Goal: Information Seeking & Learning: Learn about a topic

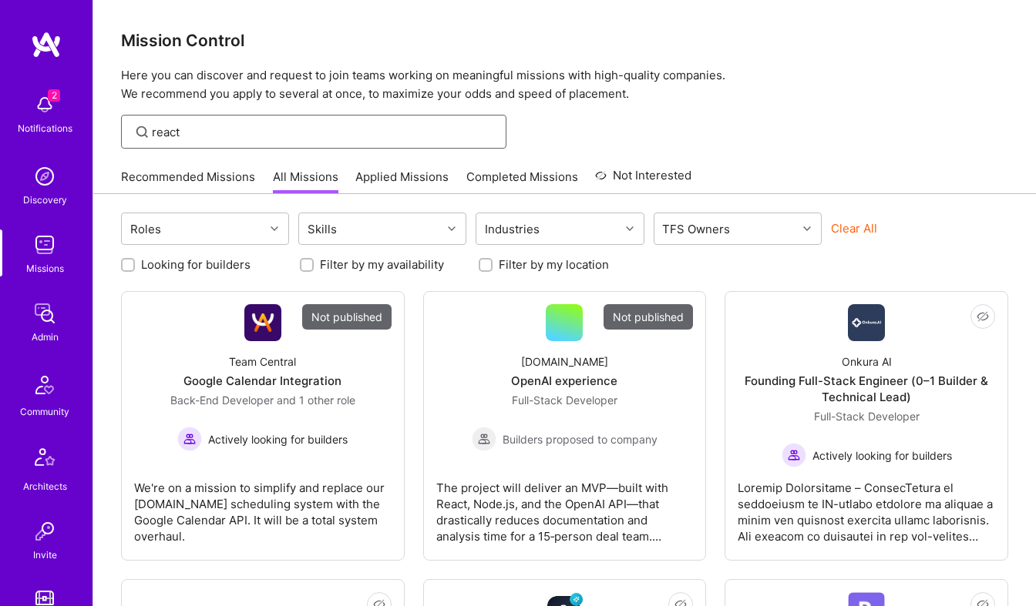
click at [211, 136] on input "react" at bounding box center [323, 132] width 343 height 16
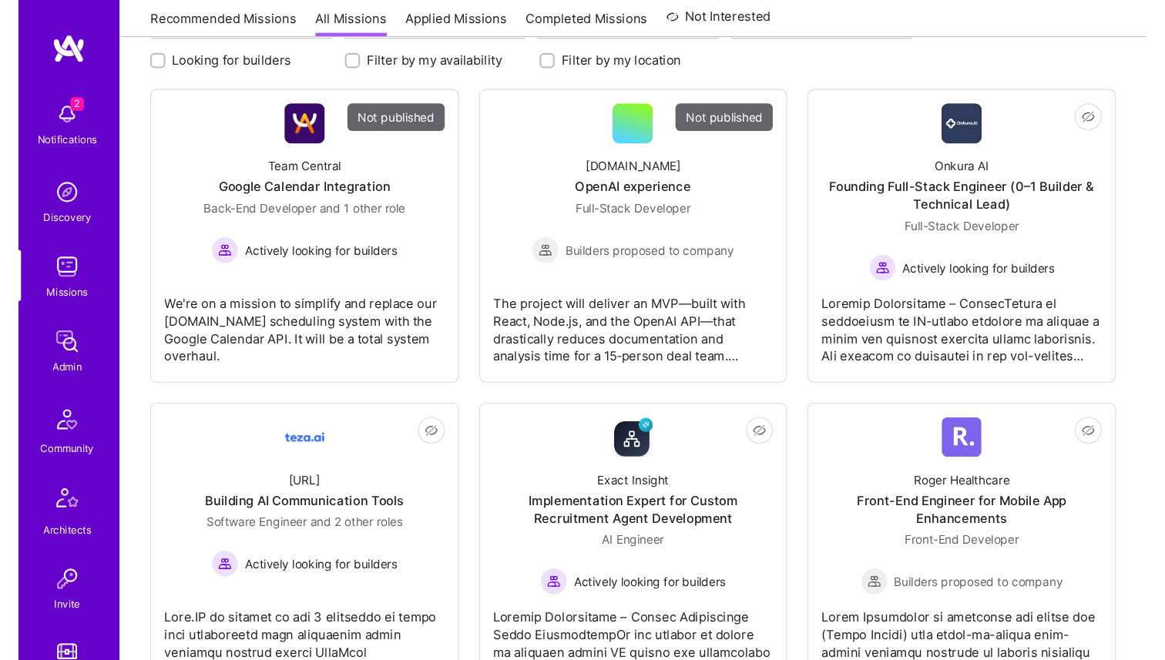
scroll to position [400, 0]
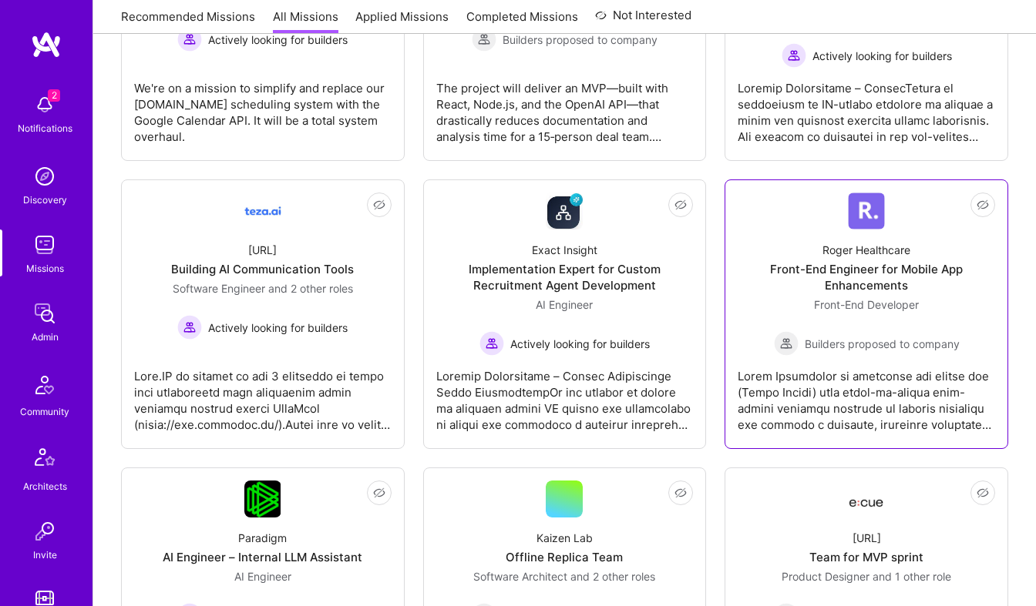
click at [824, 237] on div "Roger Healthcare Front-End Engineer for Mobile App Enhancements Front-End Devel…" at bounding box center [865, 293] width 257 height 126
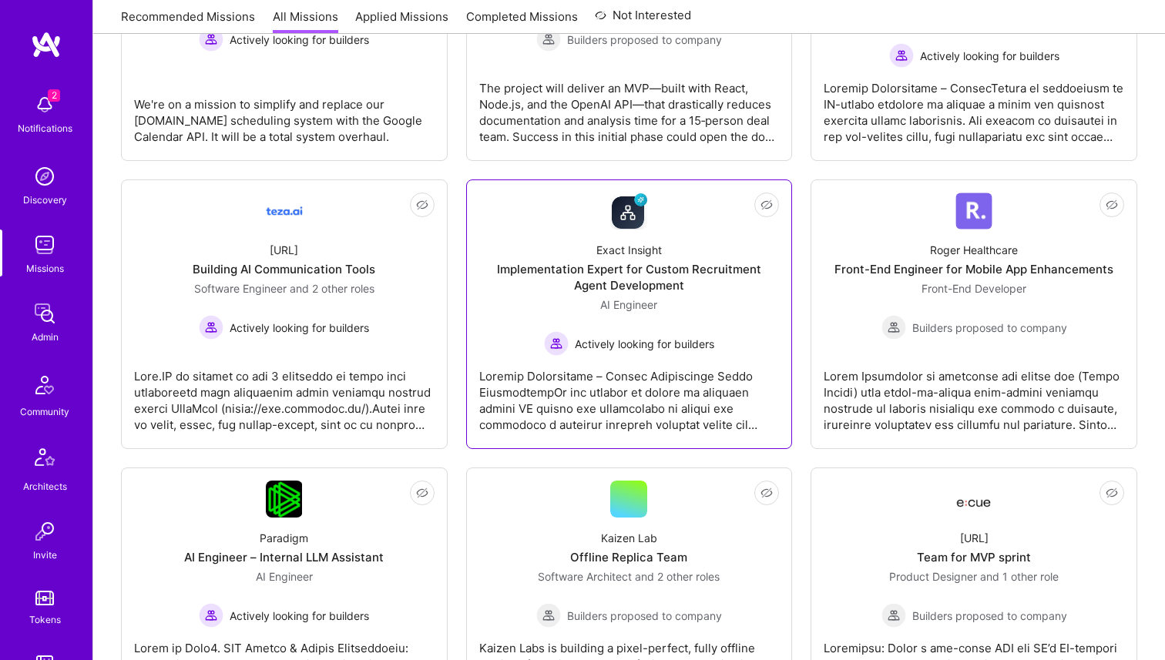
scroll to position [0, 0]
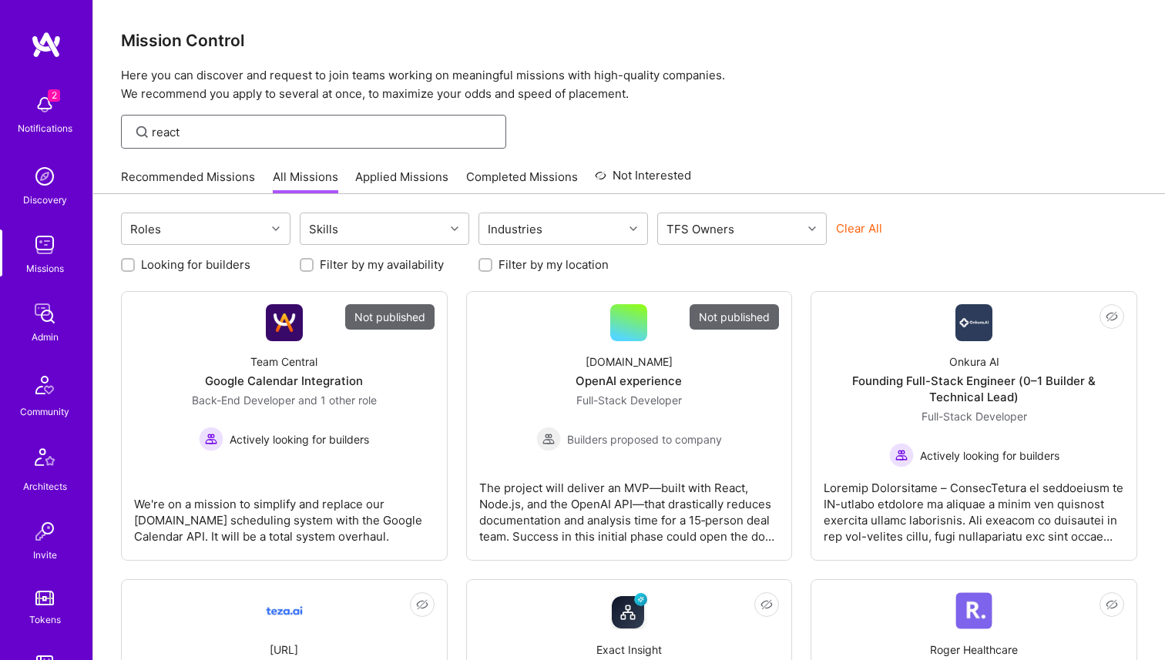
click at [213, 133] on input "react" at bounding box center [323, 132] width 343 height 16
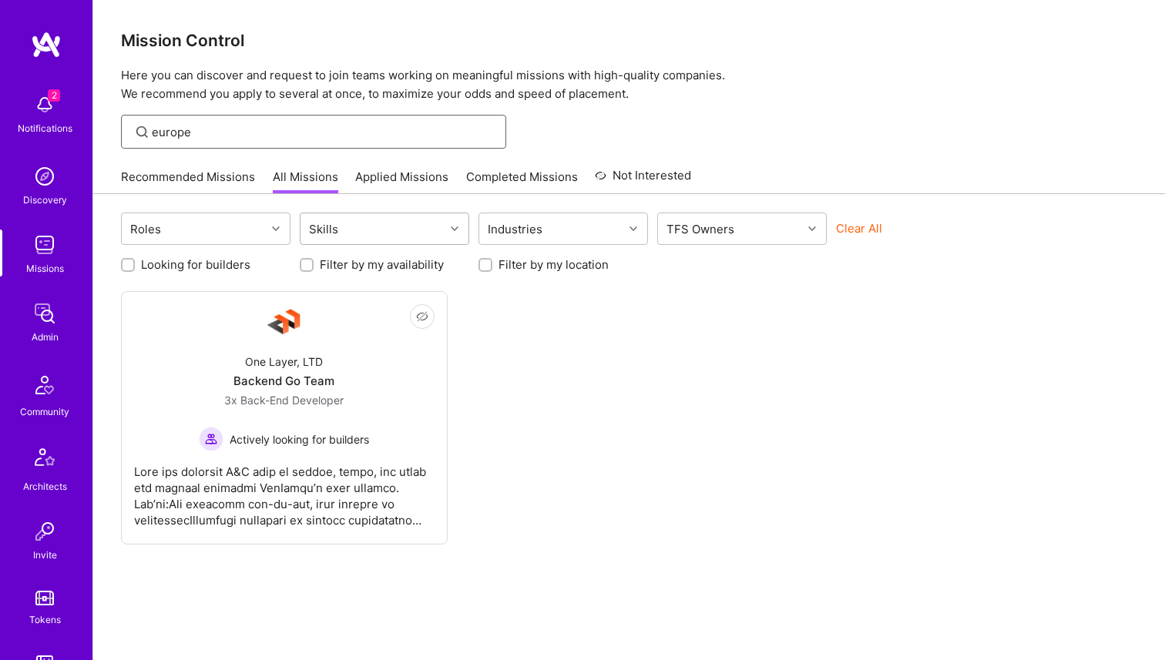
type input "europe"
click at [358, 224] on div "Skills" at bounding box center [373, 228] width 144 height 31
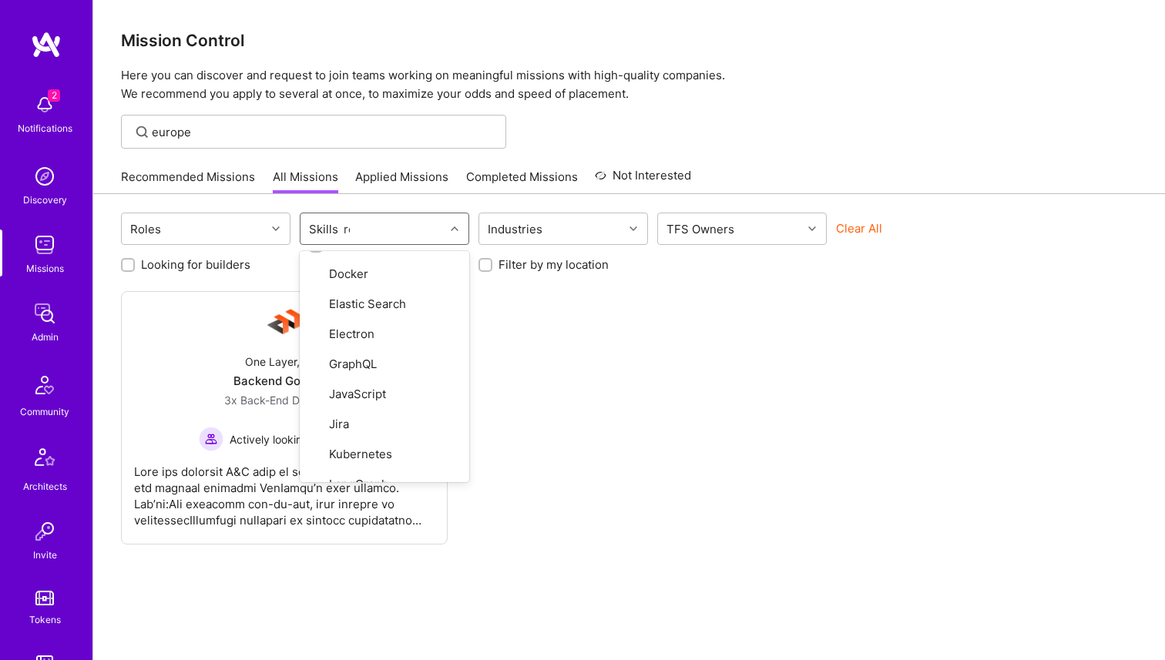
scroll to position [89, 0]
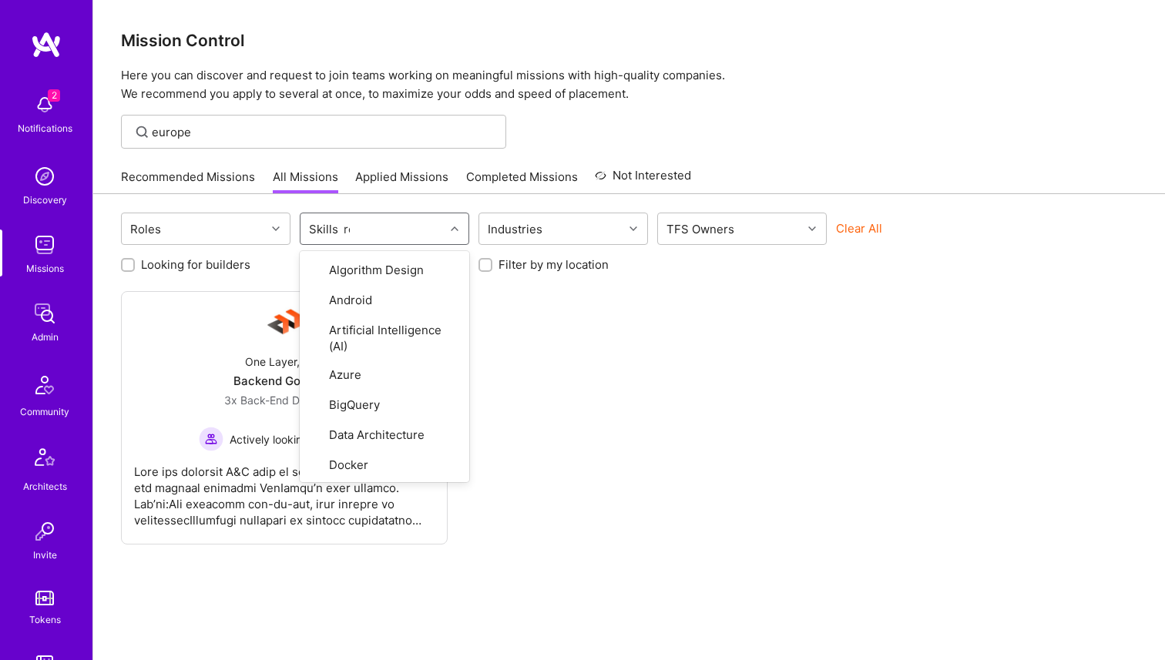
type input "rea"
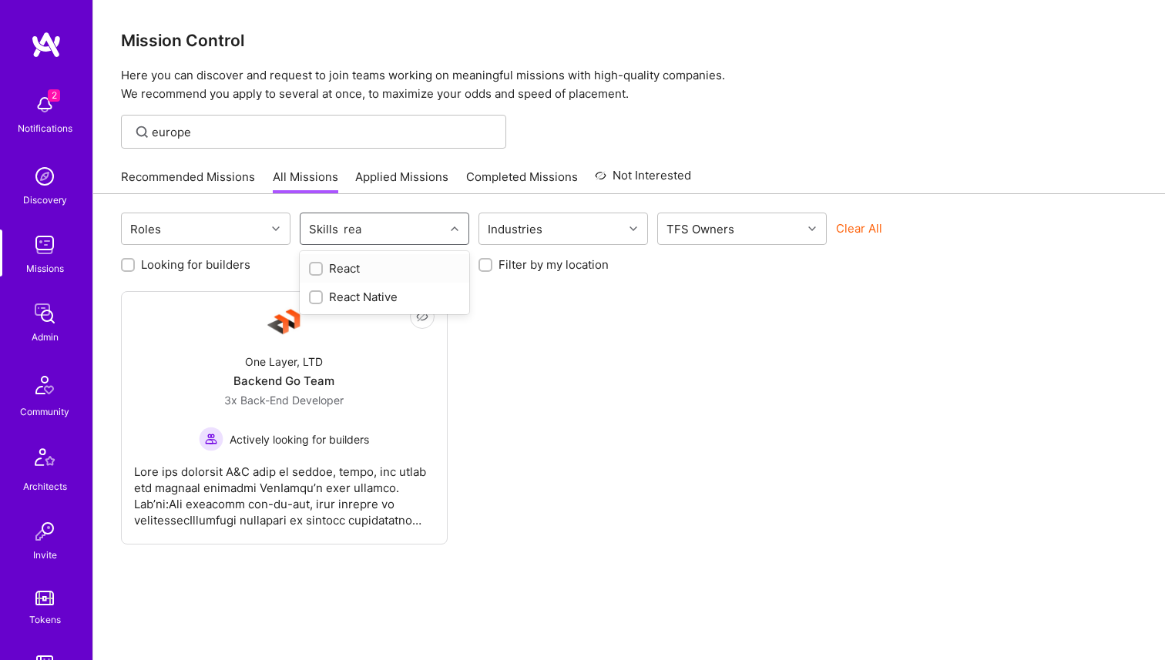
scroll to position [0, 0]
click at [314, 268] on input "checkbox" at bounding box center [317, 269] width 11 height 11
checkbox input "false"
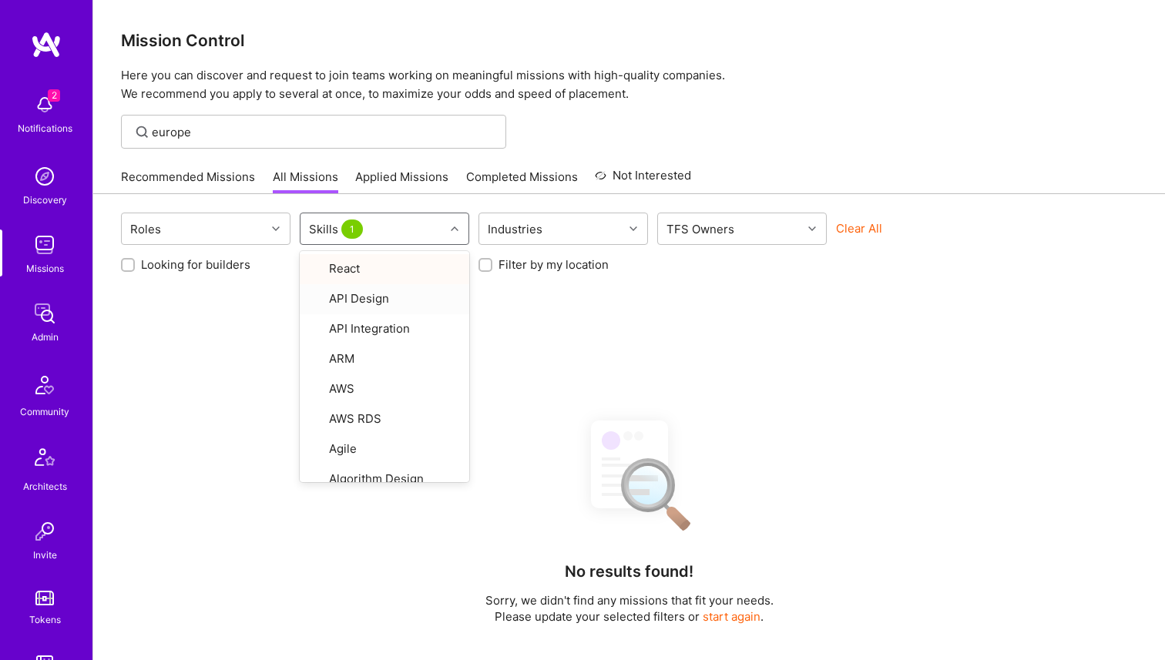
click at [553, 326] on div "Roles option React, selected. option API Design focused, 2 of 91. 91 results av…" at bounding box center [629, 574] width 1072 height 760
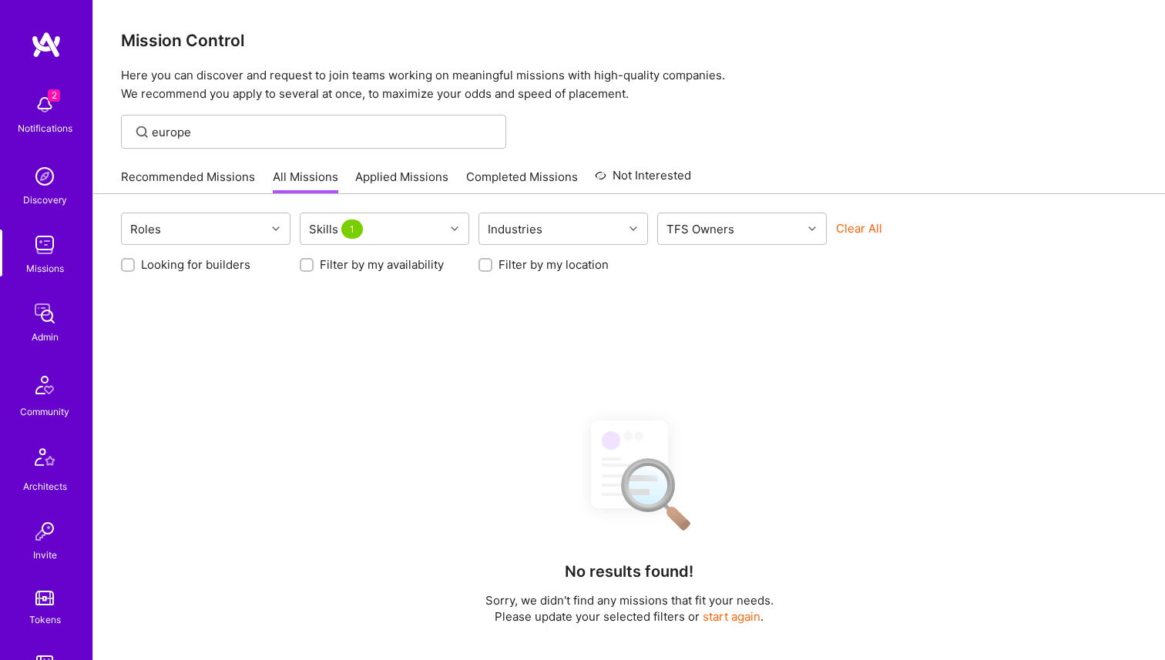
click at [256, 123] on div "europe" at bounding box center [313, 132] width 385 height 34
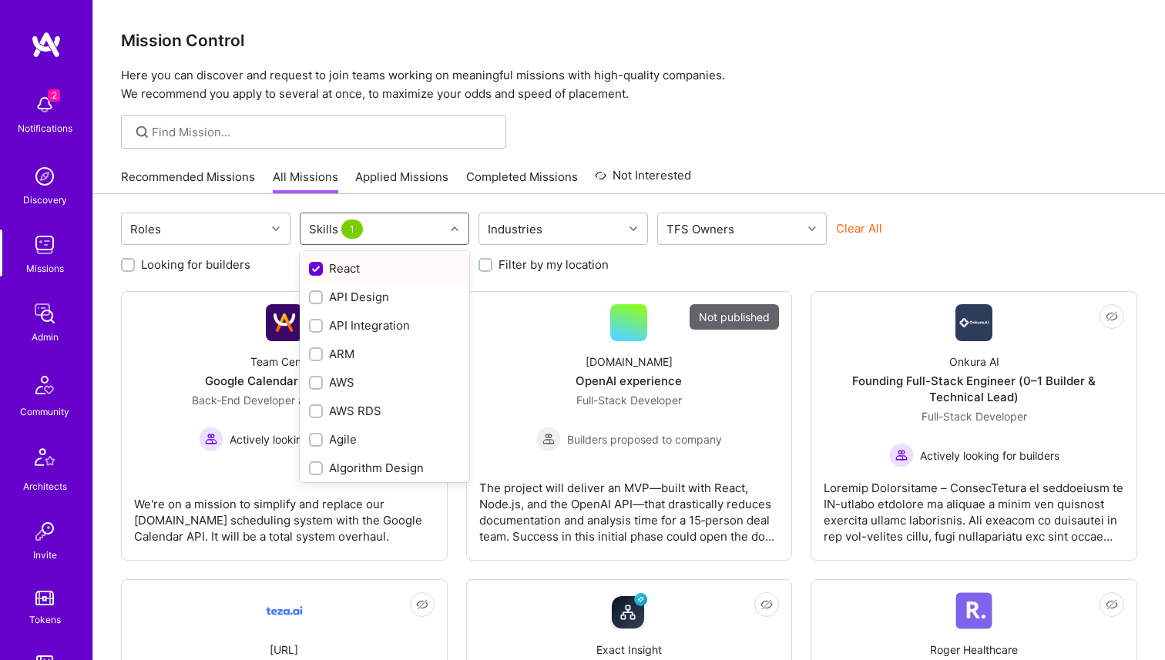
click at [345, 230] on span "1" at bounding box center [352, 229] width 22 height 19
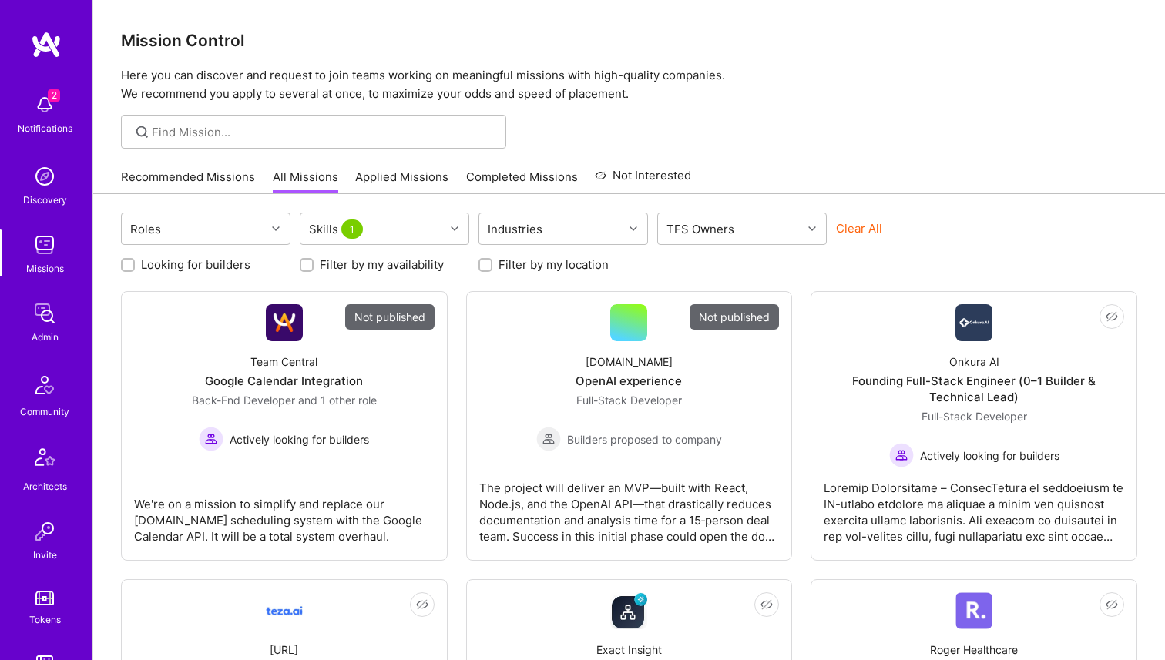
click at [129, 261] on input "Looking for builders" at bounding box center [129, 265] width 11 height 11
checkbox input "true"
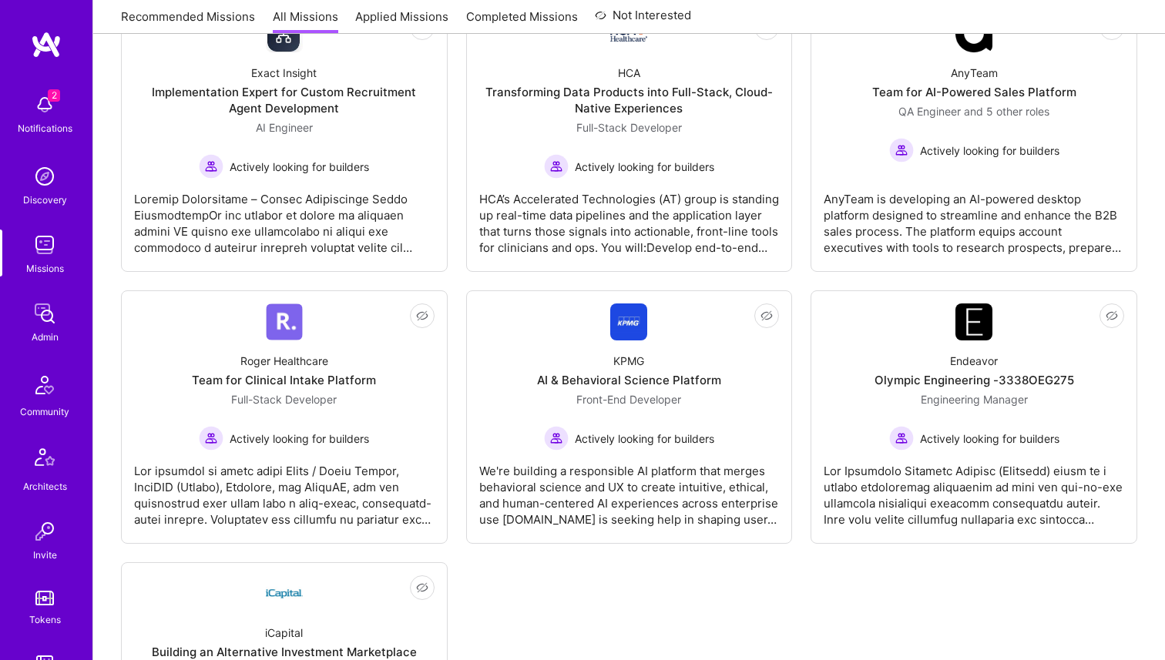
scroll to position [563, 0]
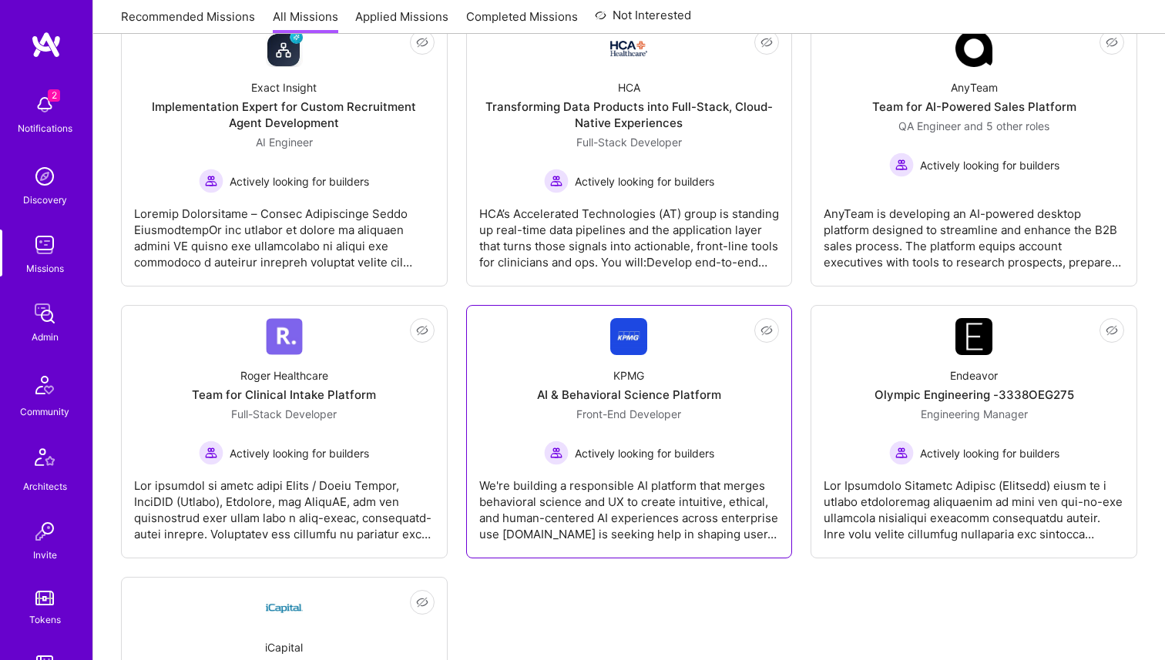
click at [619, 366] on div "KPMG AI & Behavioral Science Platform Front-End Developer Actively looking for …" at bounding box center [629, 410] width 301 height 110
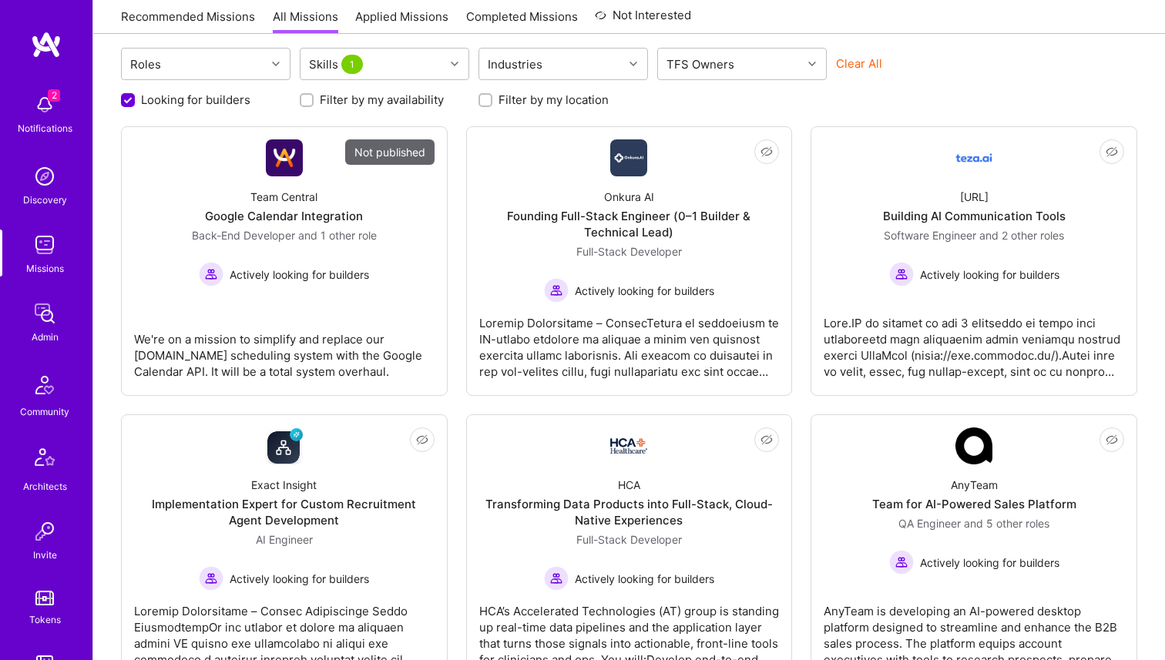
scroll to position [129, 0]
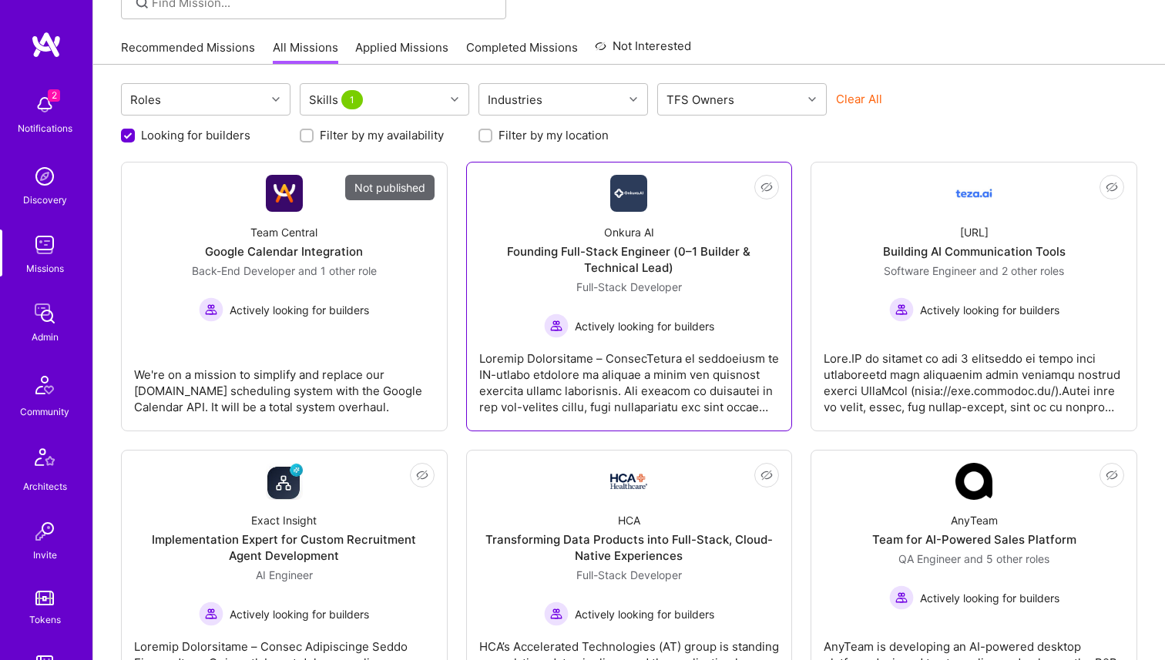
click at [607, 302] on div "Full-Stack Developer Actively looking for builders" at bounding box center [629, 308] width 170 height 59
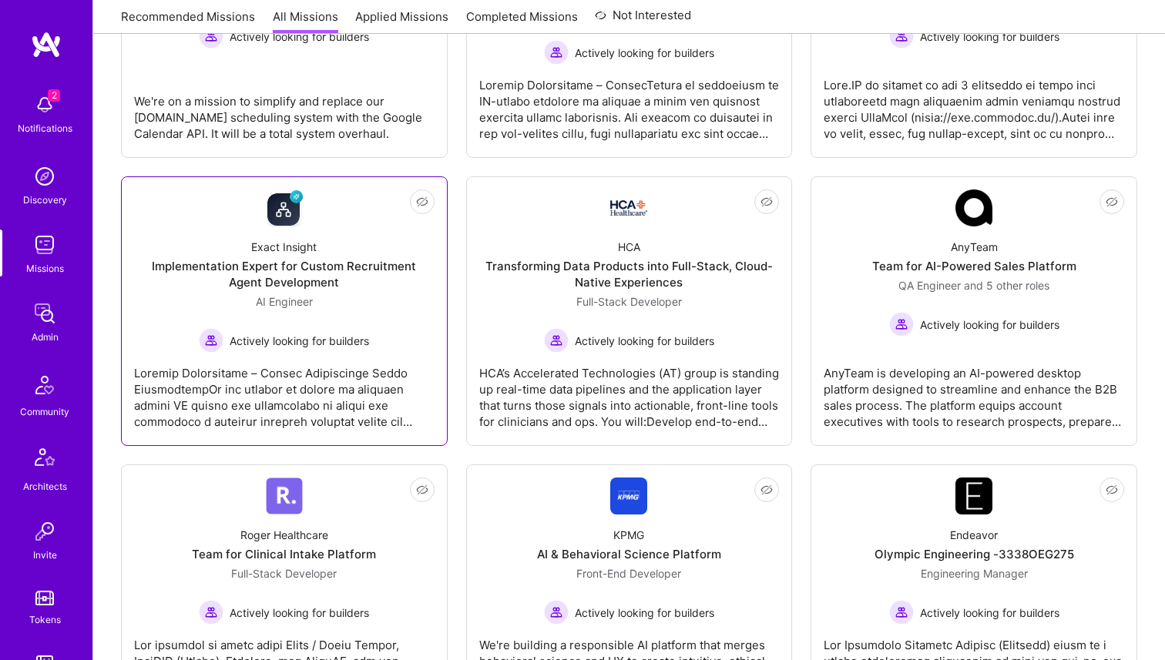
scroll to position [432, 0]
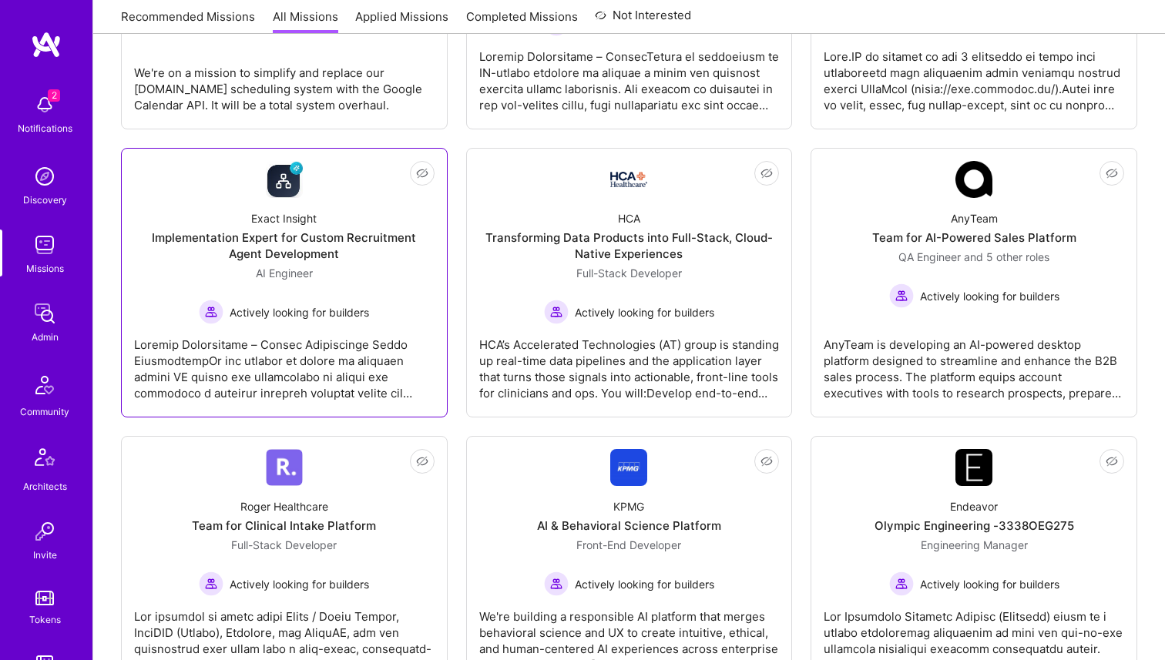
click at [327, 277] on div "AI Engineer Actively looking for builders" at bounding box center [284, 294] width 170 height 59
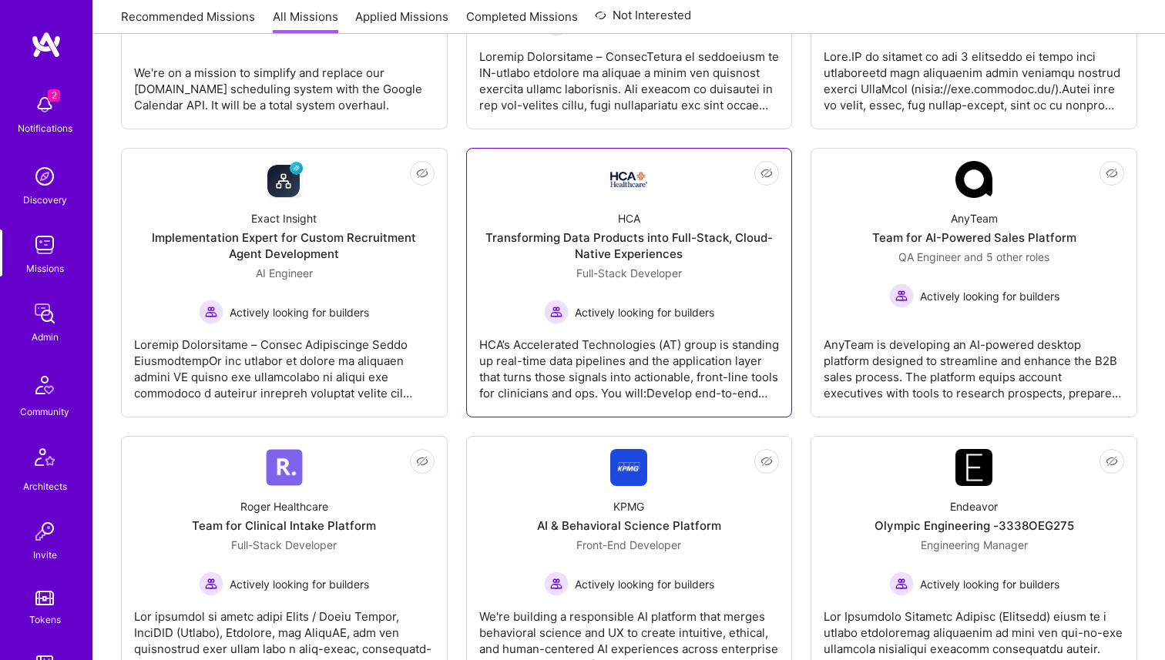
click at [605, 287] on div "Full-Stack Developer Actively looking for builders" at bounding box center [629, 294] width 170 height 59
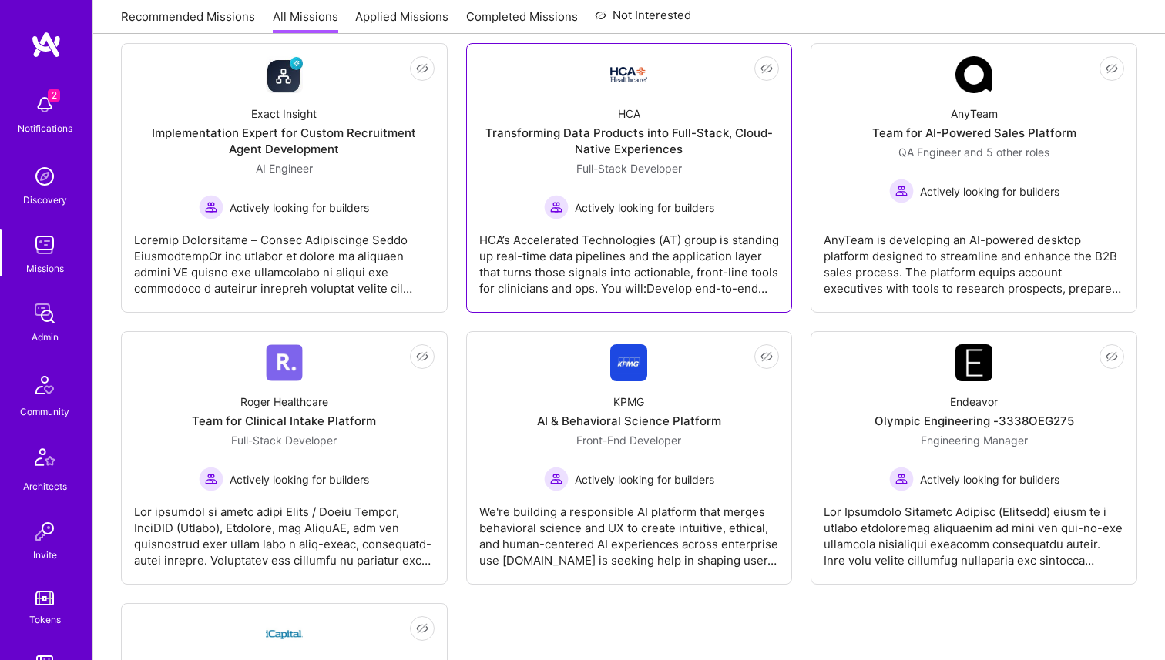
scroll to position [580, 0]
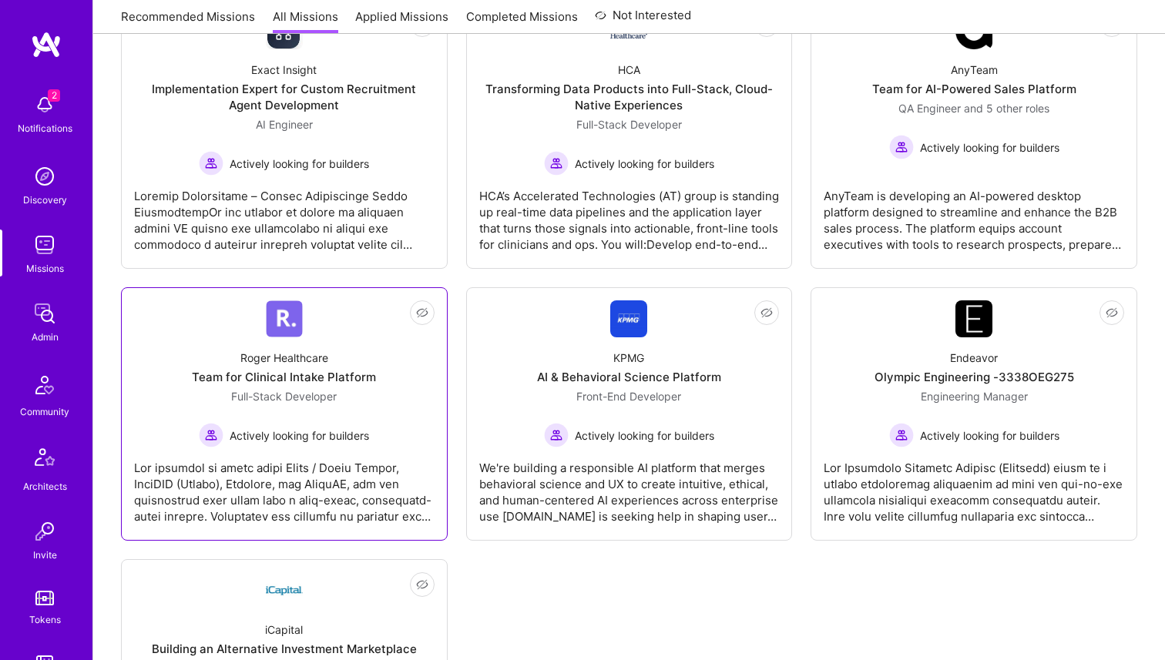
click at [307, 398] on span "Full-Stack Developer" at bounding box center [284, 396] width 106 height 13
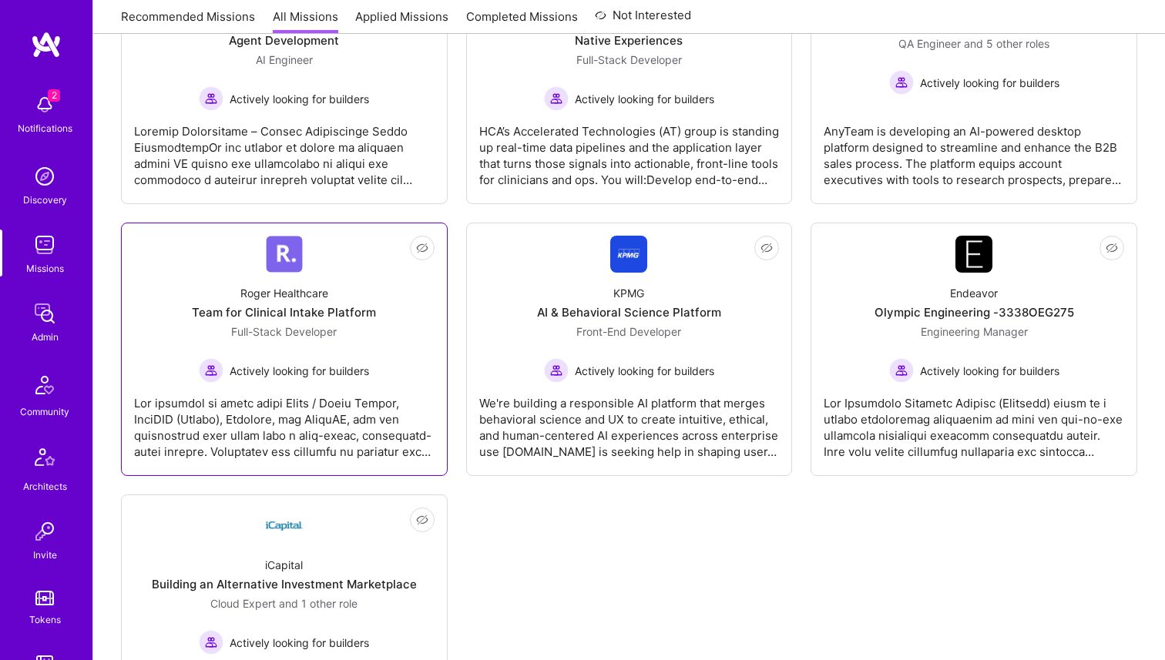
scroll to position [705, 0]
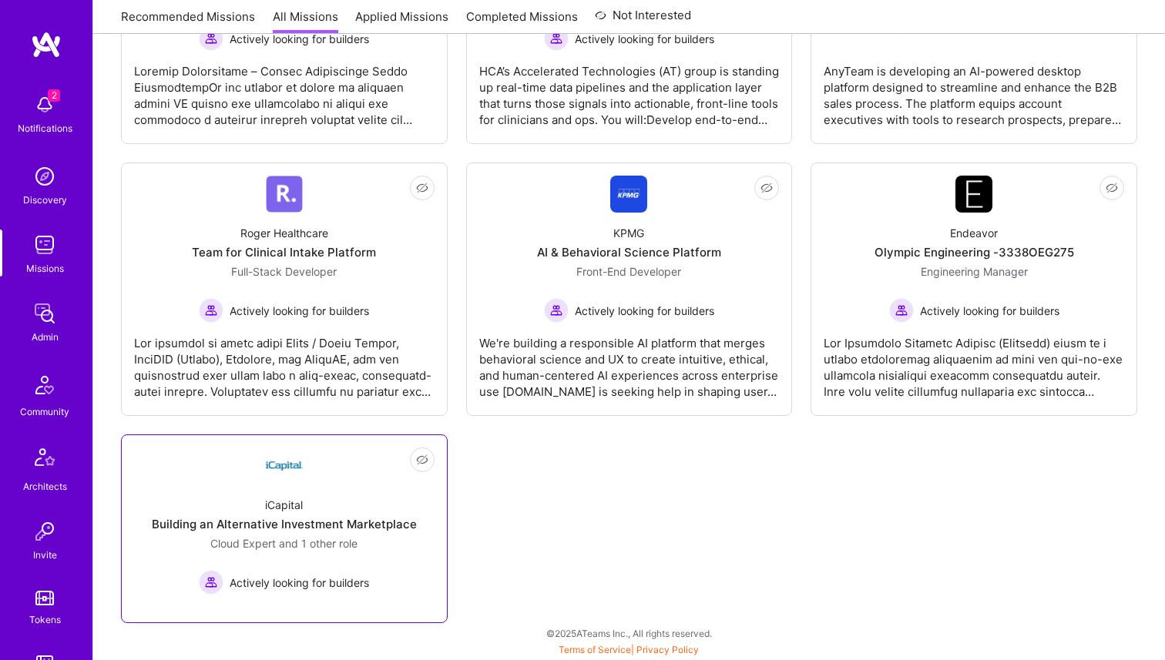
click at [312, 504] on div "iCapital Building an Alternative Investment Marketplace Cloud Expert and 1 othe…" at bounding box center [284, 540] width 301 height 110
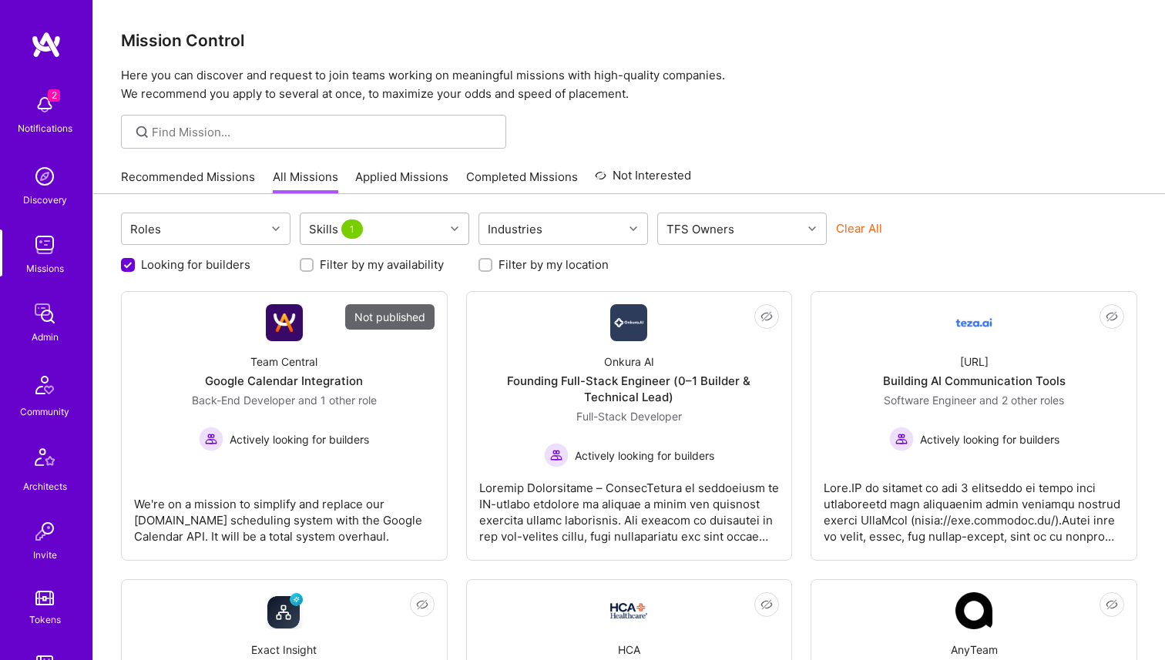
click at [360, 233] on span "1" at bounding box center [352, 229] width 22 height 19
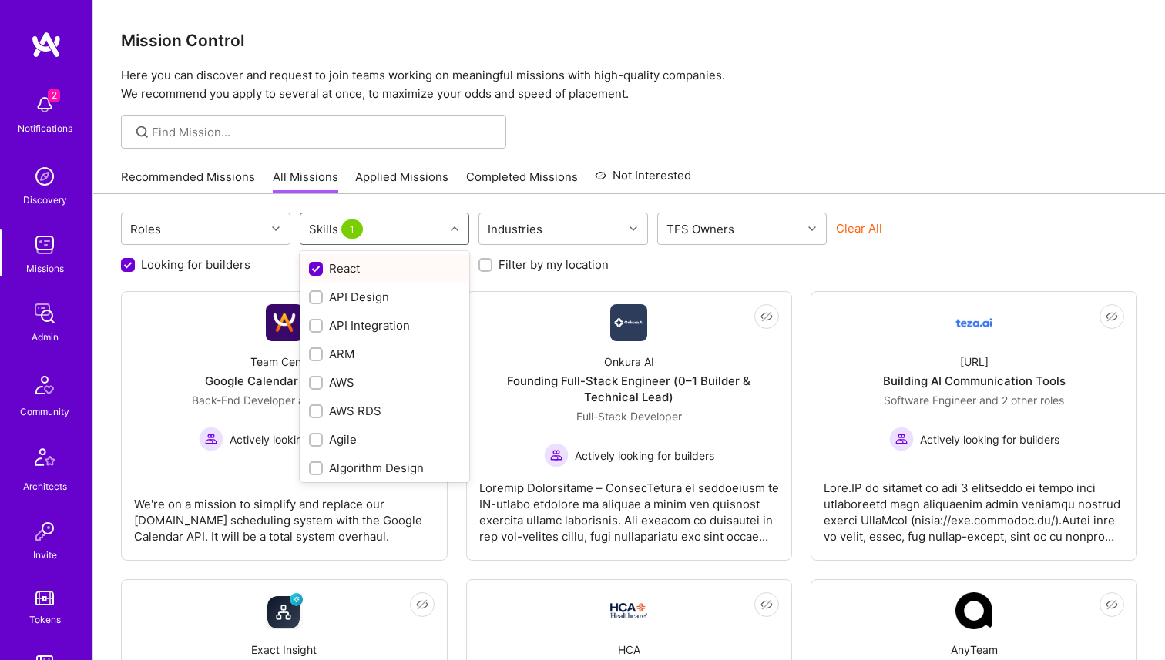
click at [316, 270] on input "checkbox" at bounding box center [318, 270] width 14 height 14
checkbox input "false"
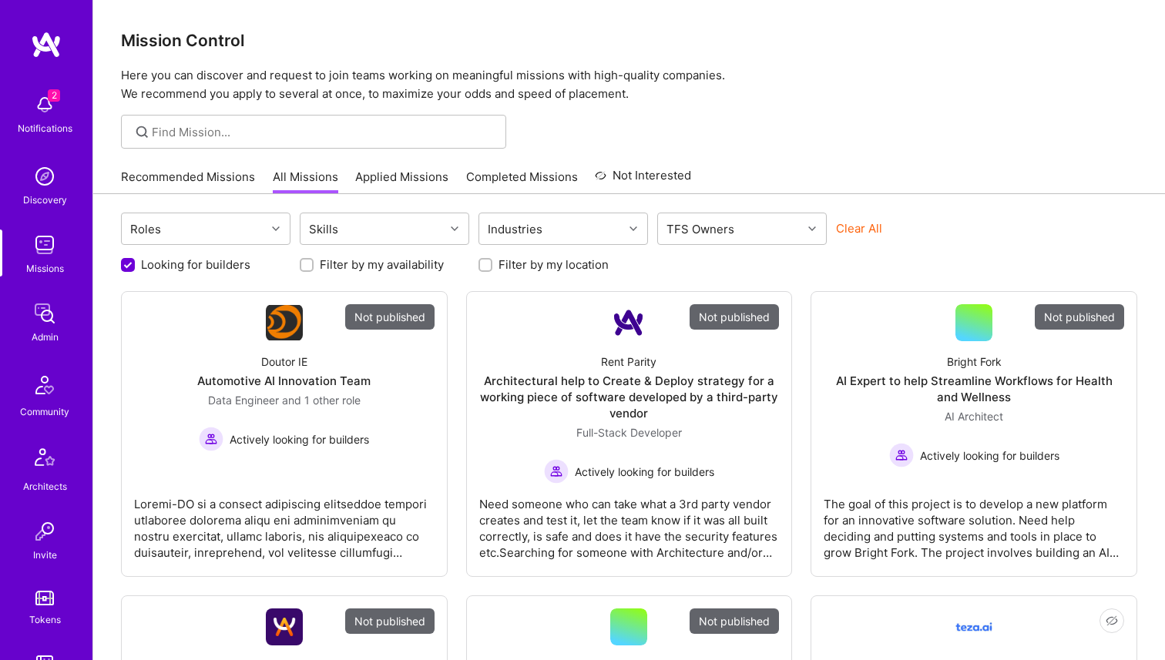
click at [311, 145] on div at bounding box center [313, 132] width 385 height 34
click at [294, 137] on input at bounding box center [323, 132] width 343 height 16
click at [122, 258] on div at bounding box center [128, 265] width 14 height 14
click at [132, 259] on input "Looking for builders" at bounding box center [130, 266] width 14 height 14
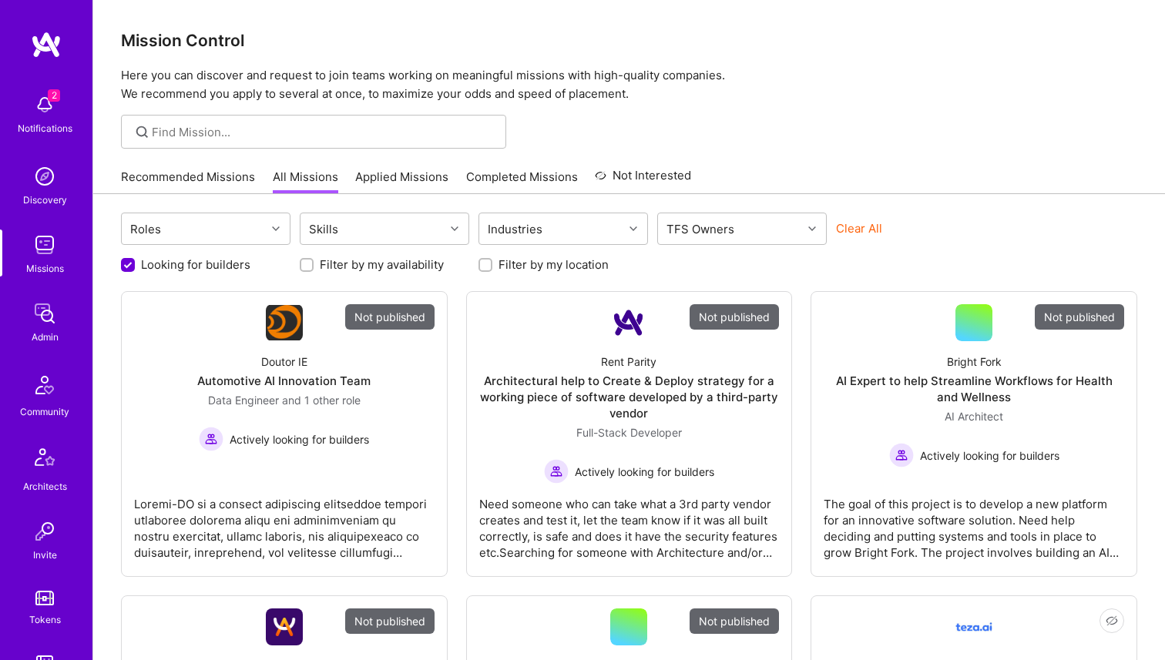
checkbox input "false"
click at [227, 136] on input at bounding box center [323, 132] width 343 height 16
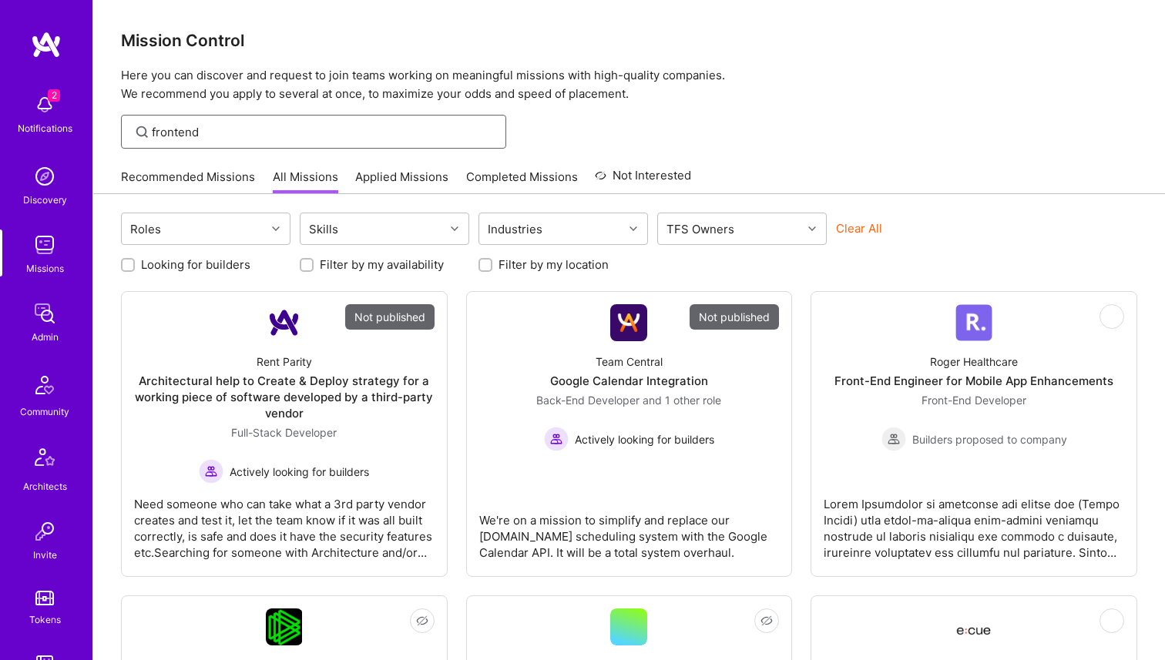
type input "frontend"
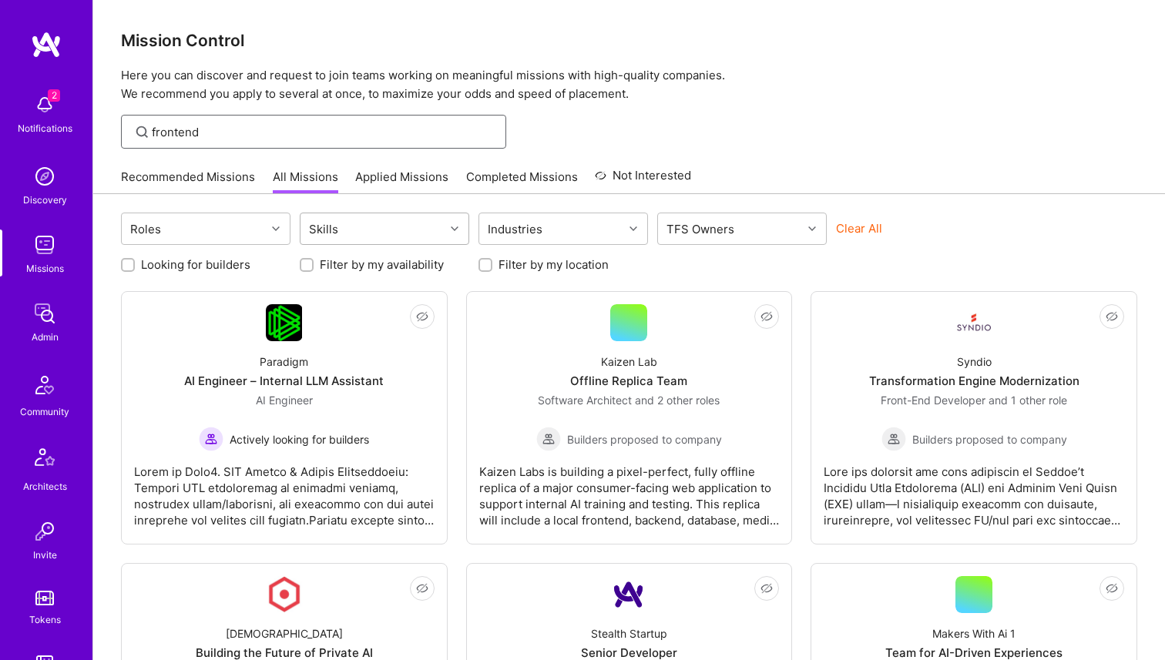
scroll to position [247, 0]
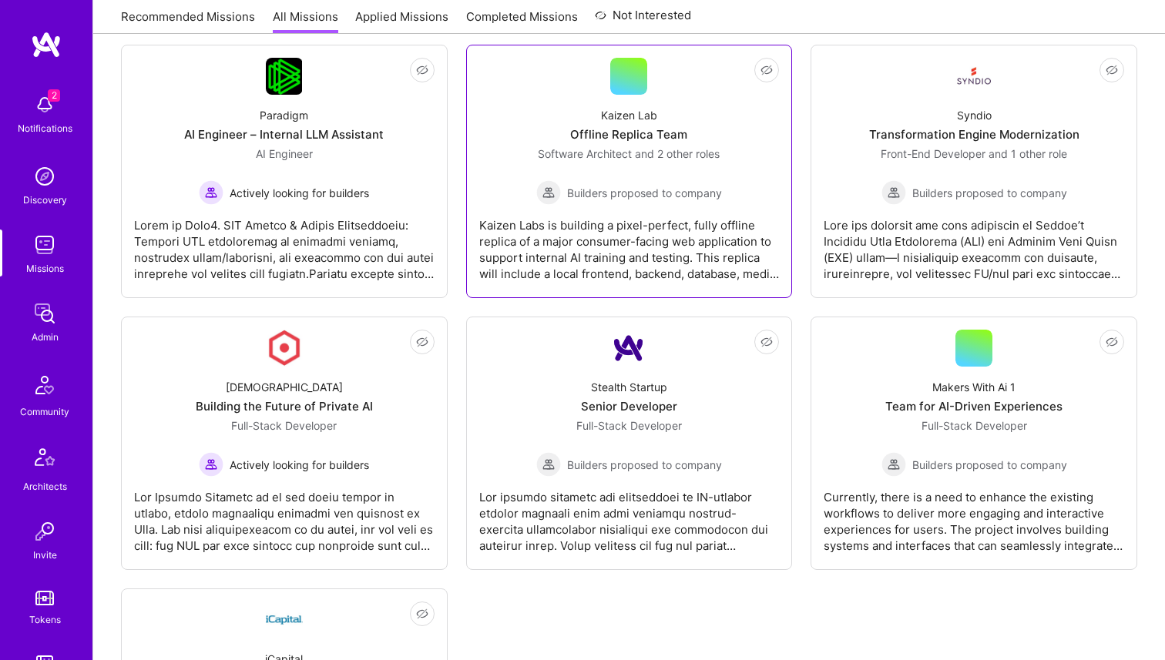
click at [644, 162] on div "Software Architect and 2 other roles Builders proposed to company" at bounding box center [629, 175] width 186 height 59
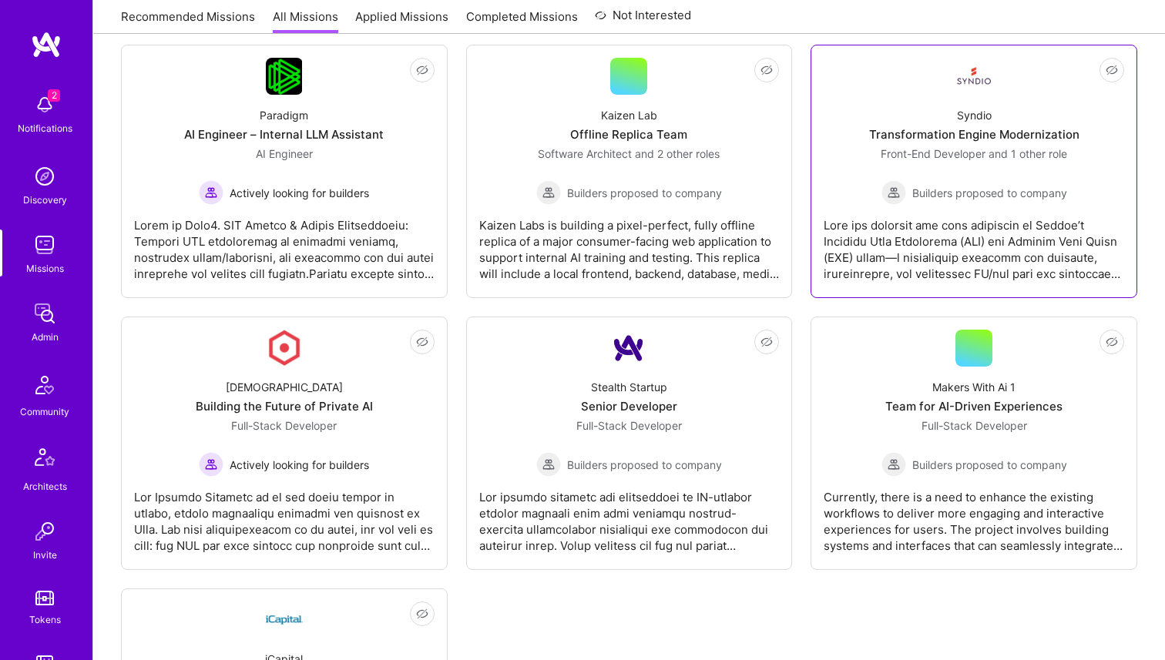
click at [875, 119] on div "Syndio Transformation Engine Modernization Front-End Developer and 1 other role…" at bounding box center [974, 150] width 301 height 110
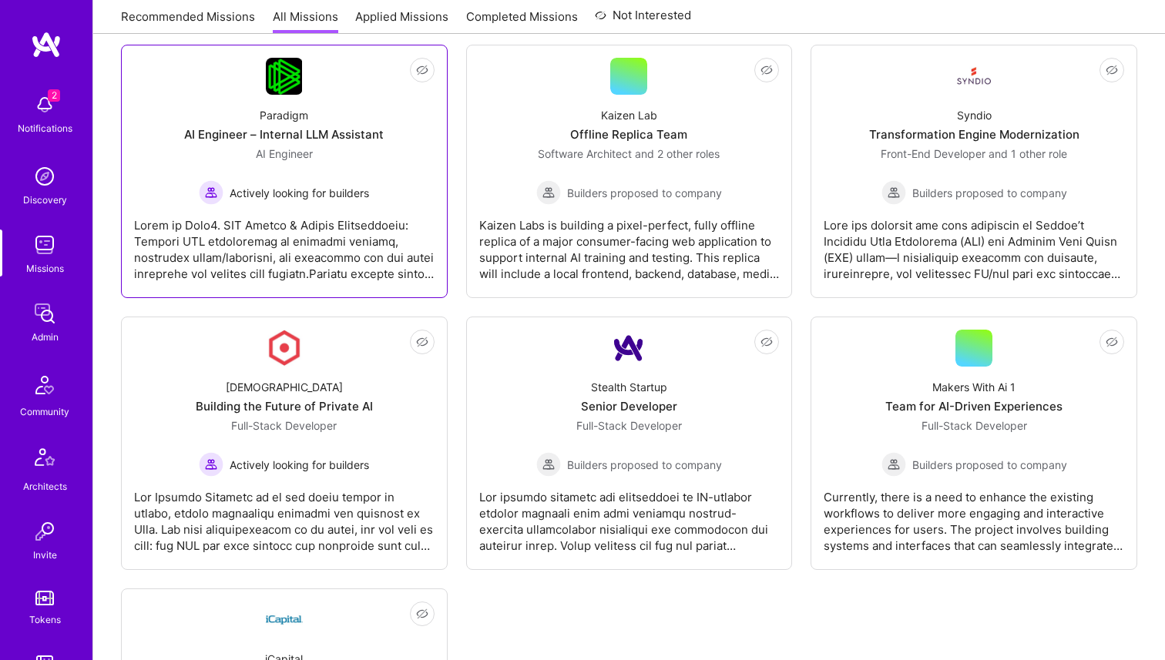
scroll to position [0, 0]
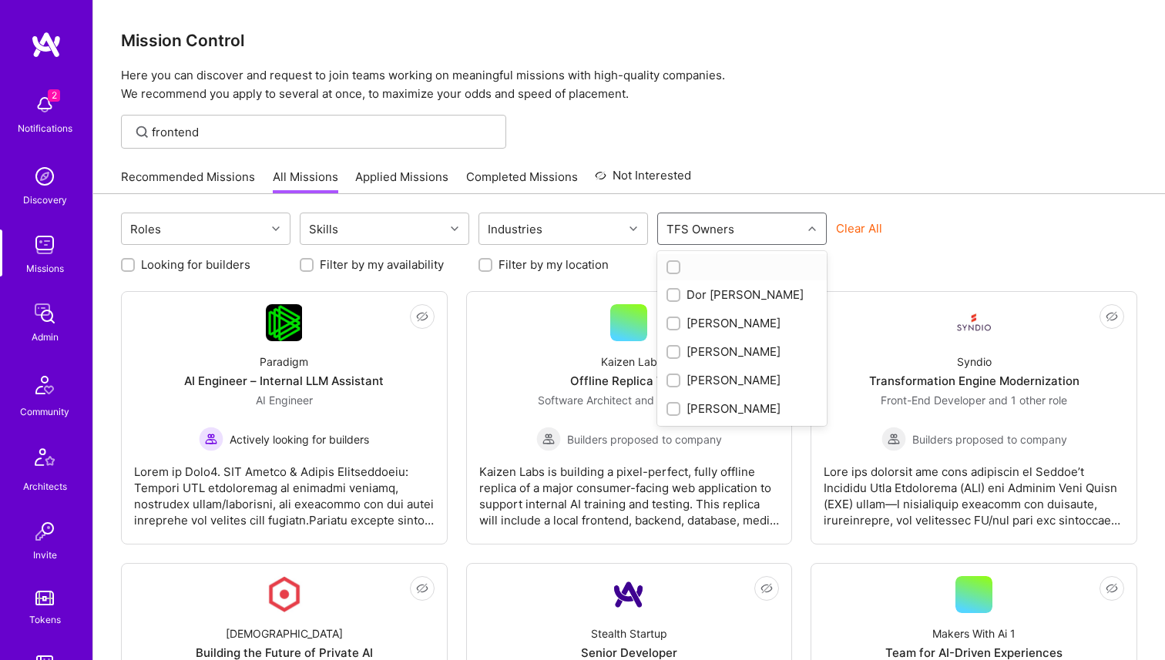
click at [701, 241] on div "TFS Owners" at bounding box center [730, 228] width 144 height 31
click at [837, 102] on p "Here you can discover and request to join teams working on meaningful missions …" at bounding box center [629, 84] width 1016 height 37
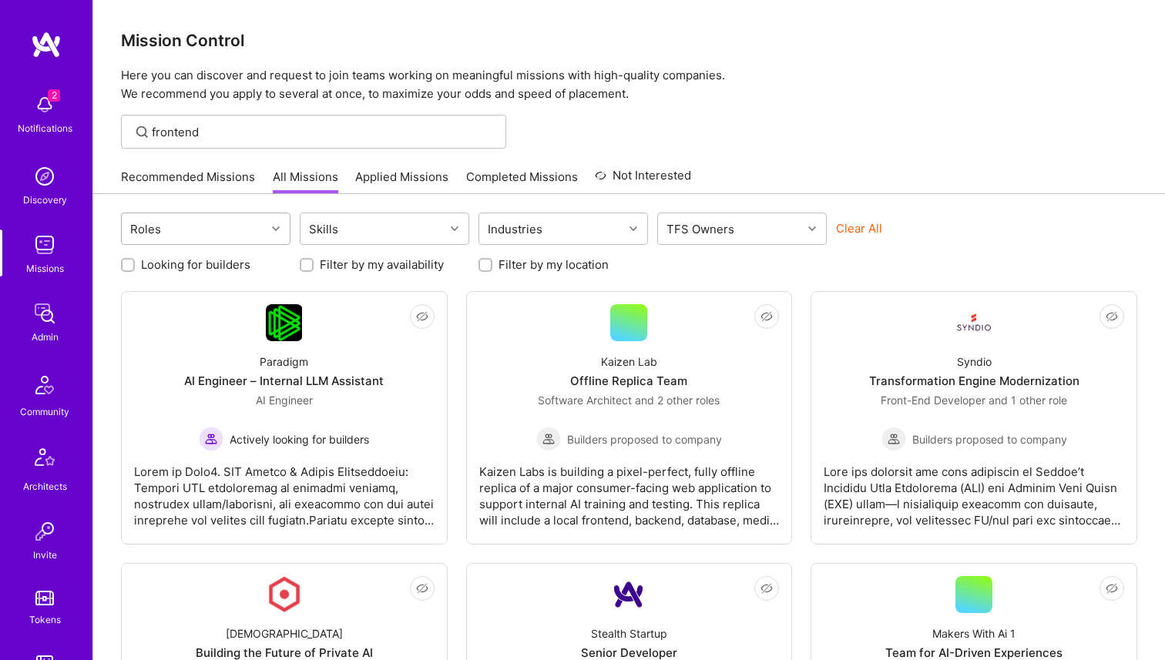
click at [235, 231] on div "Roles" at bounding box center [194, 228] width 144 height 31
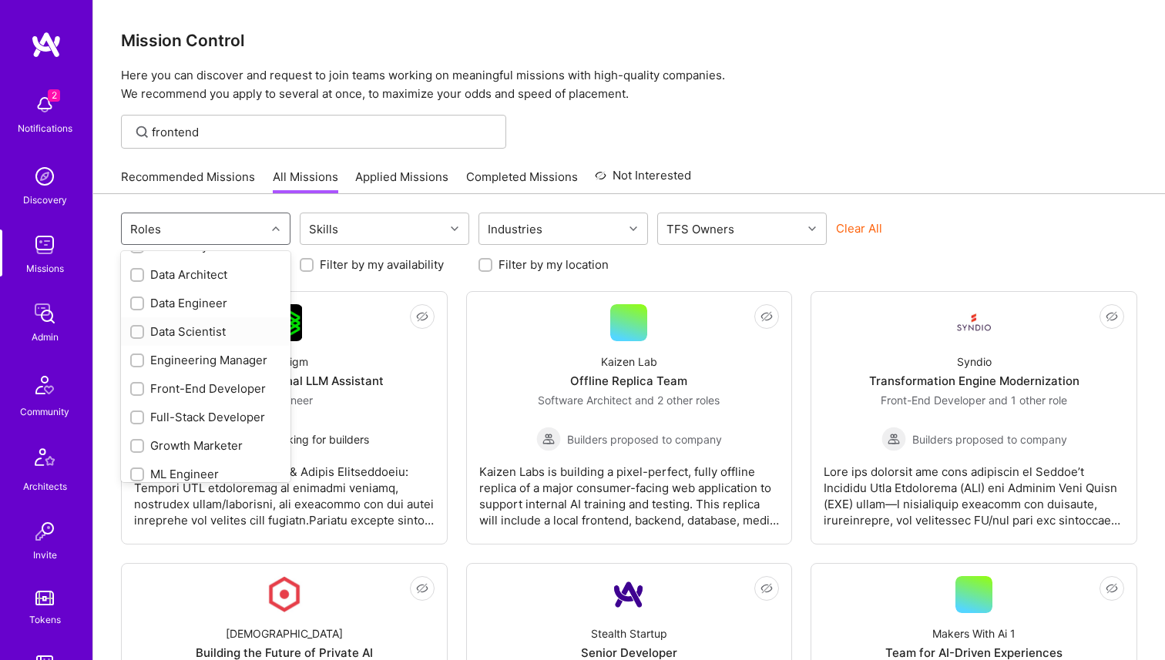
scroll to position [215, 0]
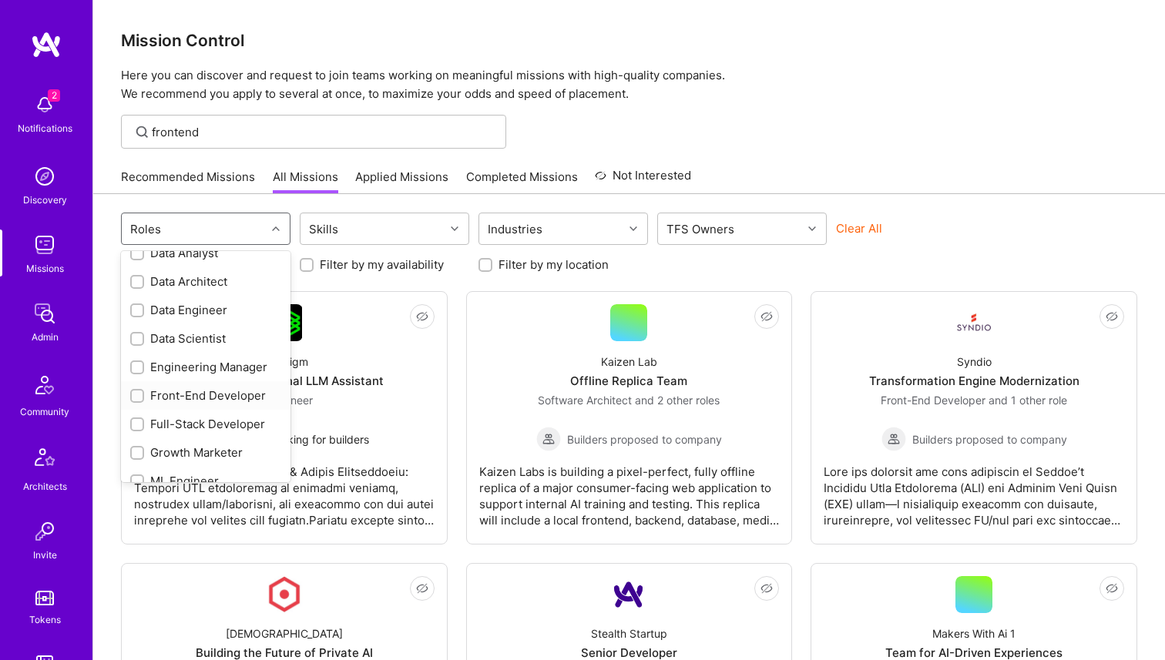
click at [134, 394] on input "checkbox" at bounding box center [138, 396] width 11 height 11
checkbox input "false"
checkbox input "true"
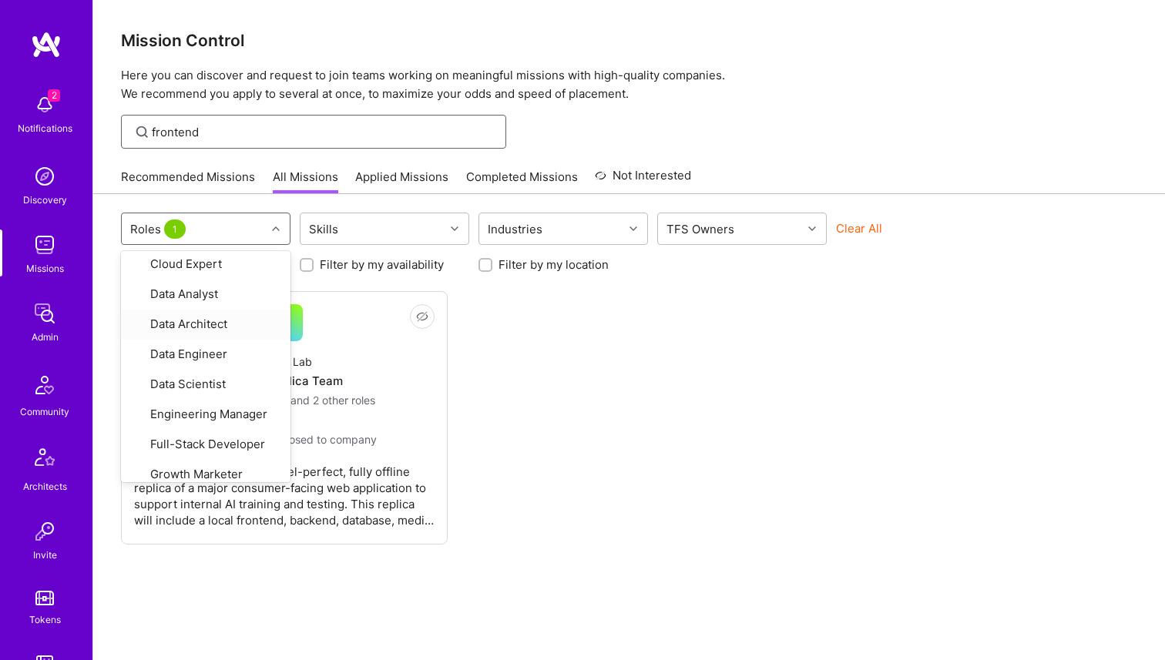
click at [273, 130] on input "frontend" at bounding box center [323, 132] width 343 height 16
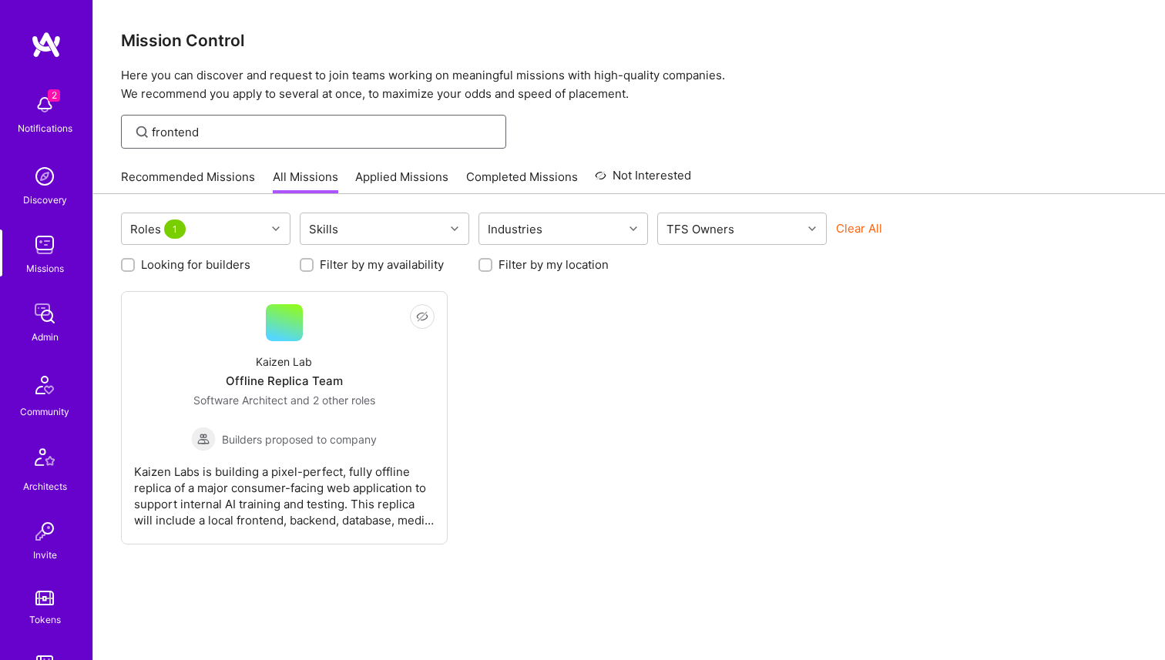
click at [273, 130] on input "frontend" at bounding box center [323, 132] width 343 height 16
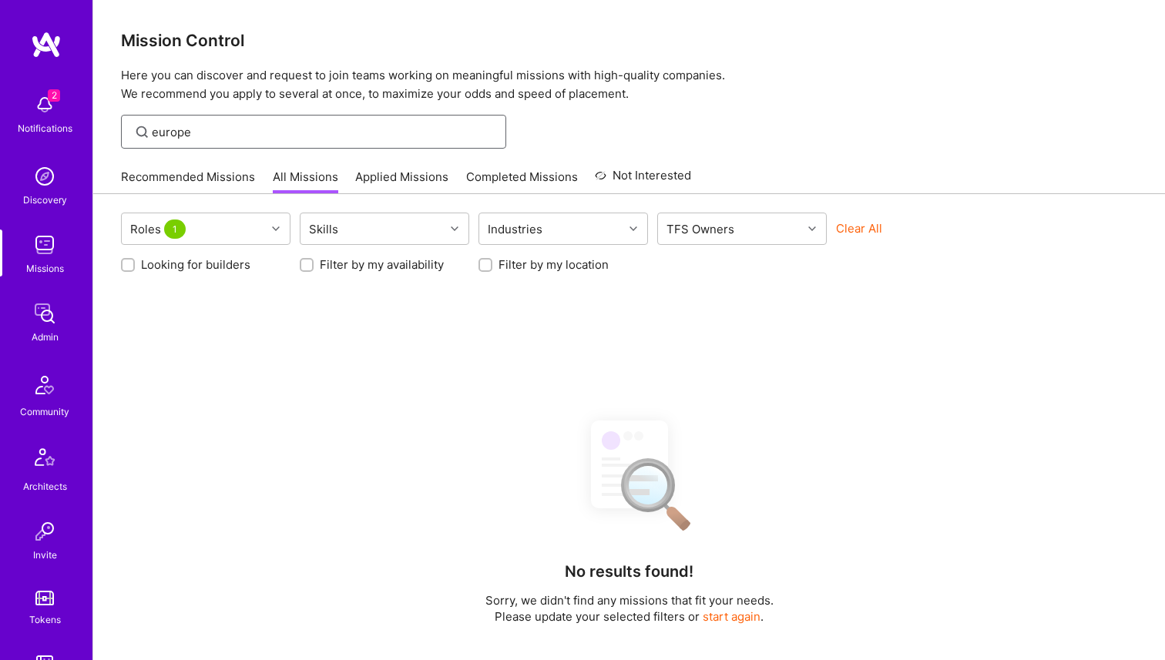
click at [291, 133] on input "europe" at bounding box center [323, 132] width 343 height 16
type input "europe"
click at [393, 230] on div "Skills" at bounding box center [373, 228] width 144 height 31
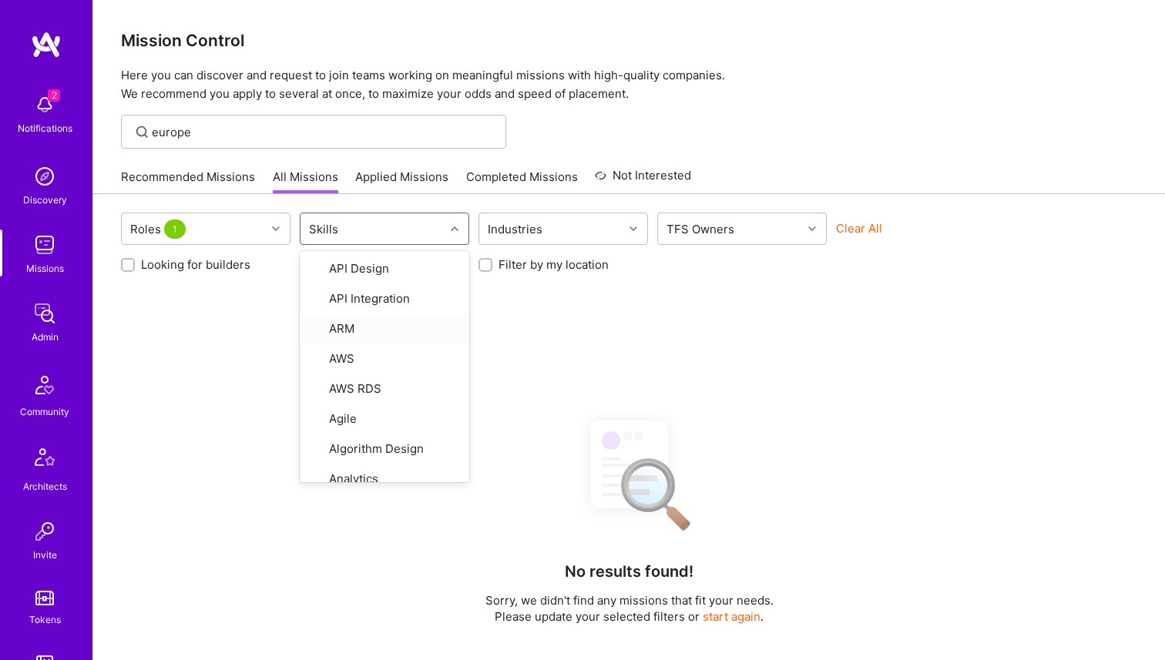
click at [203, 341] on div "Roles 1 option React, deselected. option ARM focused, 3 of 91. 91 results avail…" at bounding box center [629, 574] width 1072 height 760
click at [874, 239] on div "Clear All" at bounding box center [921, 234] width 170 height 29
click at [862, 230] on button "Clear All" at bounding box center [859, 228] width 46 height 16
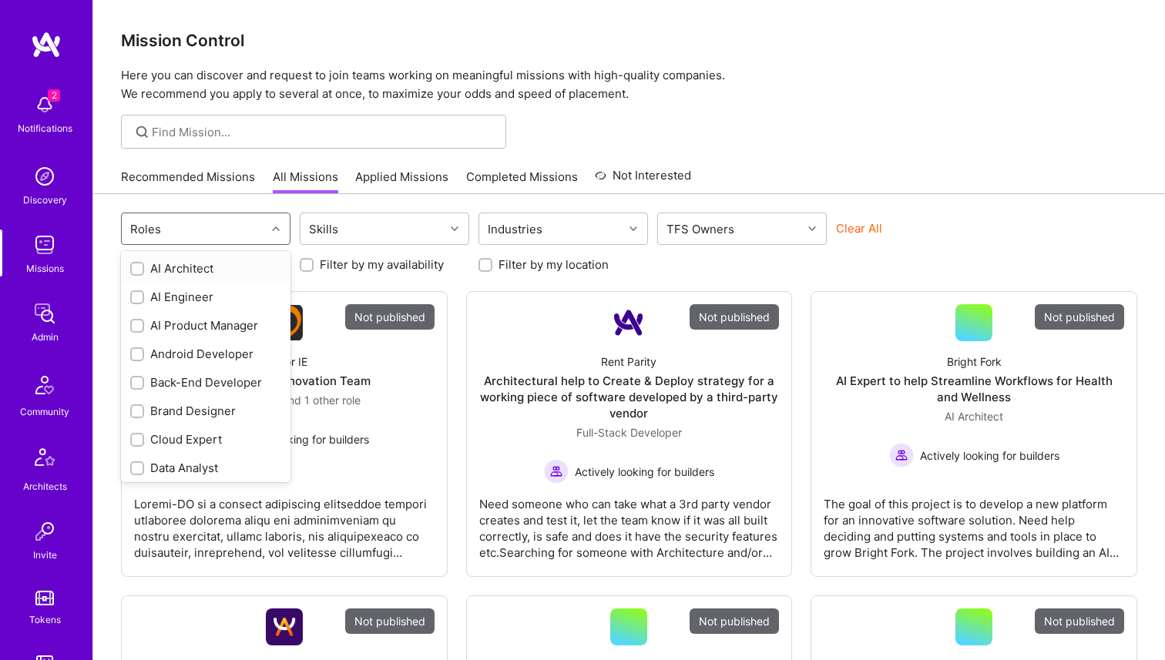
click at [229, 226] on div "Roles" at bounding box center [194, 228] width 144 height 31
click at [341, 232] on div "Skills" at bounding box center [373, 228] width 144 height 31
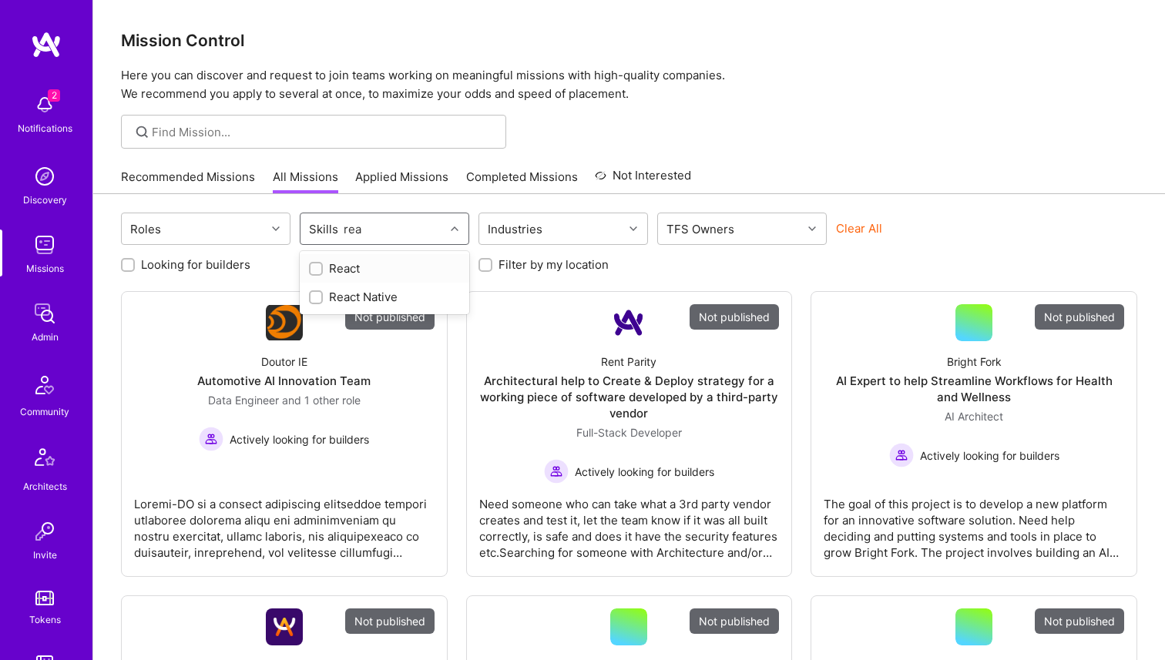
type input "reac"
click at [313, 274] on div at bounding box center [316, 269] width 14 height 14
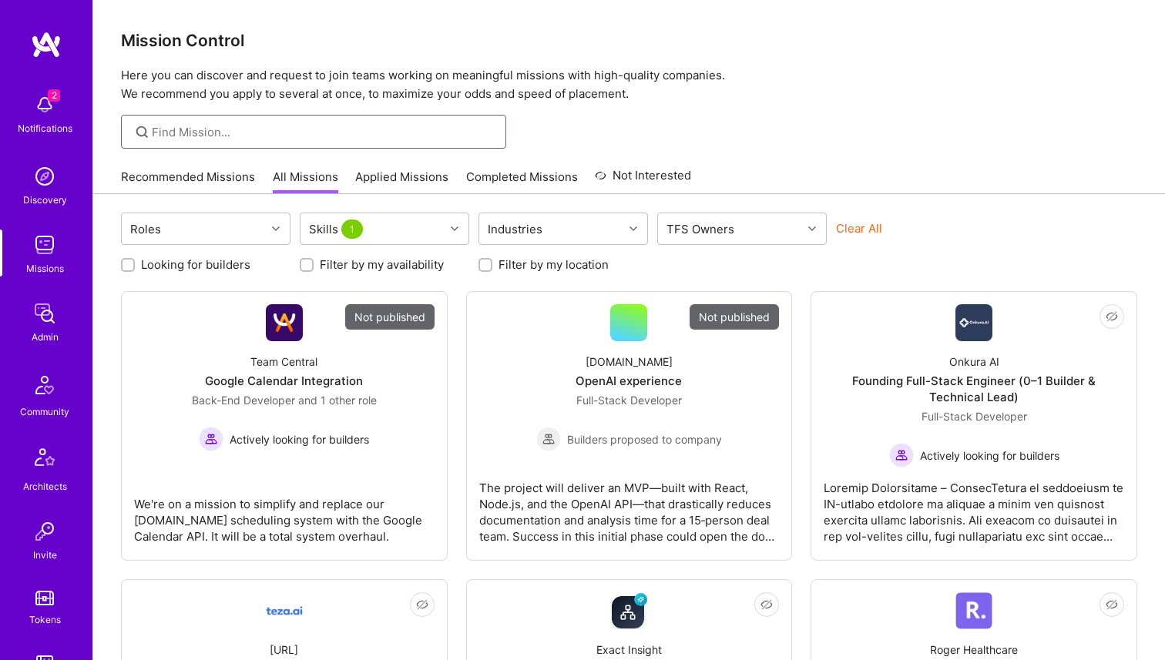
click at [297, 137] on input at bounding box center [323, 132] width 343 height 16
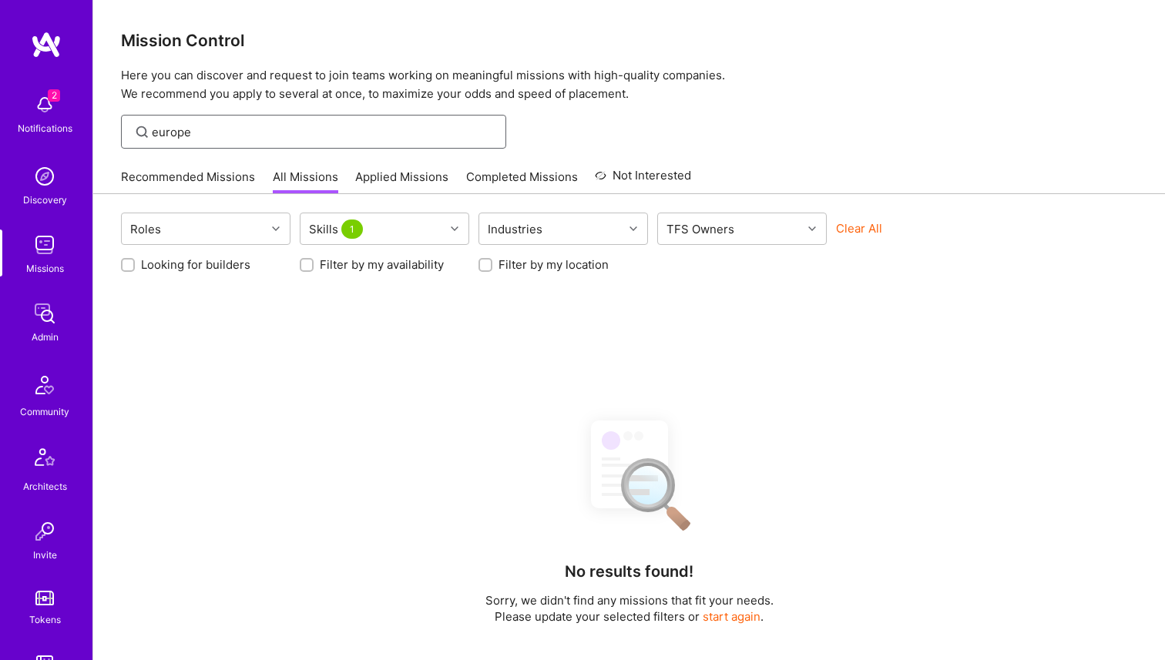
type input "europe"
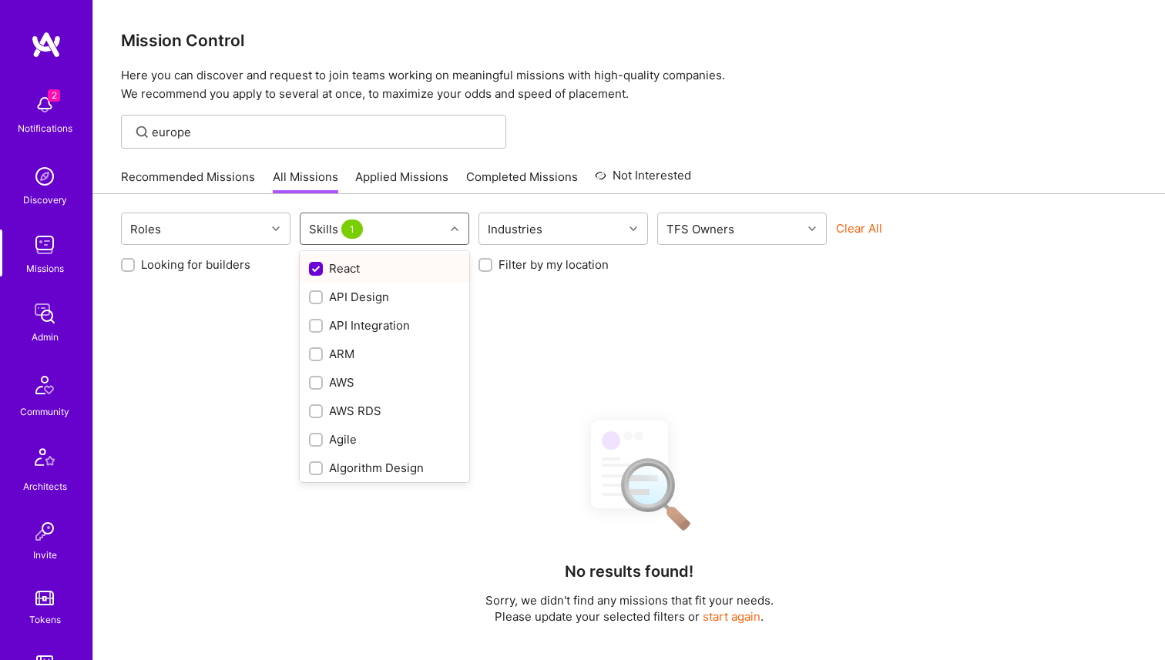
click at [371, 232] on input "text" at bounding box center [372, 229] width 2 height 16
click at [321, 270] on input "checkbox" at bounding box center [318, 270] width 14 height 14
checkbox input "false"
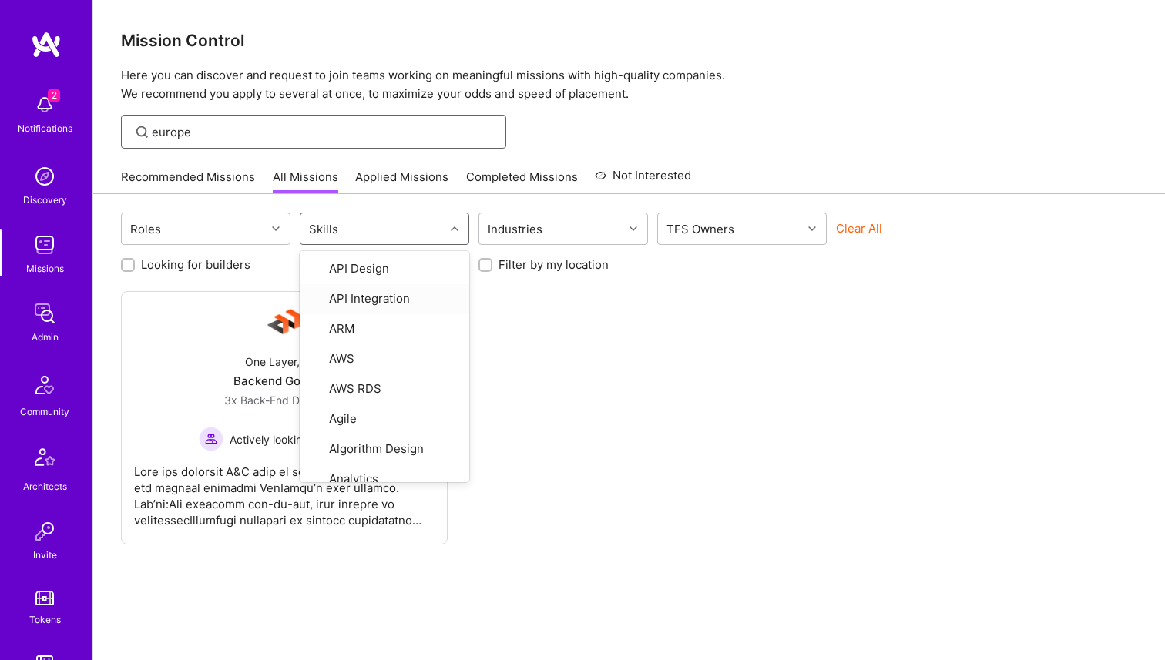
click at [233, 135] on input "europe" at bounding box center [323, 132] width 343 height 16
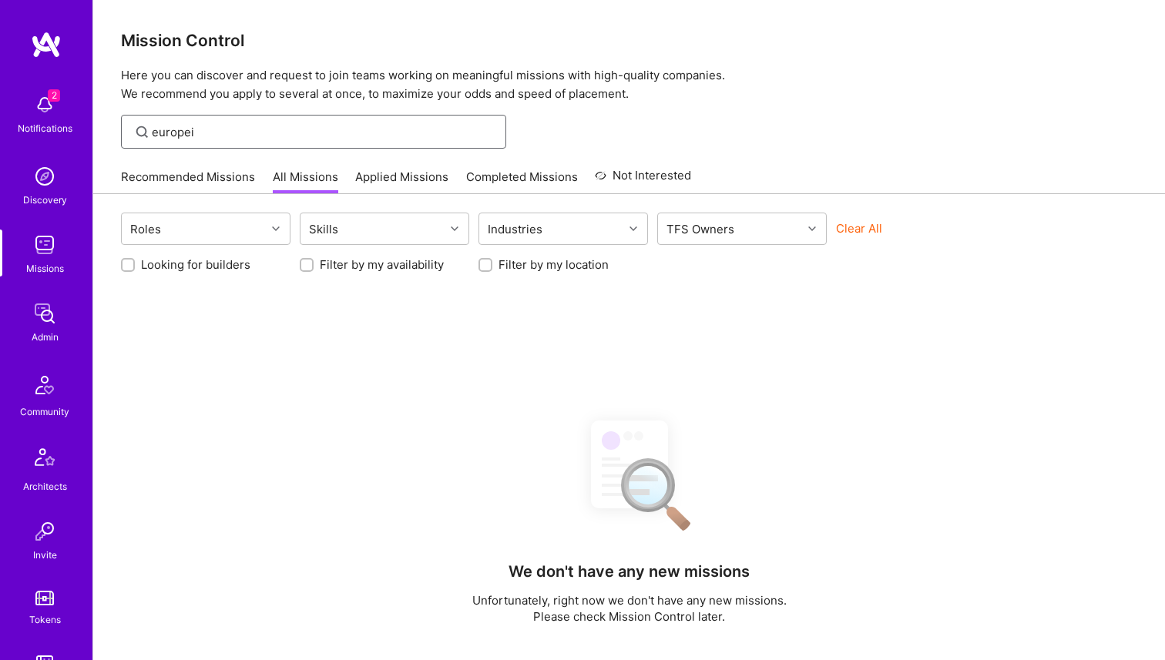
click at [233, 135] on input "europei" at bounding box center [323, 132] width 343 height 16
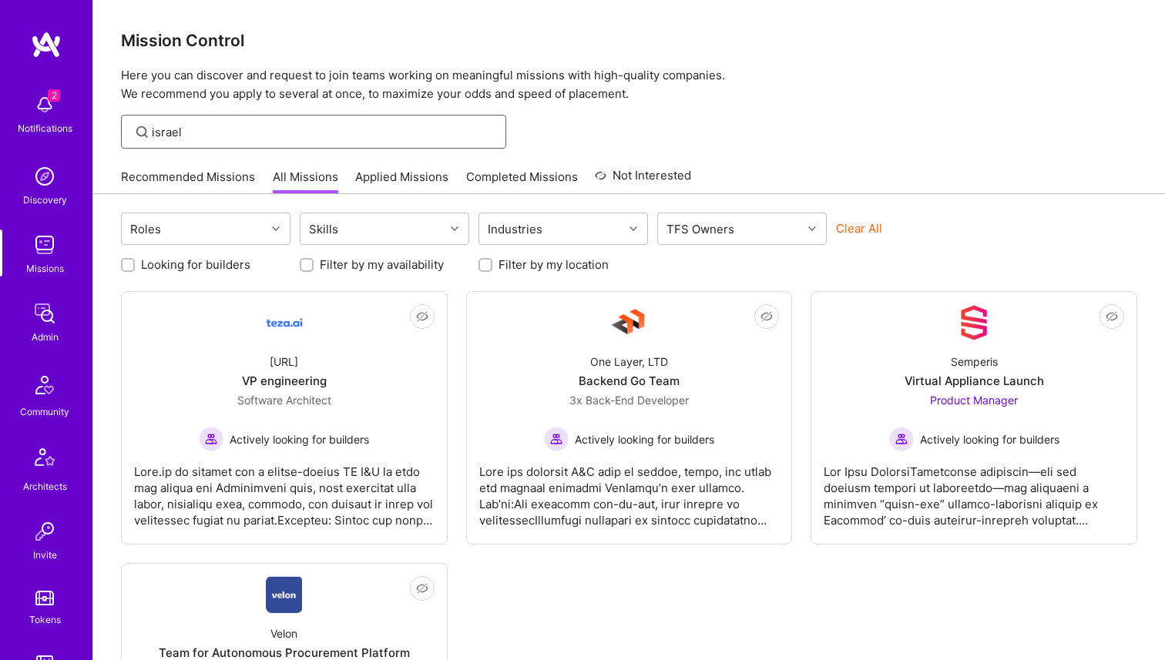
type input "israel"
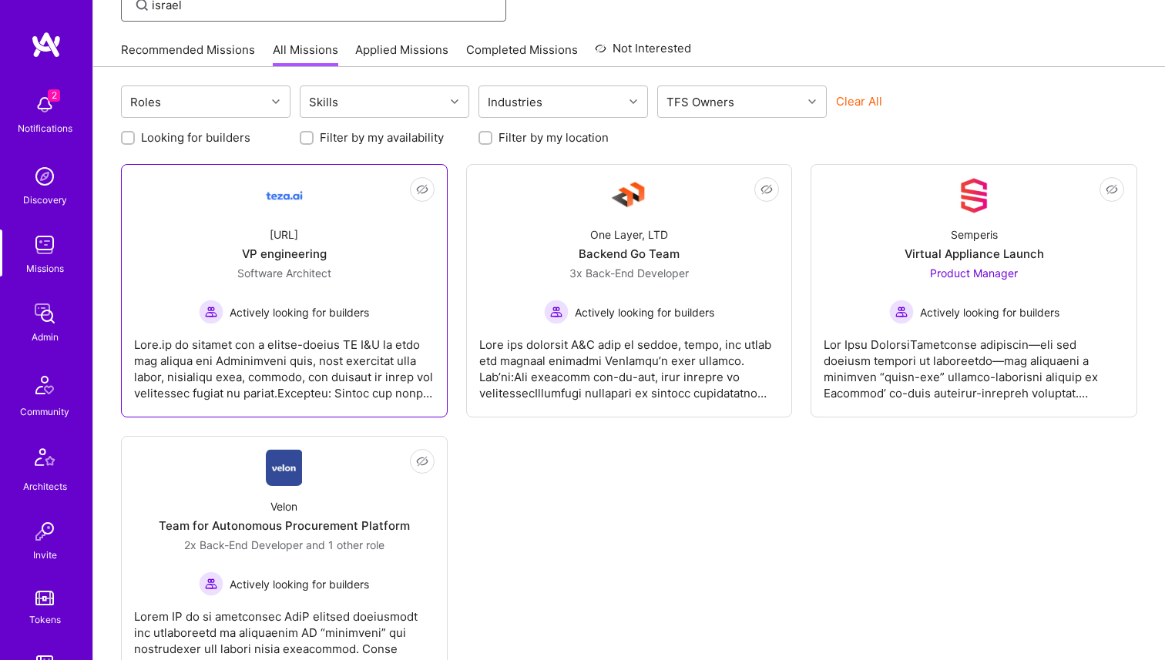
scroll to position [102, 0]
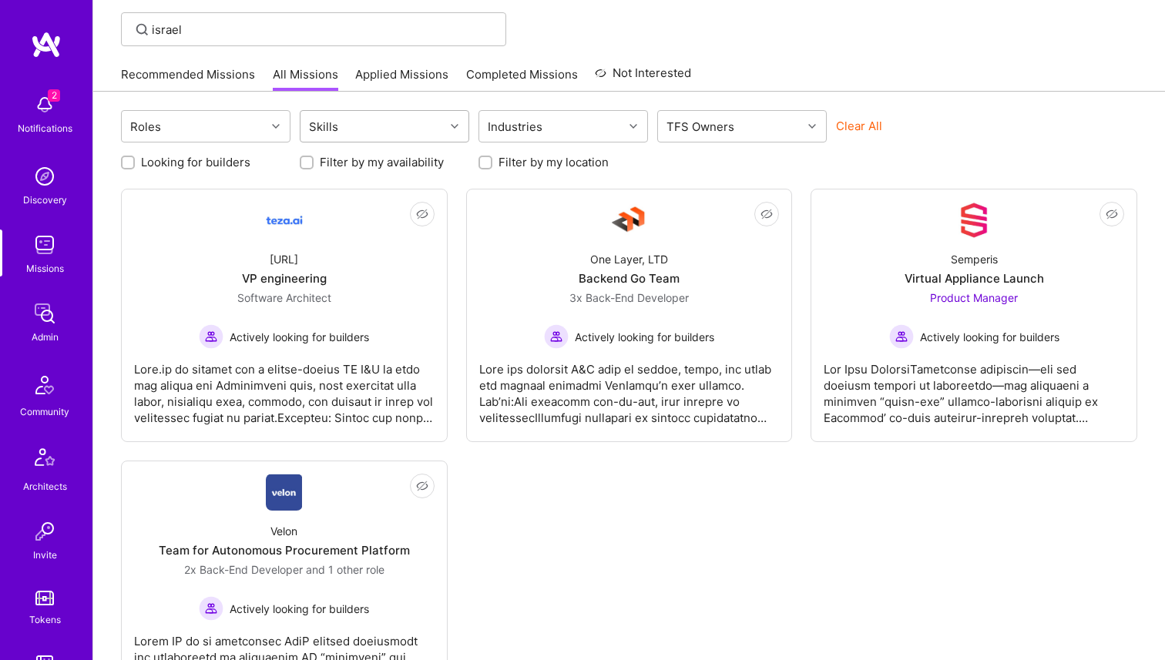
click at [369, 133] on div "Skills" at bounding box center [373, 126] width 144 height 31
type input "reac"
click at [312, 169] on input "checkbox" at bounding box center [317, 167] width 11 height 11
checkbox input "false"
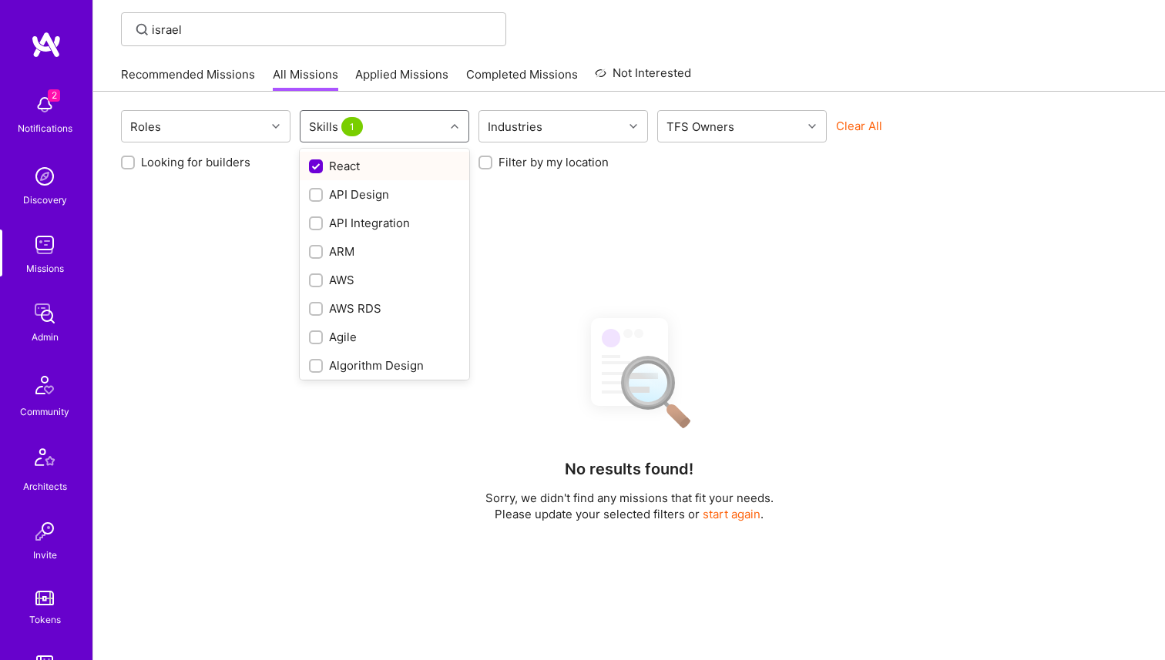
click at [312, 166] on input "checkbox" at bounding box center [318, 167] width 14 height 14
checkbox input "false"
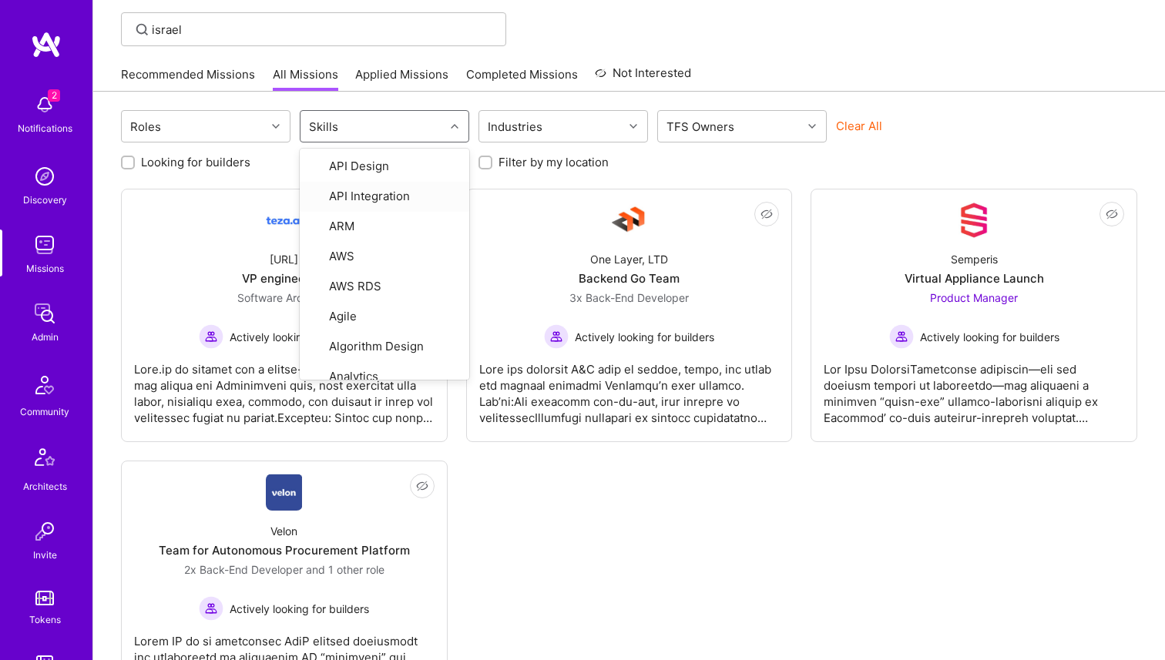
click at [540, 567] on div "Not Interested teza.ai VP engineering Software Architect Actively looking for b…" at bounding box center [629, 452] width 1016 height 526
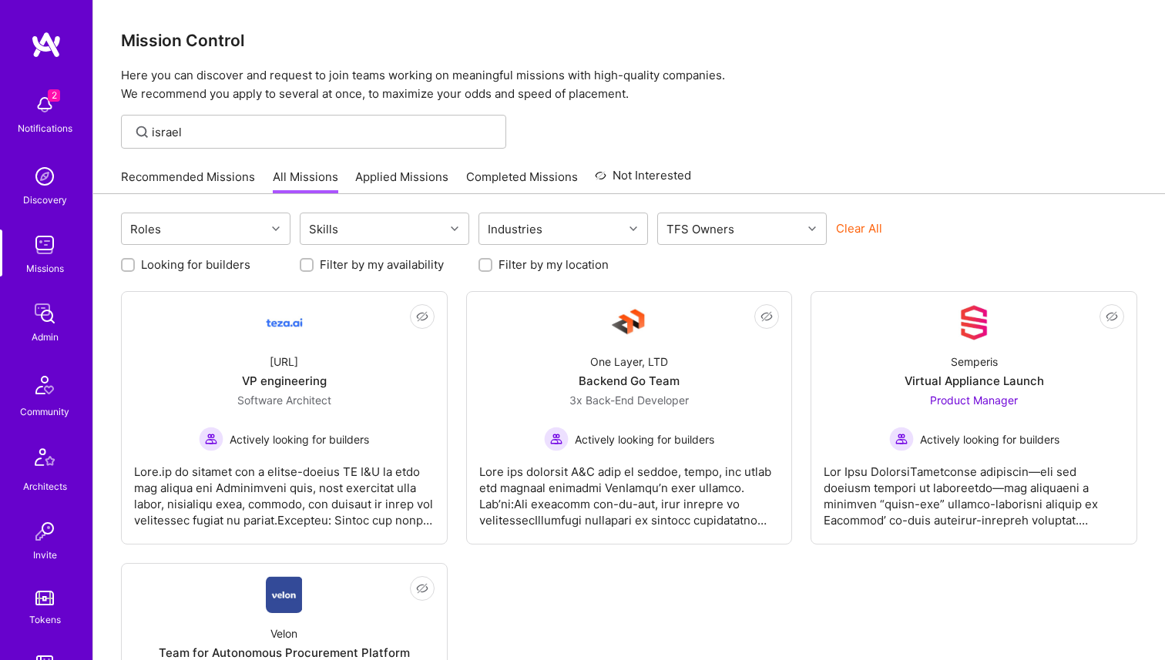
click at [167, 115] on div "israel" at bounding box center [313, 132] width 385 height 34
click at [167, 131] on input "israel" at bounding box center [323, 132] width 343 height 16
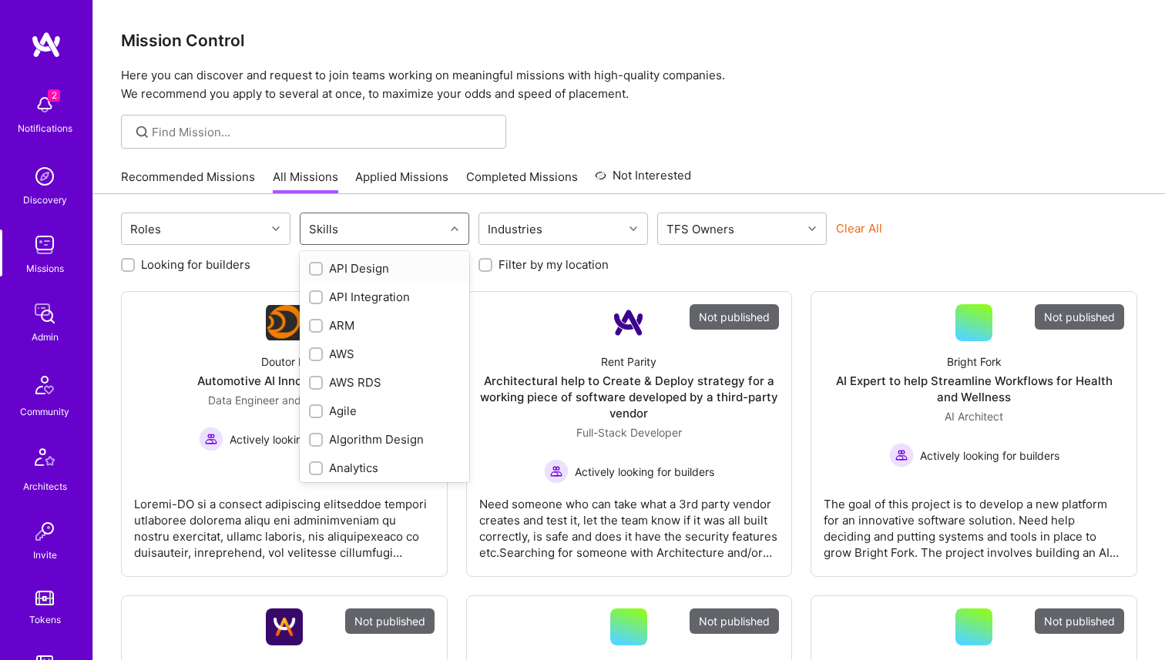
click at [335, 216] on div "Skills" at bounding box center [373, 228] width 144 height 31
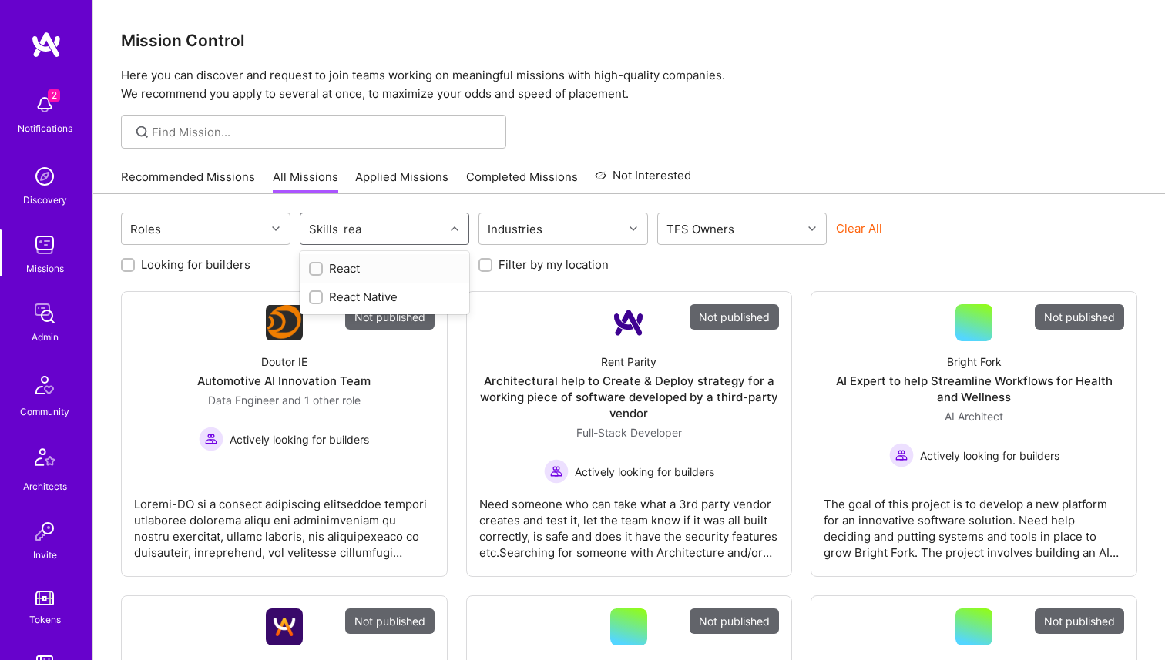
type input "reac"
click at [310, 258] on div "React" at bounding box center [385, 268] width 170 height 29
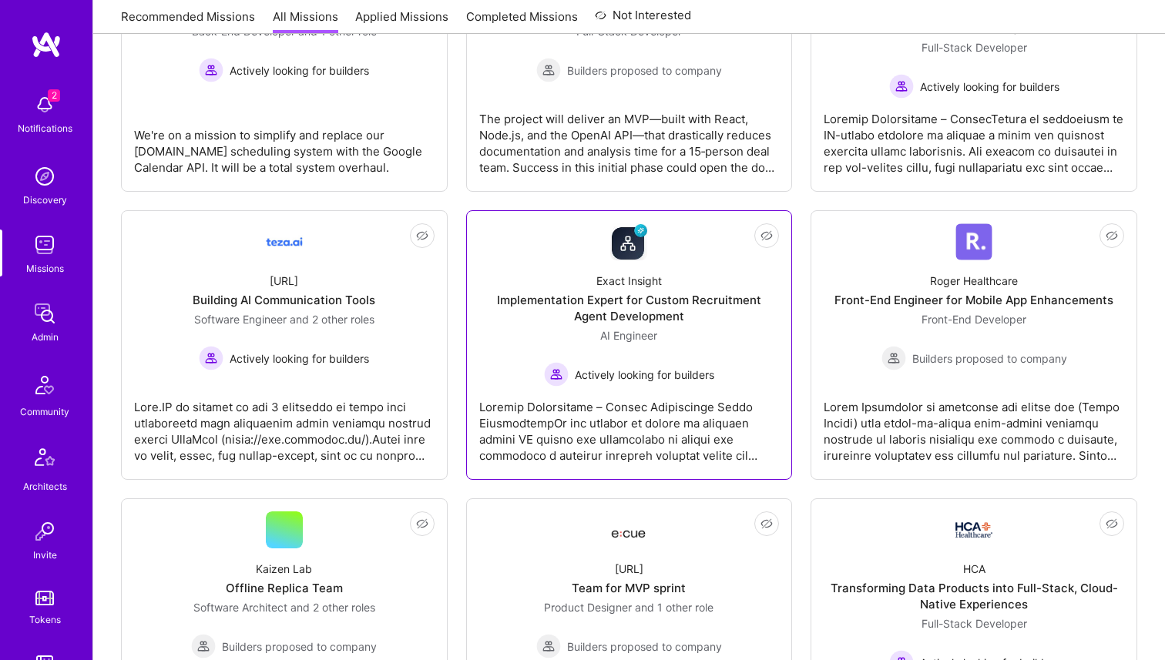
scroll to position [428, 0]
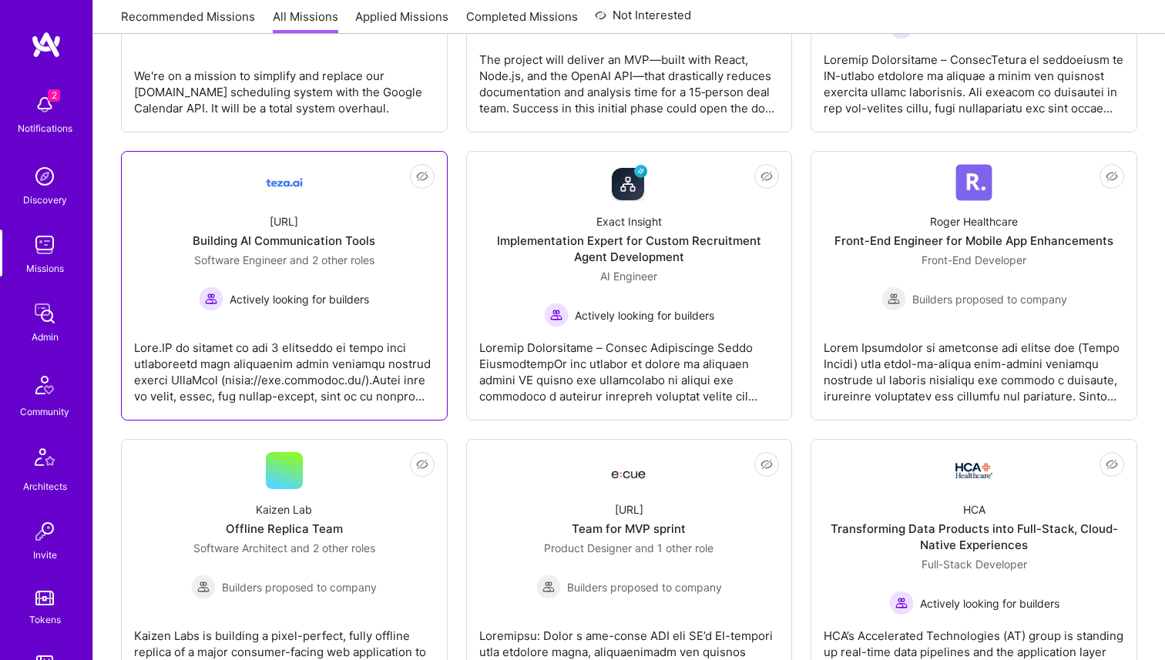
click at [289, 236] on div "Building AI Communication Tools" at bounding box center [284, 241] width 183 height 16
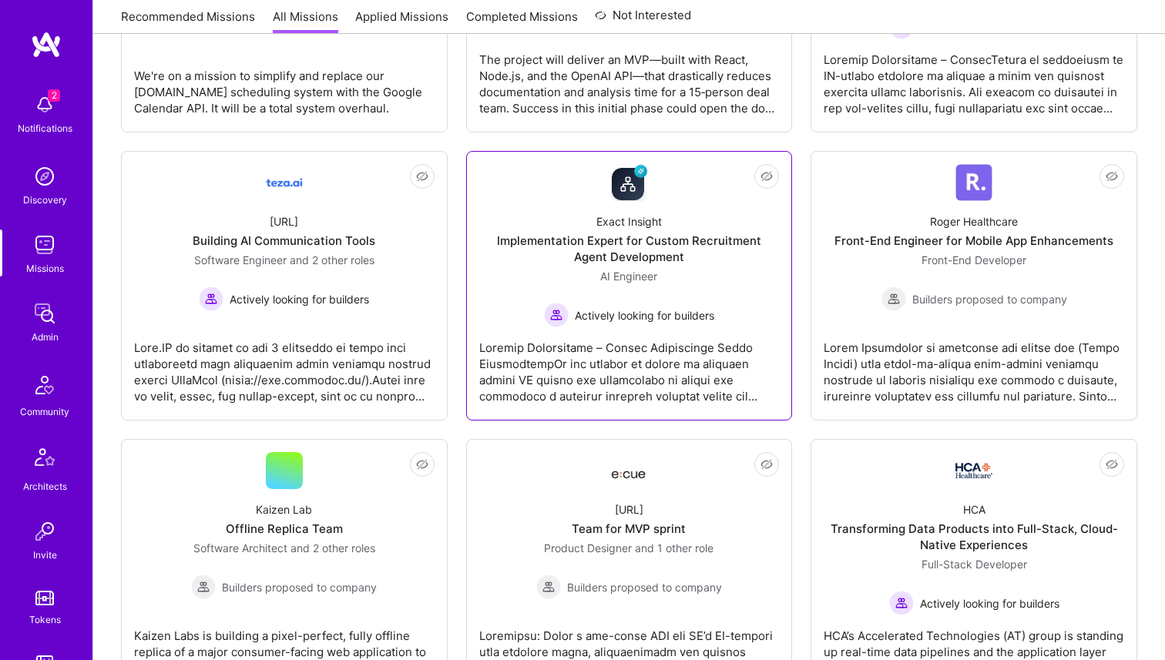
click at [566, 262] on div "Implementation Expert for Custom Recruitment Agent Development" at bounding box center [629, 249] width 301 height 32
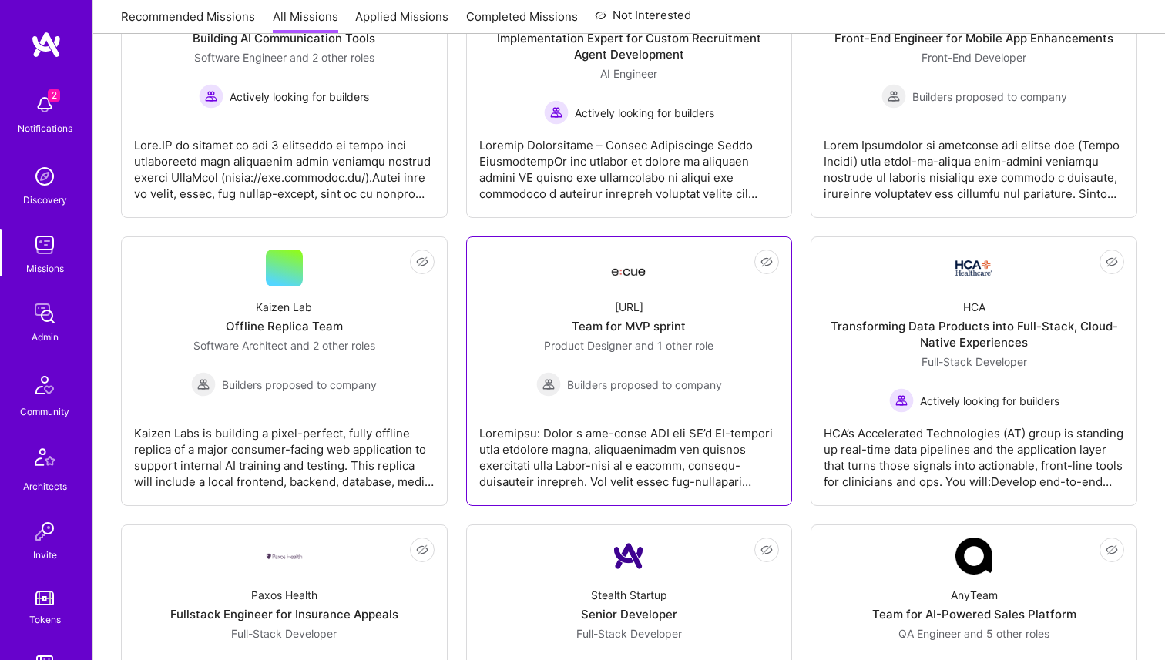
scroll to position [660, 0]
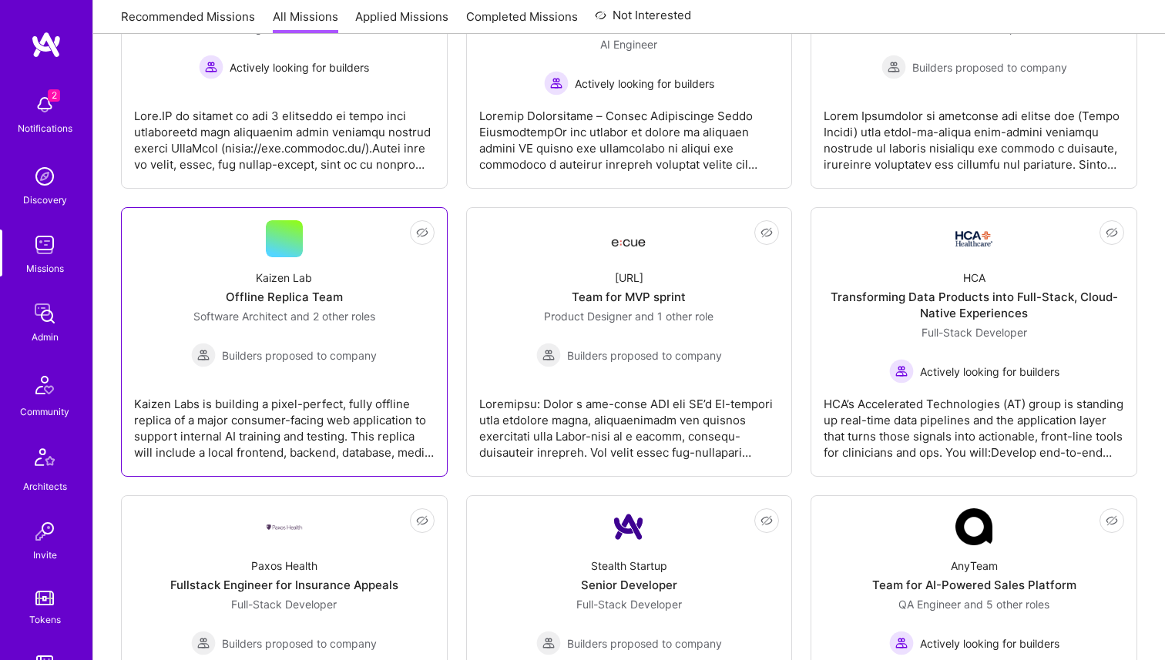
click at [278, 391] on div "Kaizen Labs is building a pixel-perfect, fully offline replica of a major consu…" at bounding box center [284, 422] width 301 height 77
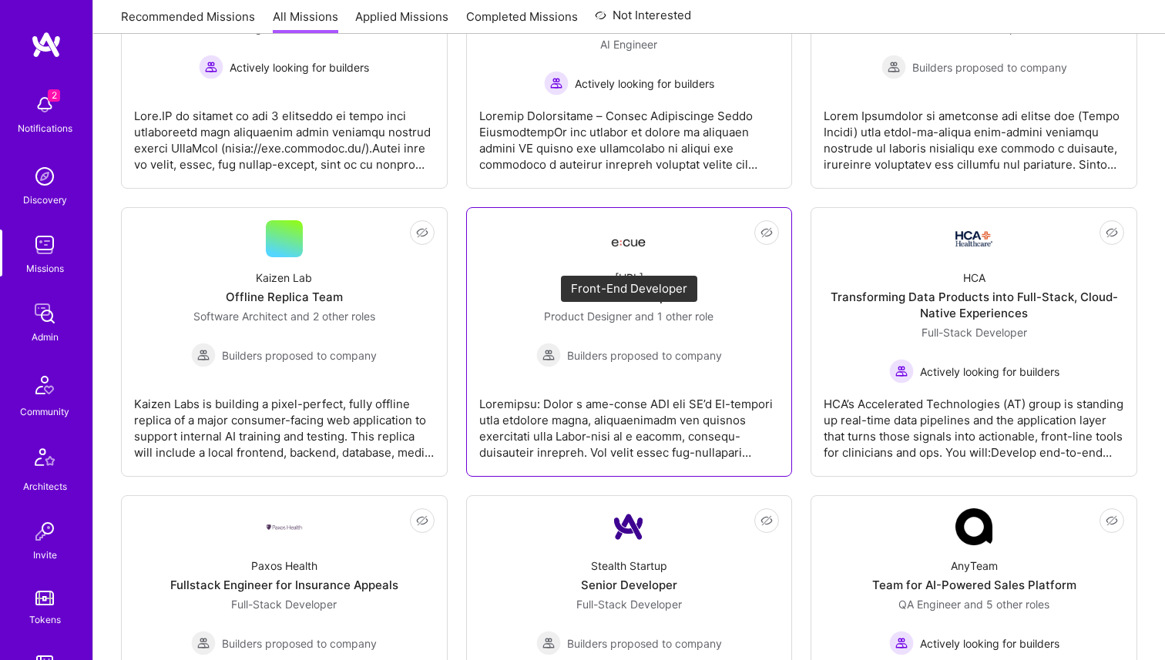
click at [642, 314] on span "and 1 other role" at bounding box center [674, 316] width 79 height 13
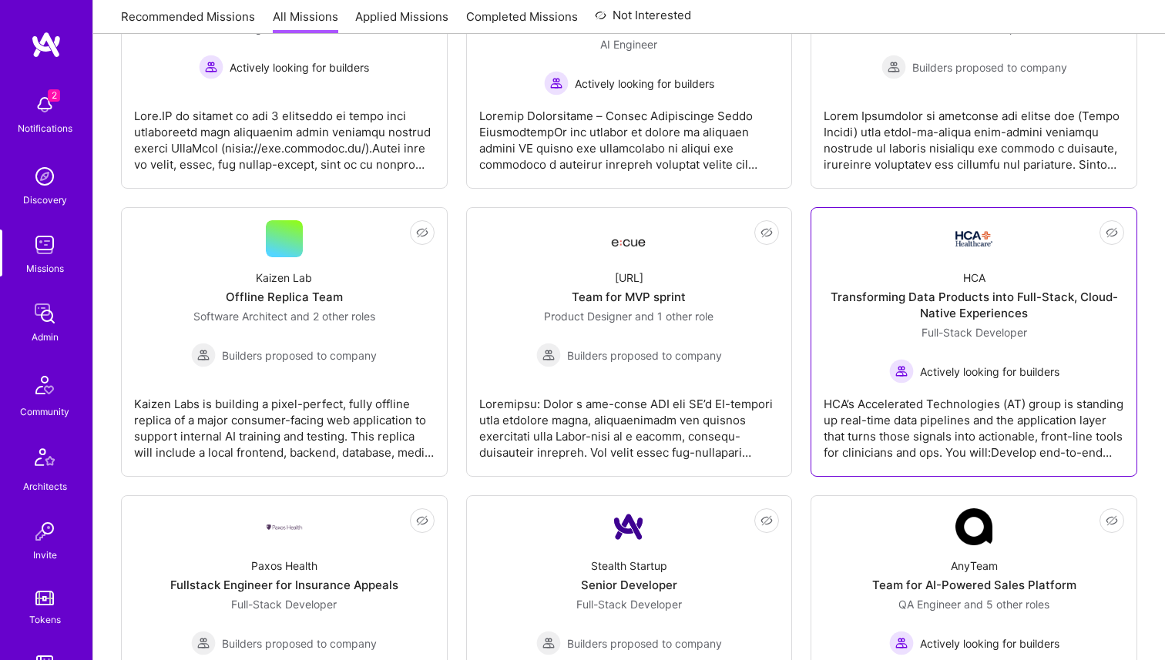
click at [976, 291] on div "Transforming Data Products into Full-Stack, Cloud-Native Experiences" at bounding box center [974, 305] width 301 height 32
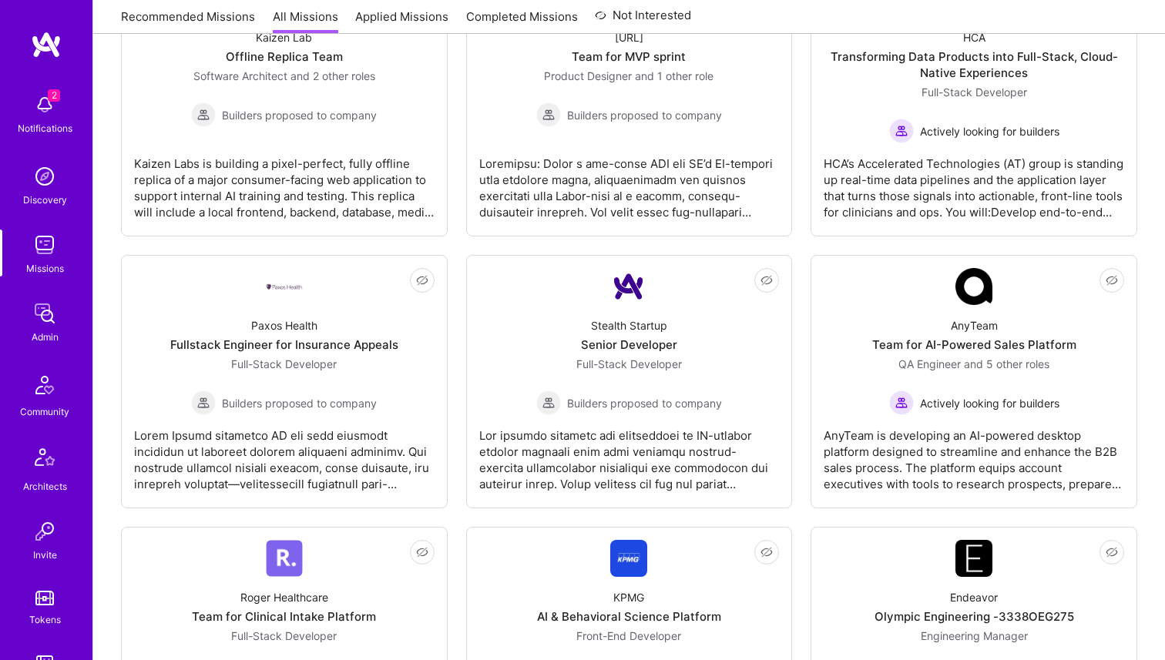
scroll to position [994, 0]
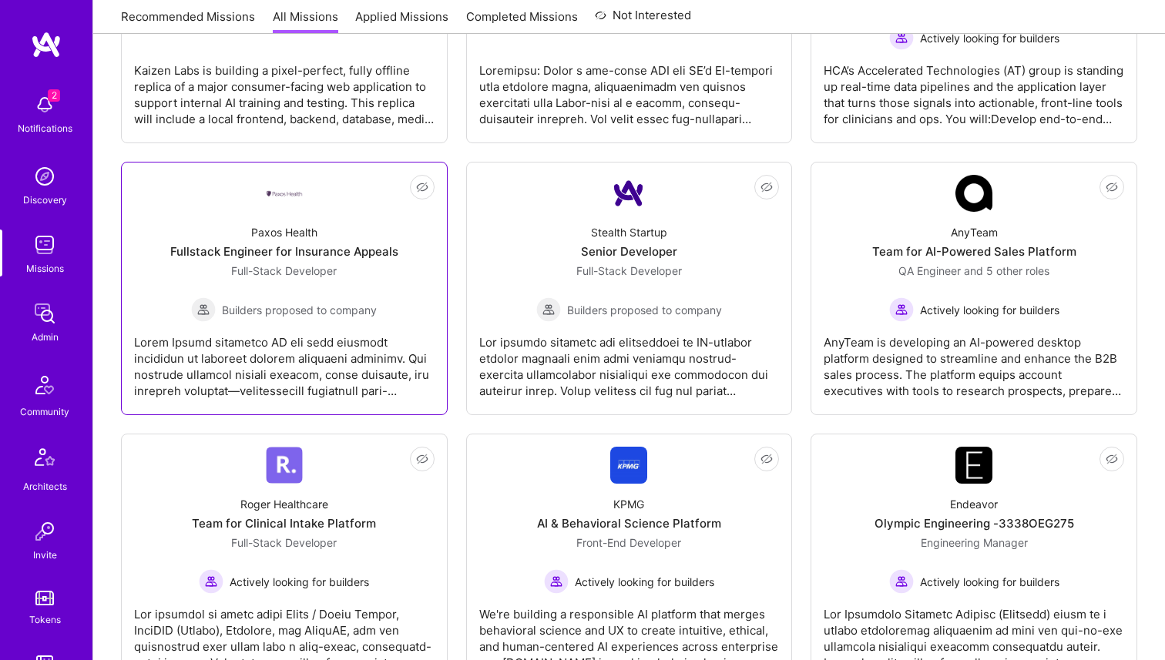
click at [320, 296] on div "Full-Stack Developer Builders proposed to company" at bounding box center [284, 292] width 186 height 59
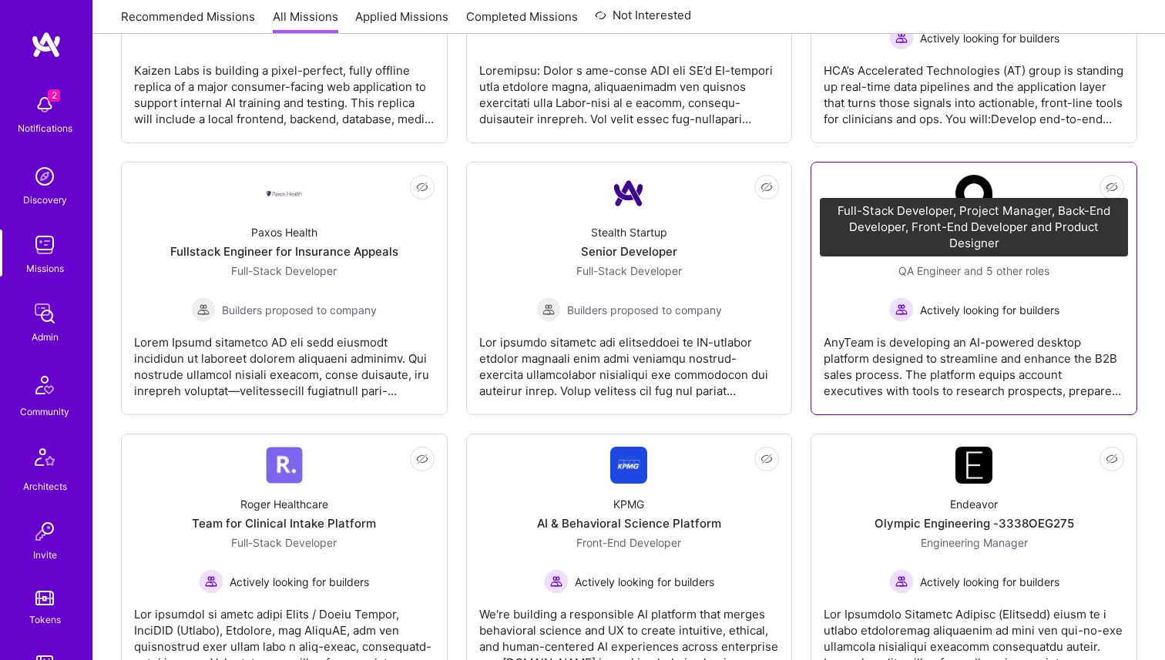
click at [917, 272] on span "QA Engineer" at bounding box center [930, 270] width 62 height 13
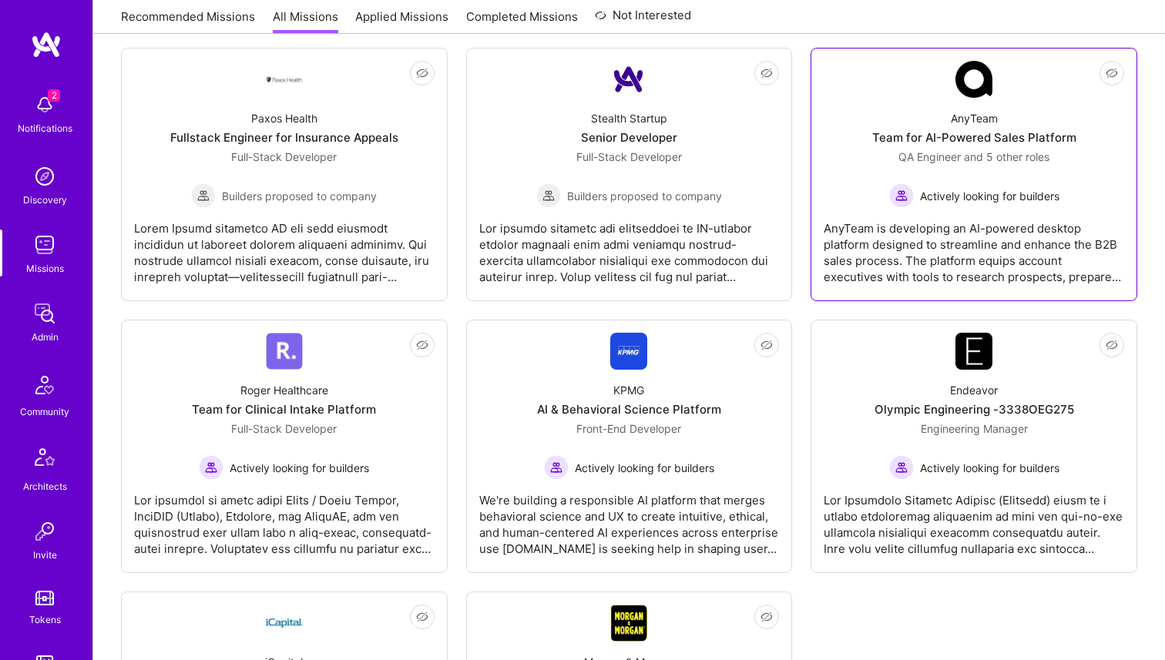
scroll to position [1231, 0]
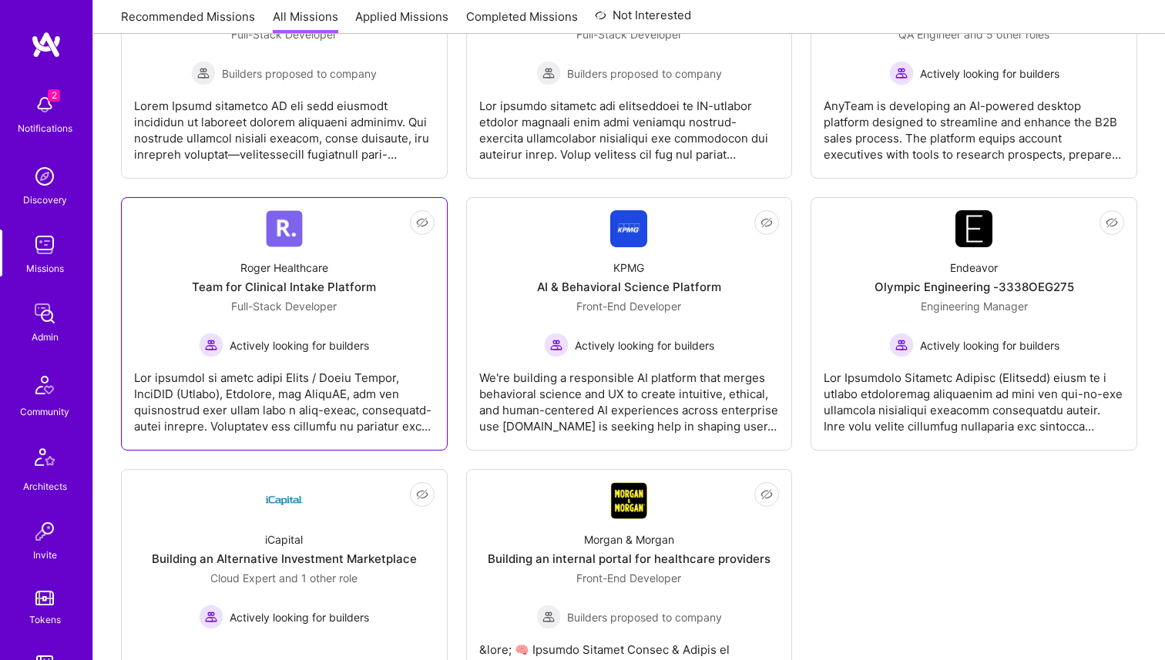
click at [347, 345] on span "Actively looking for builders" at bounding box center [299, 346] width 139 height 16
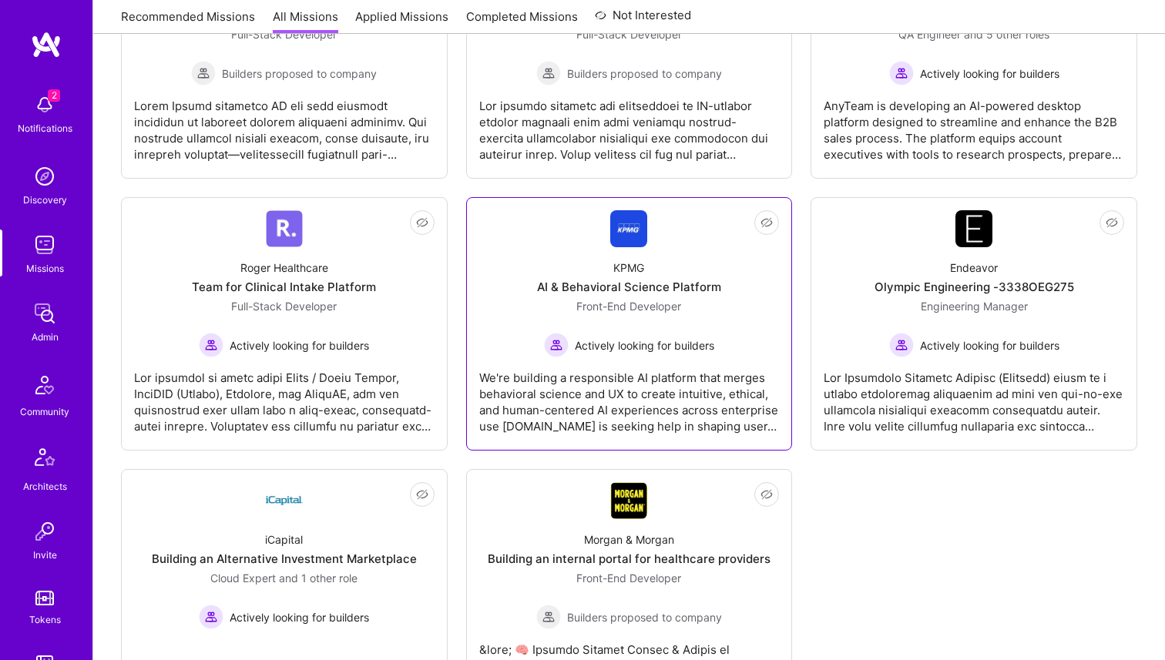
click at [608, 334] on div "Actively looking for builders" at bounding box center [629, 345] width 170 height 25
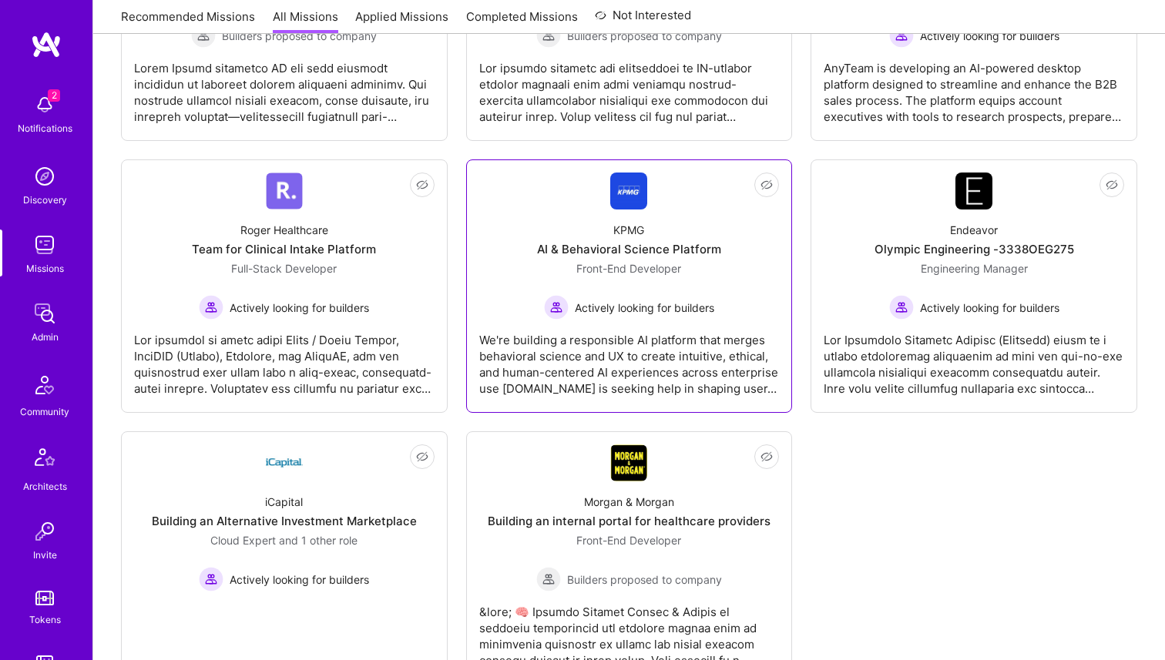
scroll to position [1330, 0]
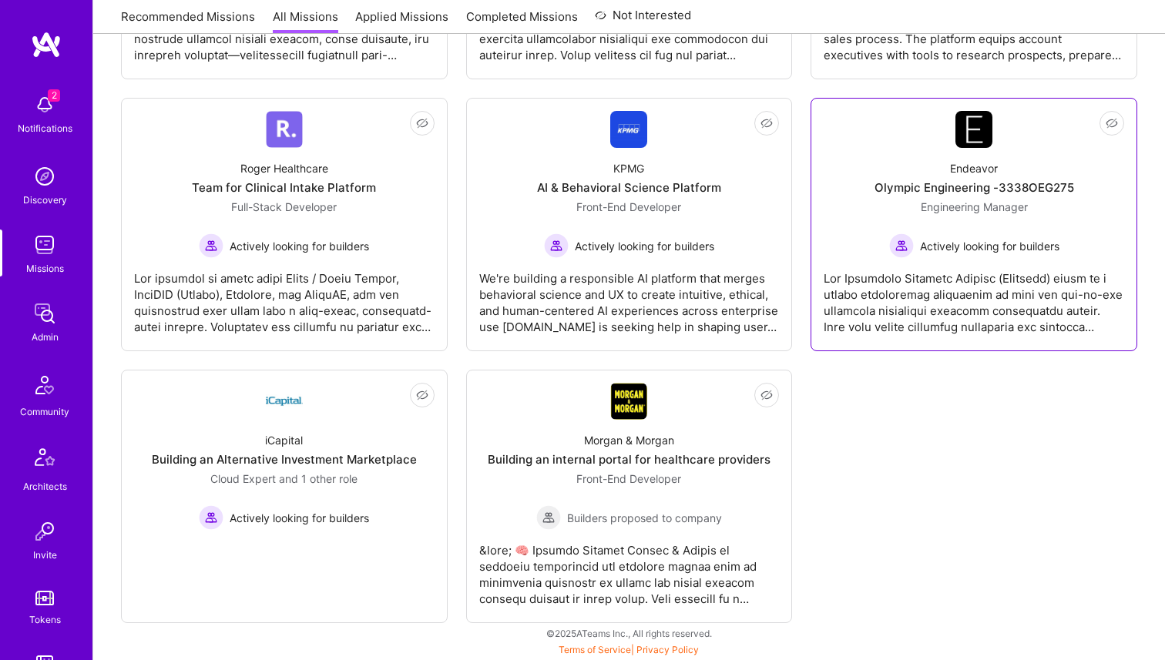
click at [989, 214] on div "Engineering Manager Actively looking for builders" at bounding box center [974, 228] width 170 height 59
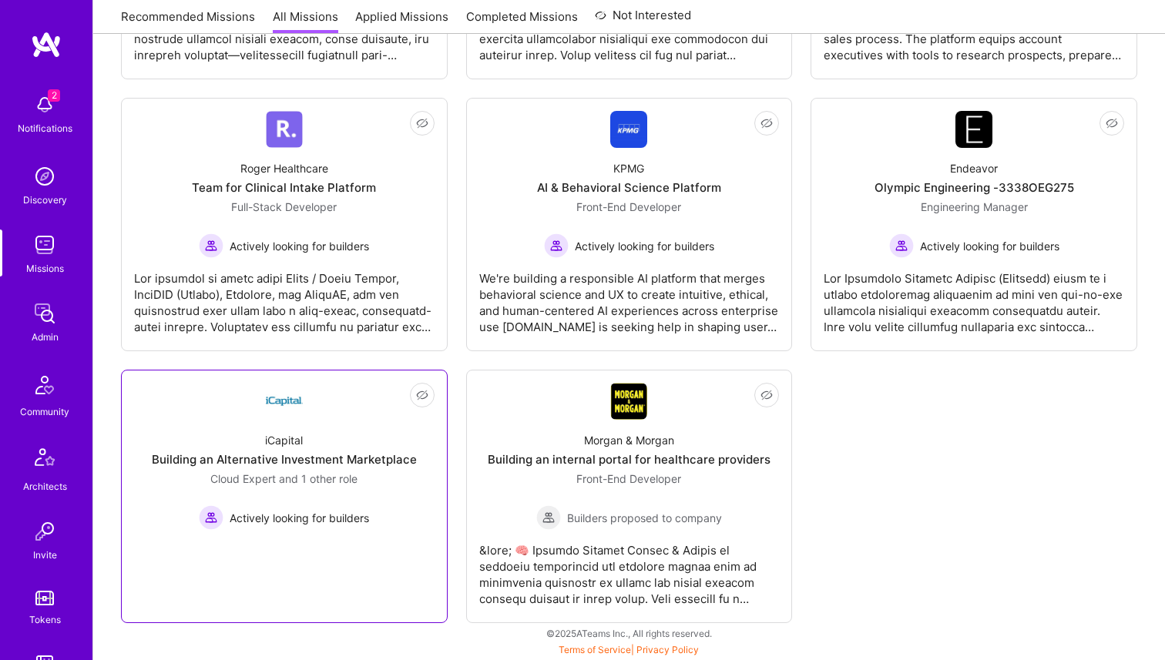
click at [287, 505] on div "Cloud Expert and 1 other role Actively looking for builders" at bounding box center [284, 500] width 170 height 59
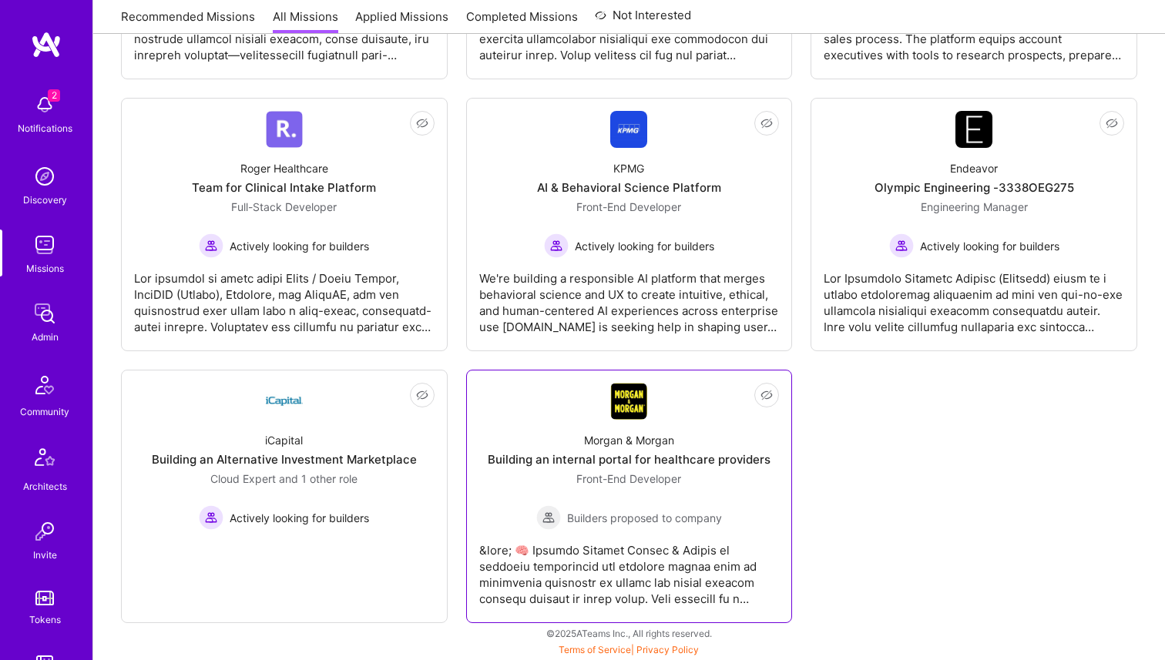
click at [532, 489] on div "Morgan & Morgan Building an internal portal for healthcare providers Front-End …" at bounding box center [629, 475] width 301 height 110
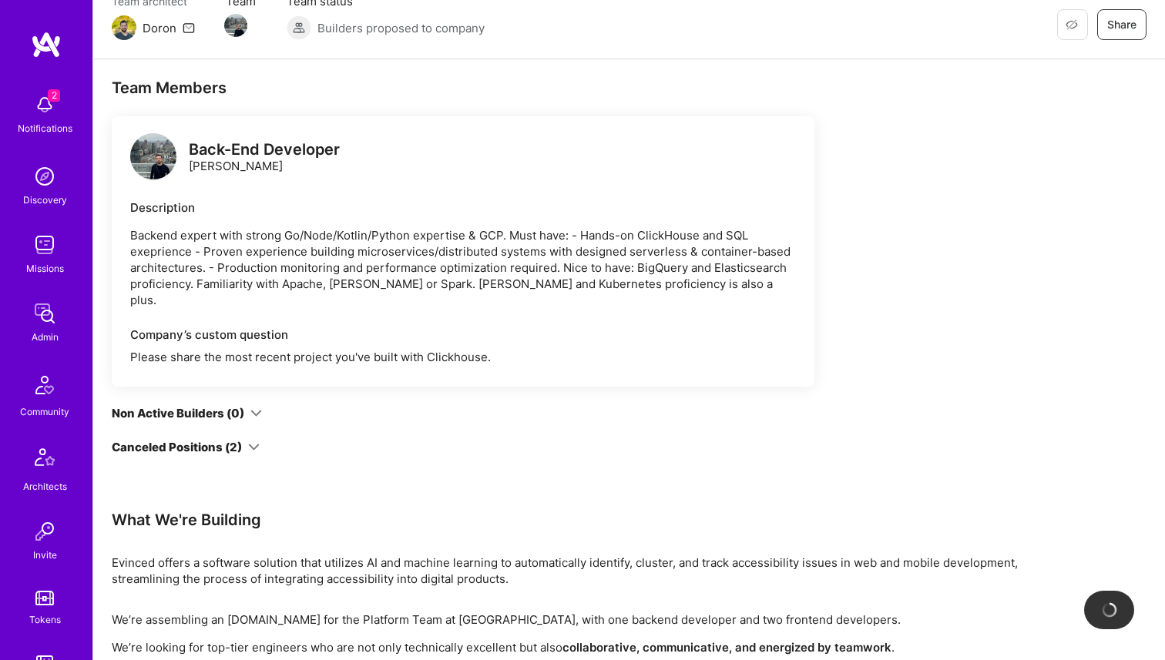
scroll to position [128, 0]
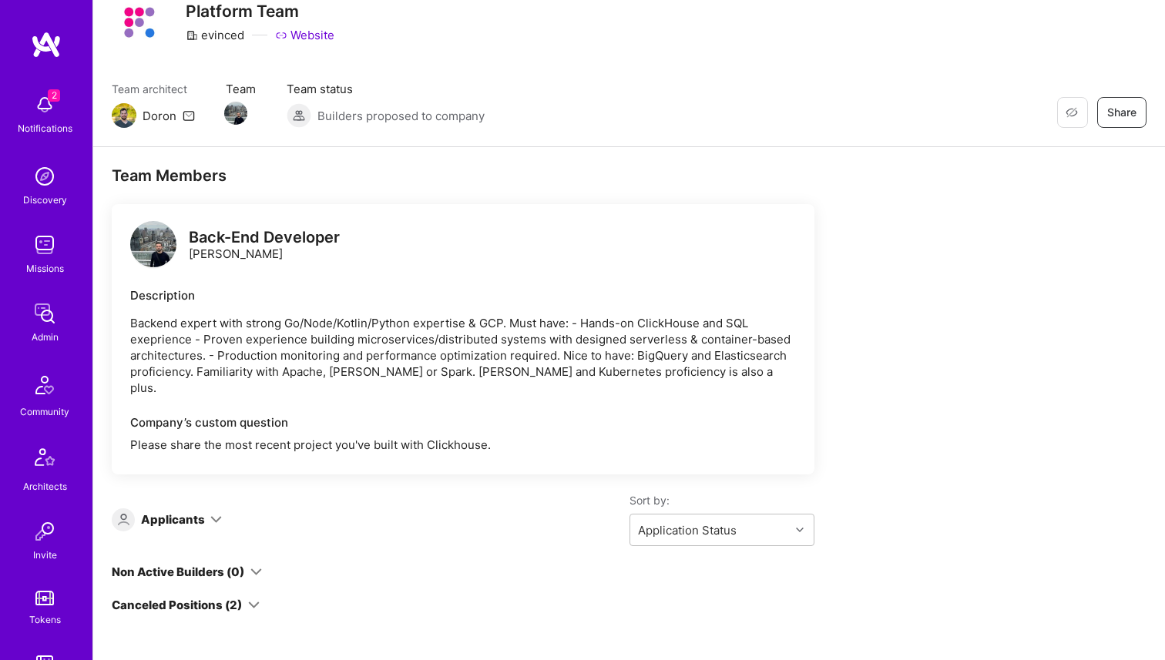
click at [149, 597] on div "Canceled Positions (2)" at bounding box center [177, 605] width 130 height 16
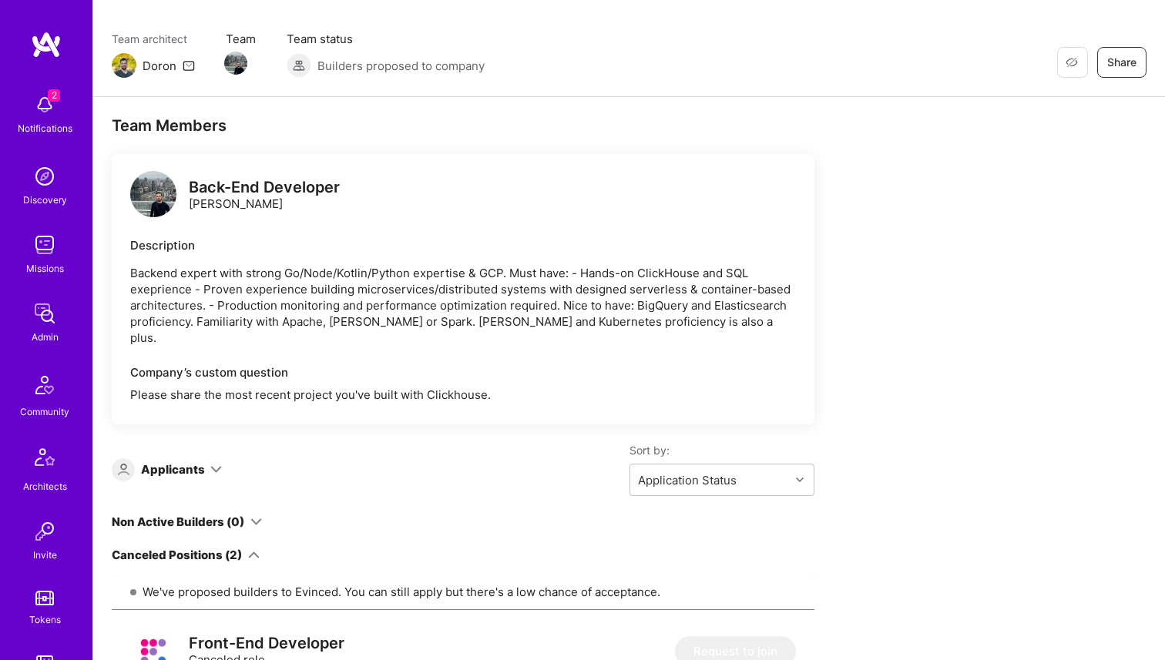
scroll to position [0, 0]
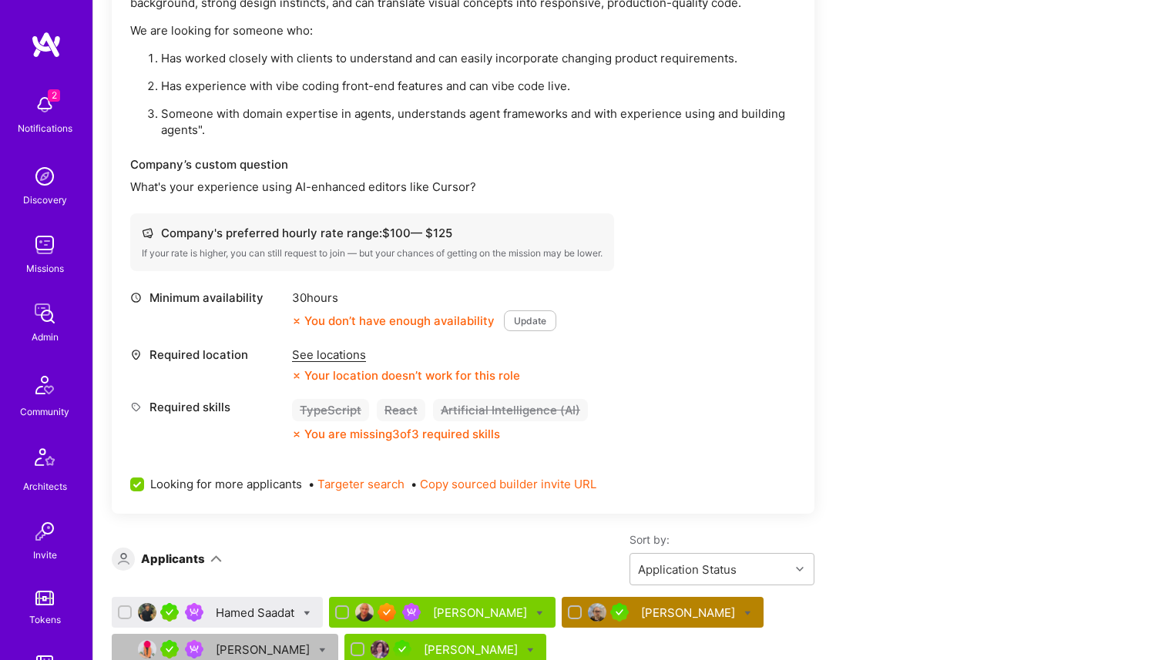
scroll to position [720, 0]
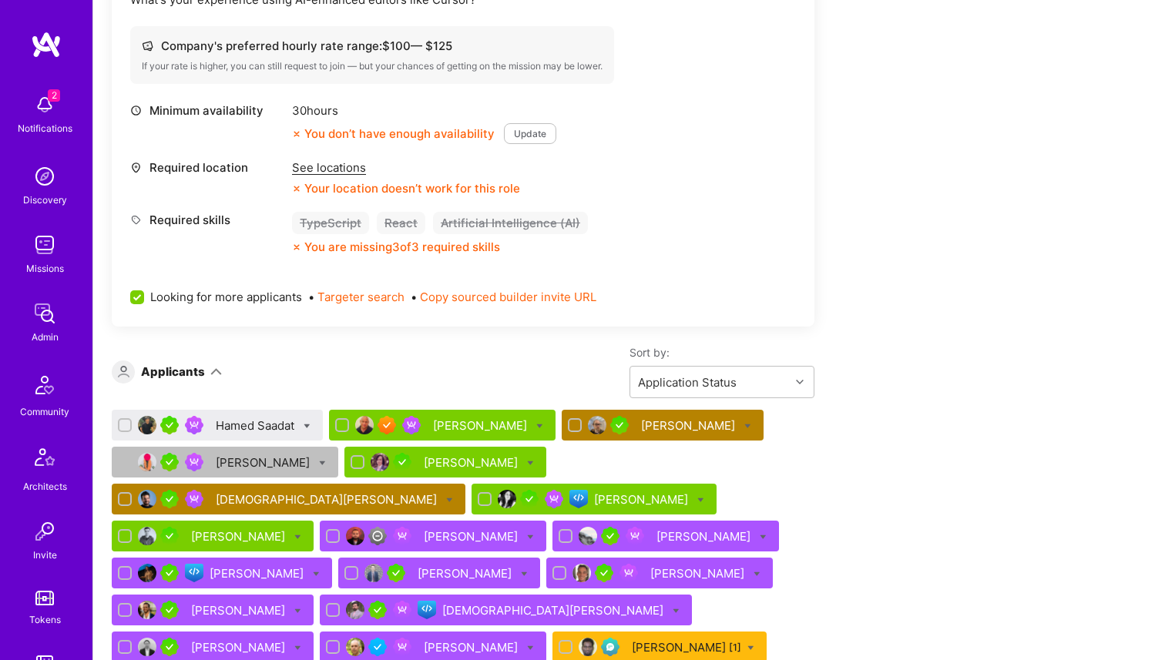
click at [313, 169] on div "See locations" at bounding box center [406, 168] width 228 height 16
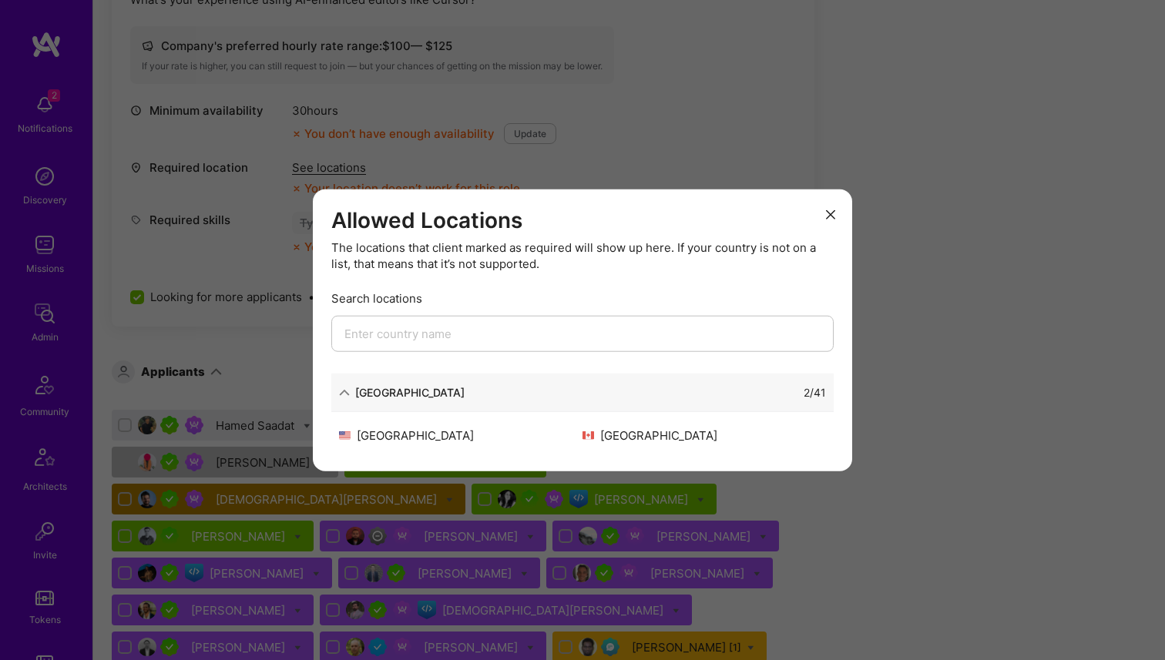
click at [281, 243] on div "Allowed Locations The locations that client marked as required will show up her…" at bounding box center [582, 330] width 1165 height 660
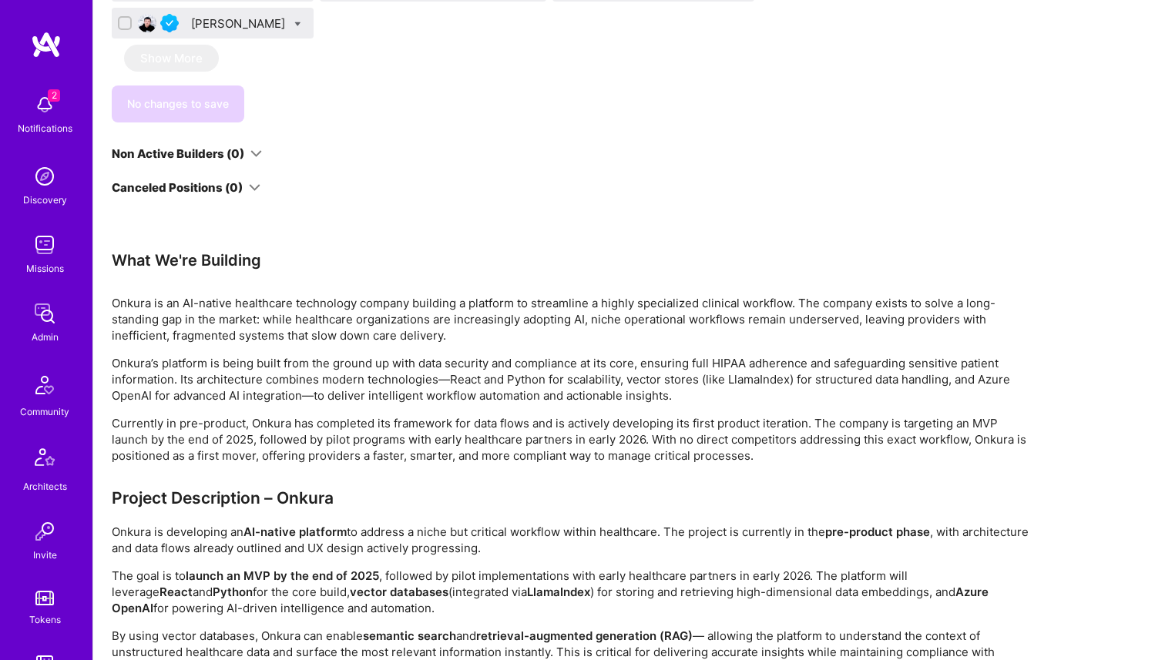
scroll to position [1303, 0]
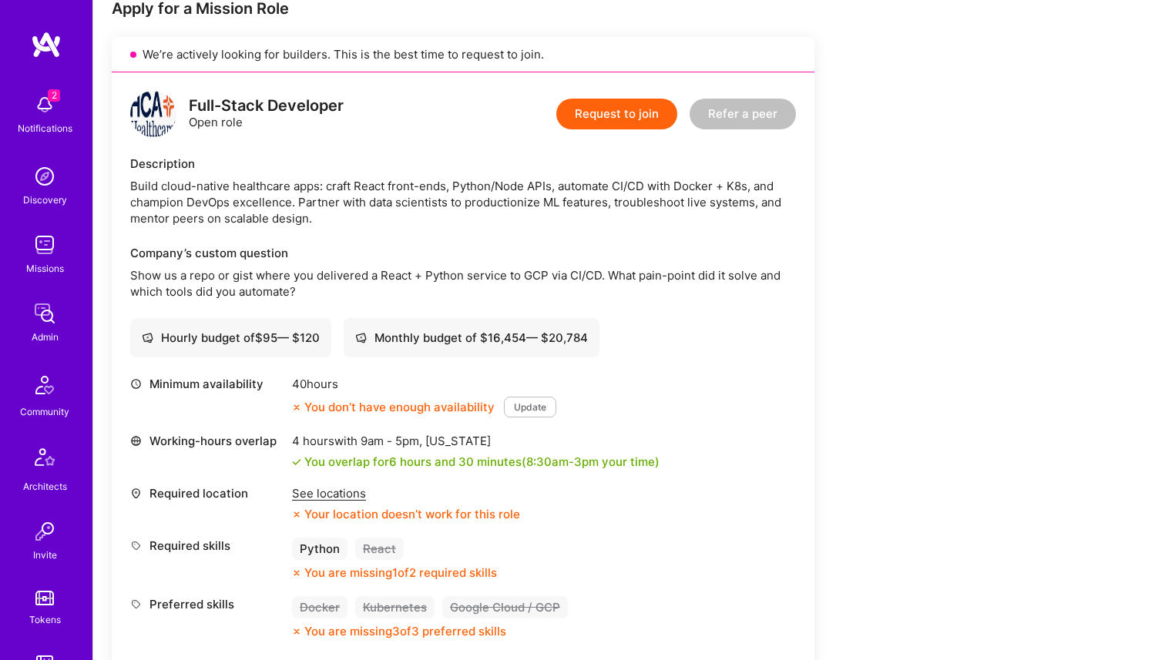
scroll to position [180, 0]
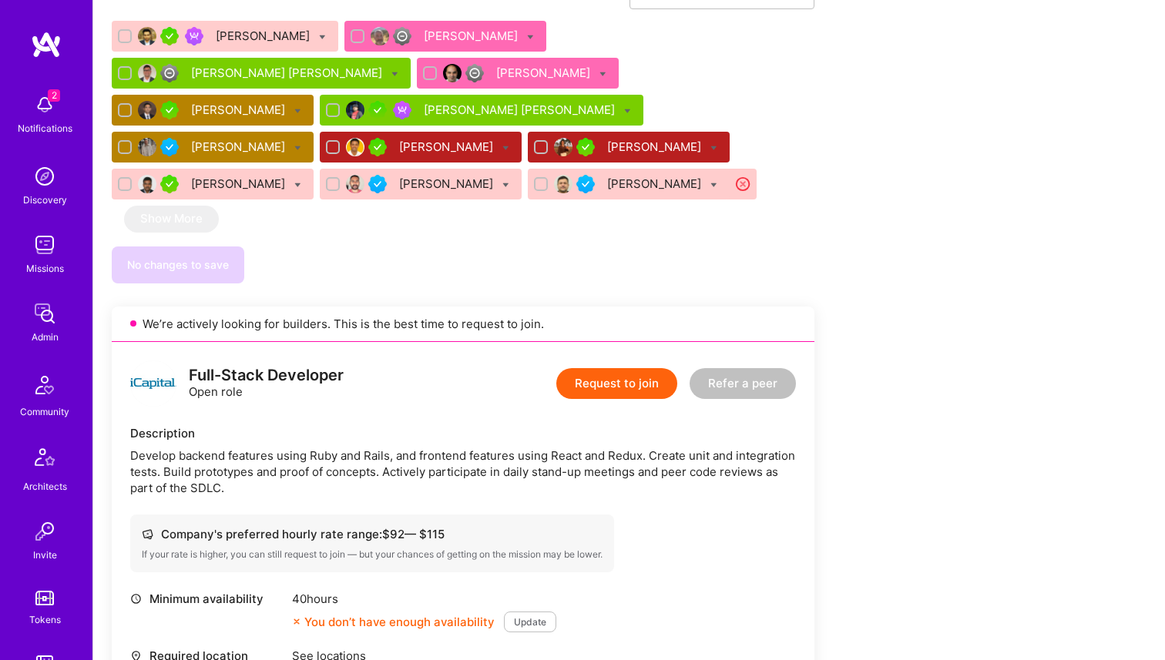
scroll to position [1301, 0]
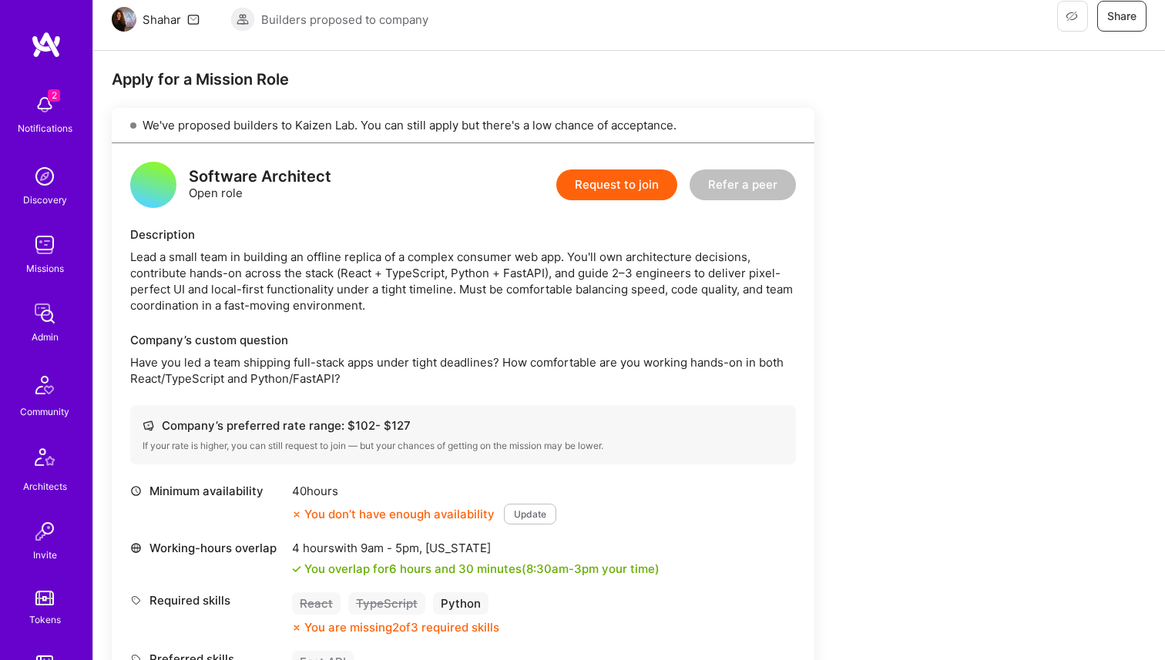
scroll to position [843, 0]
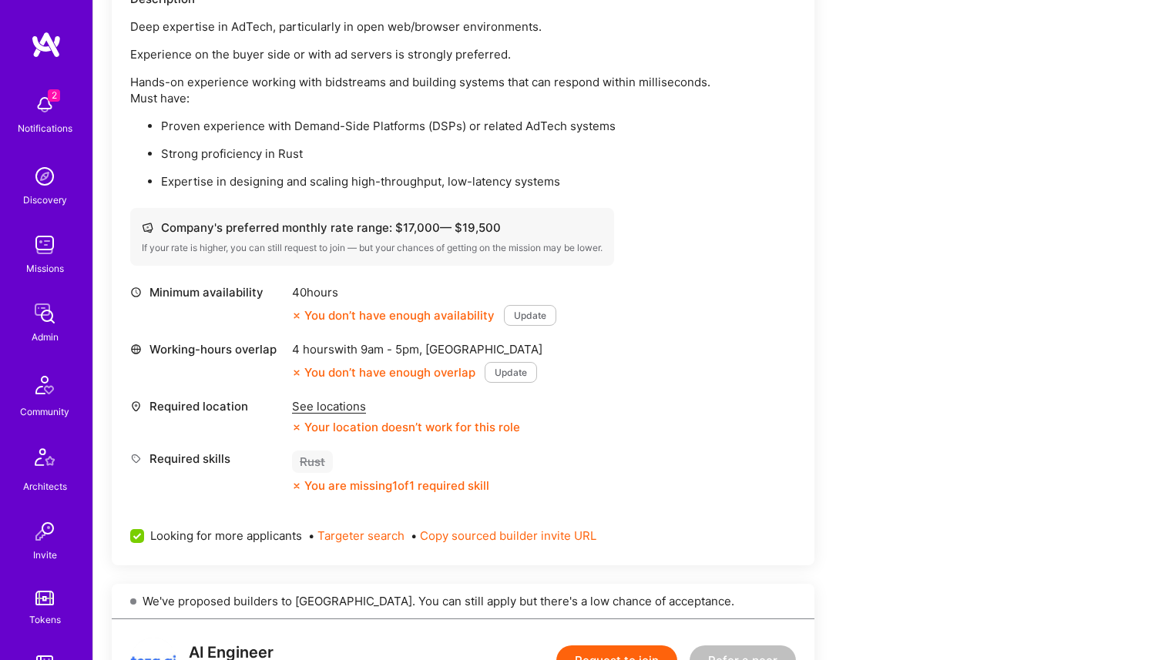
scroll to position [425, 0]
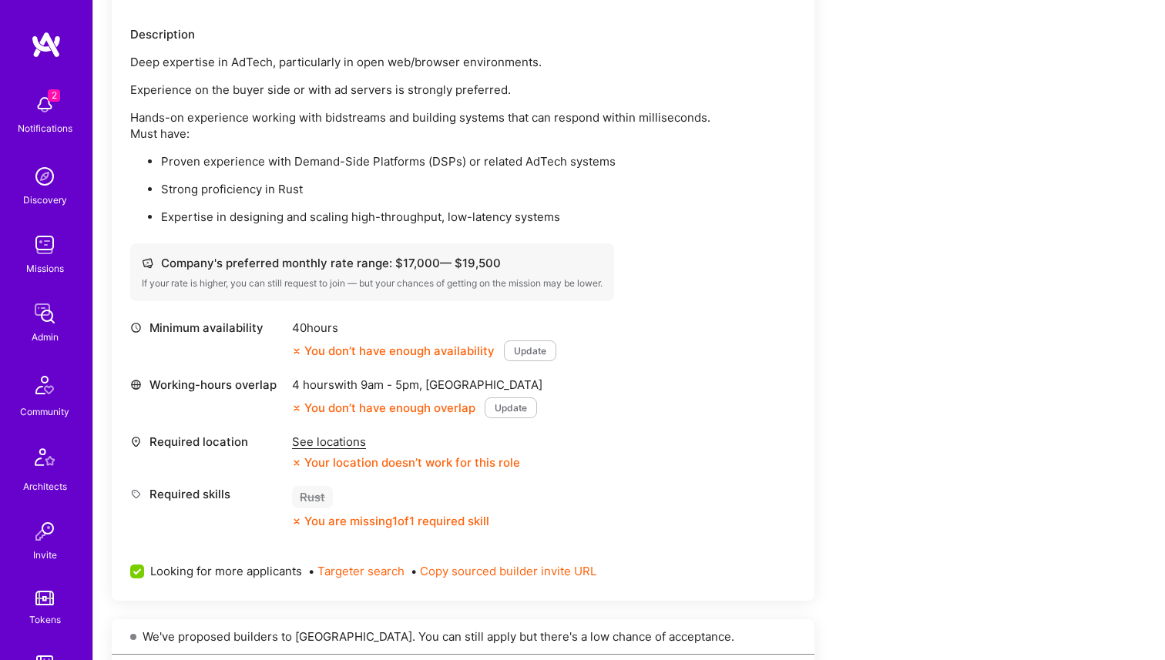
click at [324, 434] on div "See locations" at bounding box center [406, 442] width 228 height 16
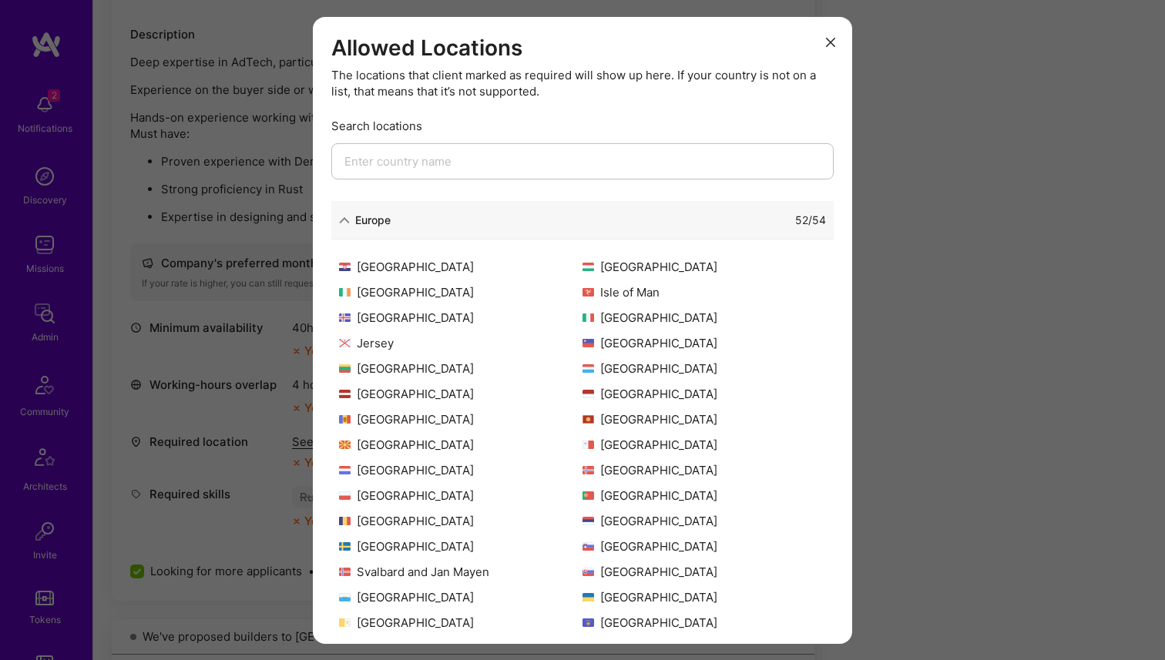
scroll to position [2, 0]
click at [223, 429] on div "Allowed Locations The locations that client marked as required will show up her…" at bounding box center [582, 330] width 1165 height 660
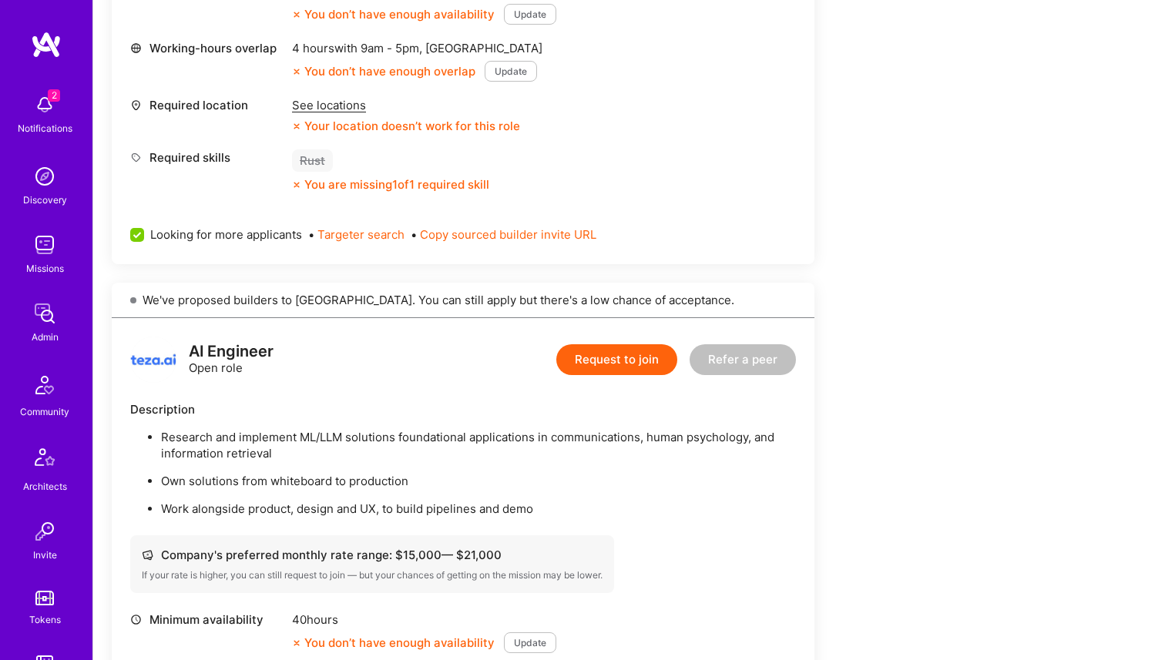
scroll to position [0, 0]
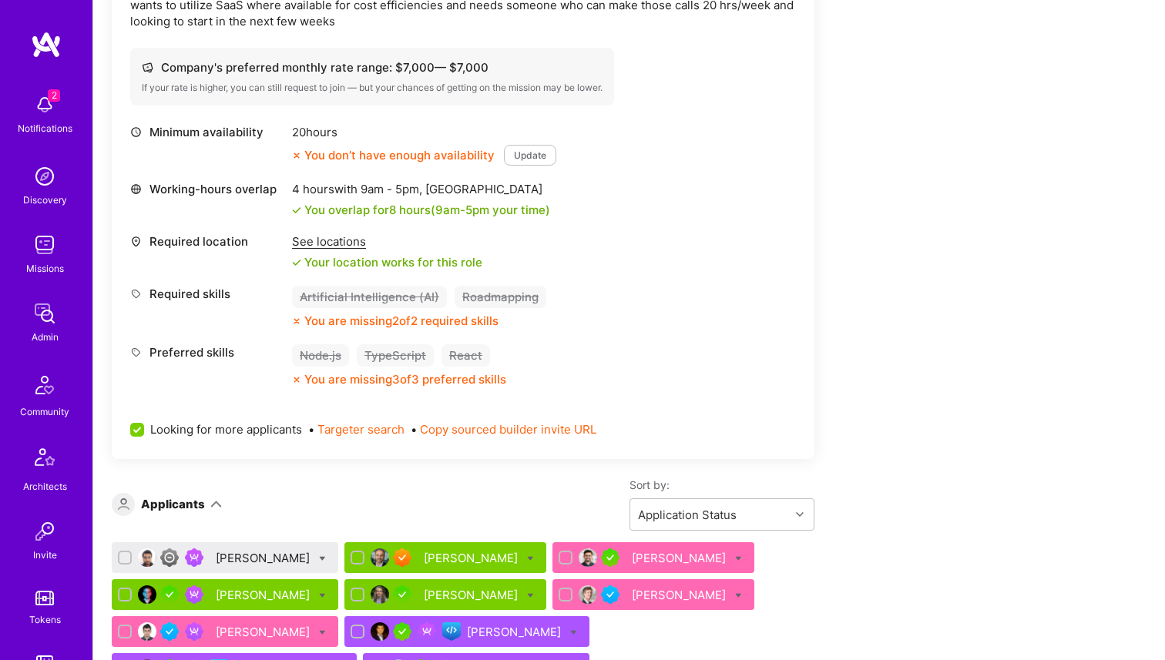
scroll to position [596, 0]
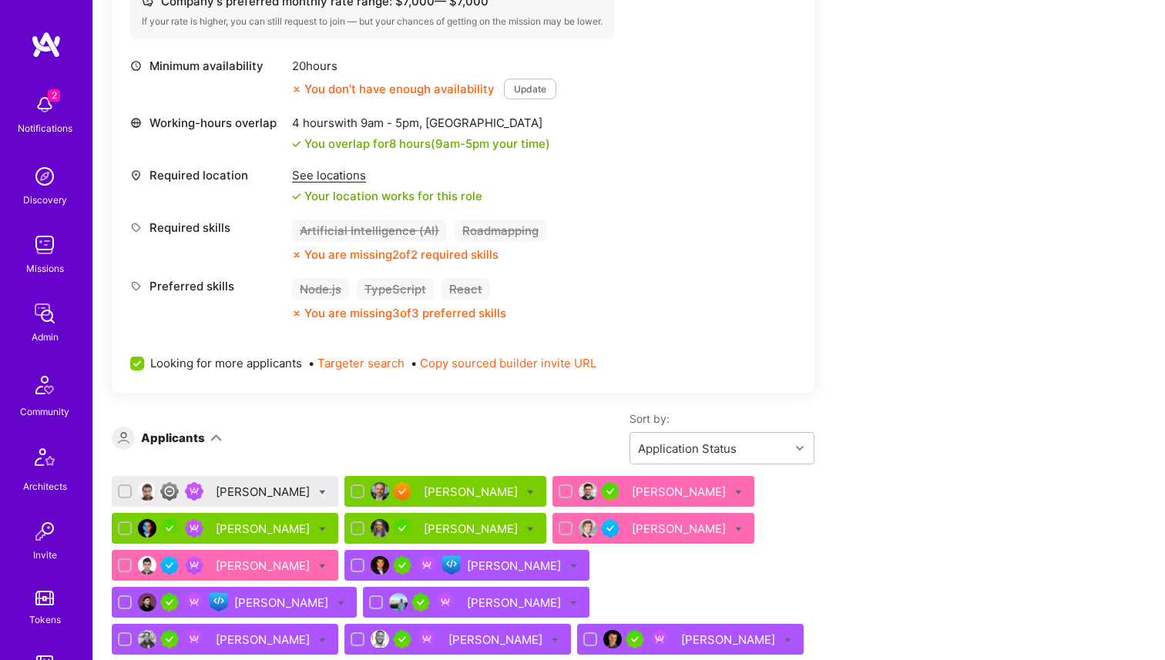
click at [321, 176] on div "See locations" at bounding box center [387, 175] width 190 height 16
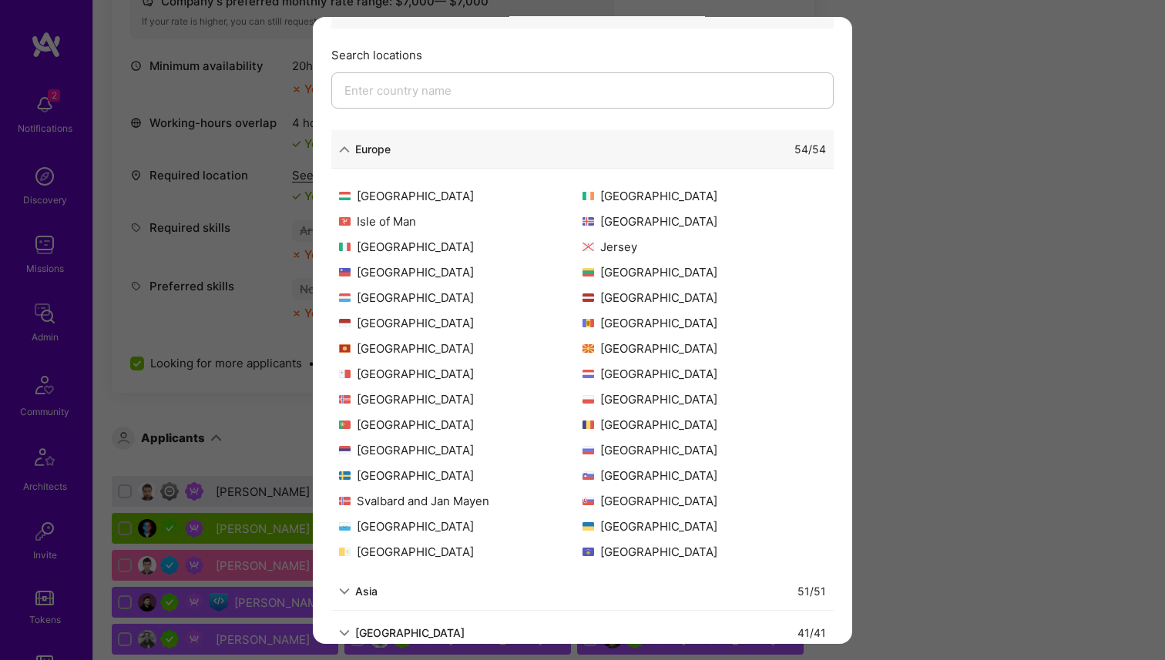
scroll to position [290, 0]
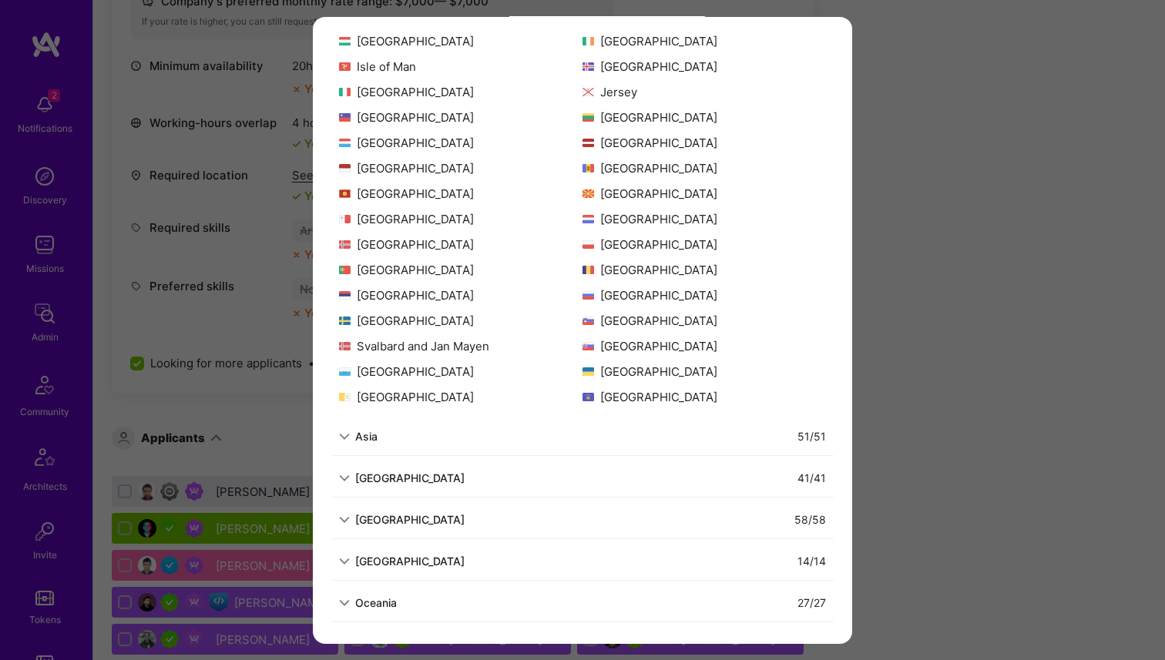
click at [259, 435] on div "Allowed Locations The locations that client marked as required will show up her…" at bounding box center [582, 330] width 1165 height 660
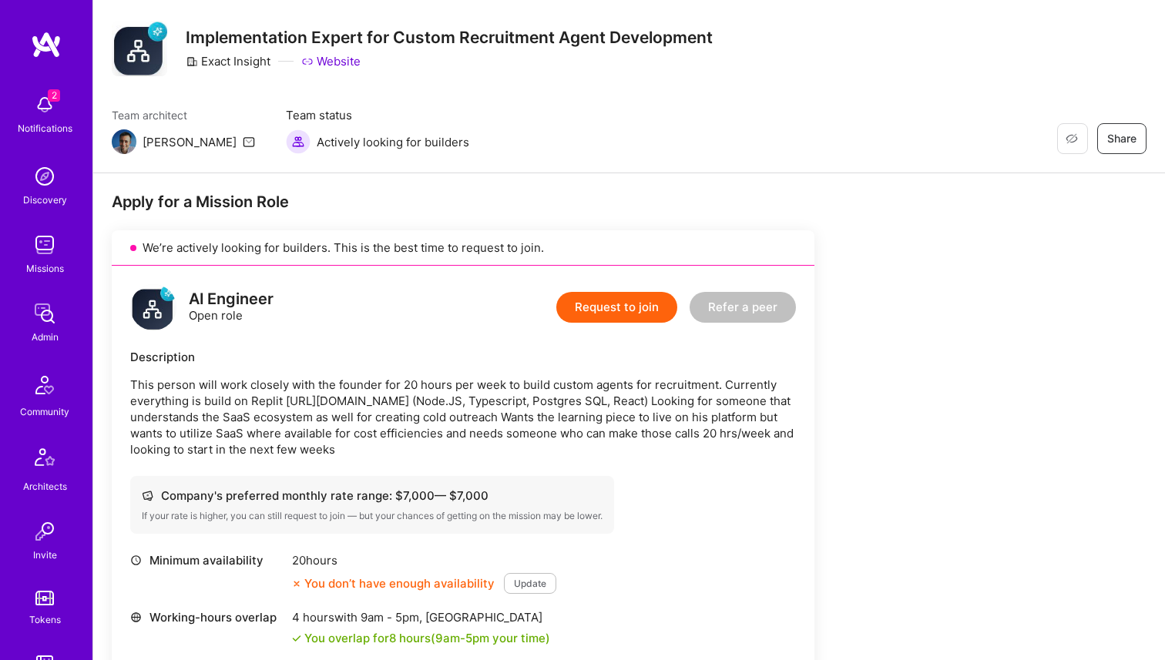
scroll to position [0, 0]
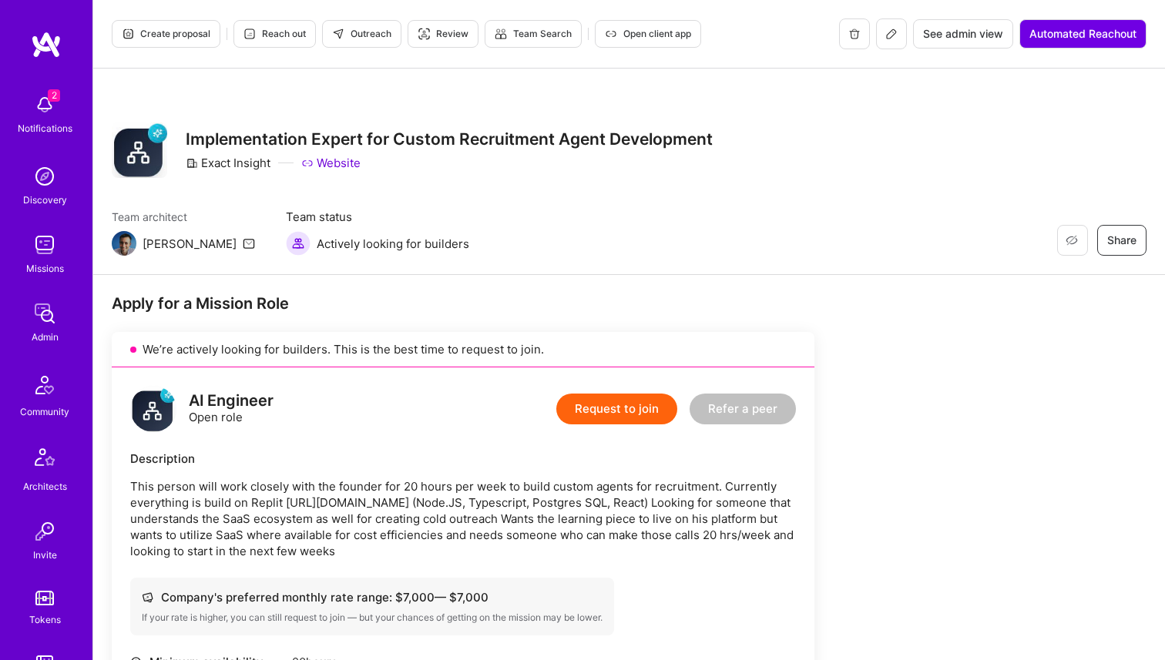
click at [546, 107] on div "Restore Not Interested Share Implementation Expert for Custom Recruitment Agent…" at bounding box center [629, 172] width 1072 height 207
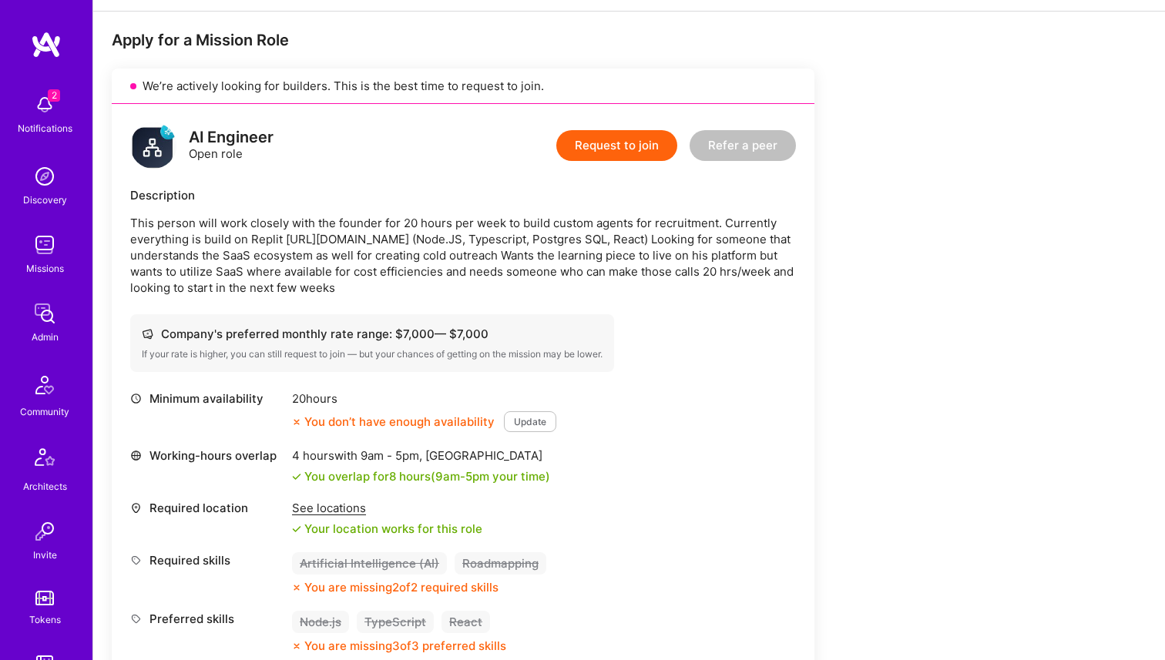
scroll to position [450, 0]
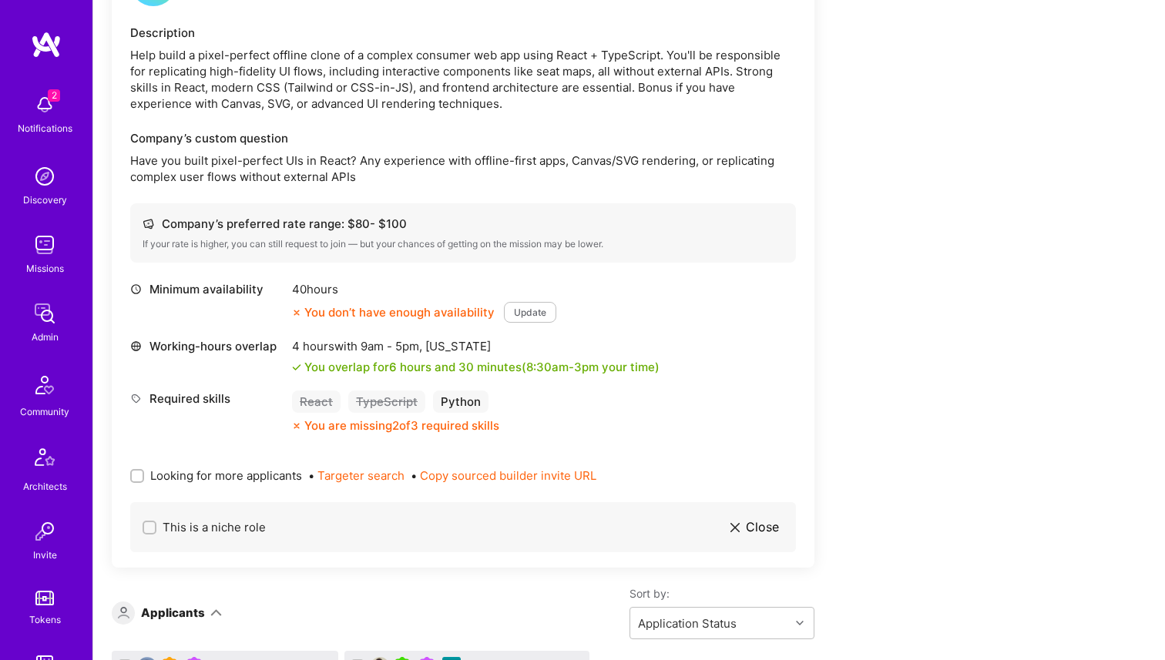
scroll to position [2403, 0]
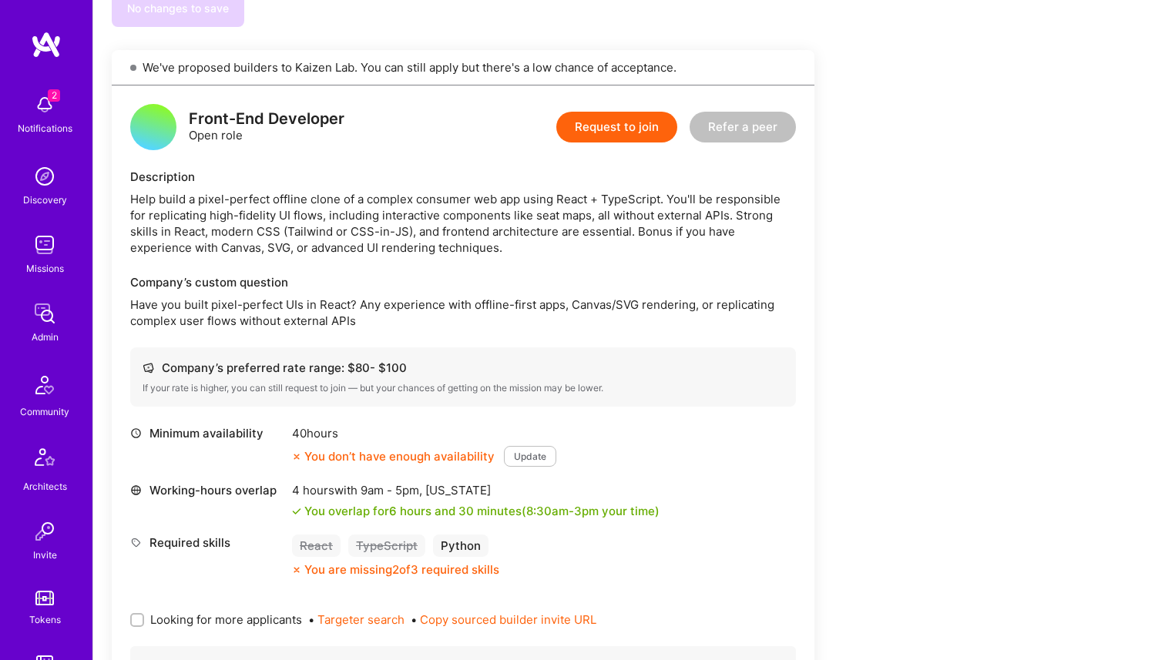
click at [482, 360] on div "Company’s preferred rate range: $ 80 - $ 100" at bounding box center [463, 368] width 641 height 16
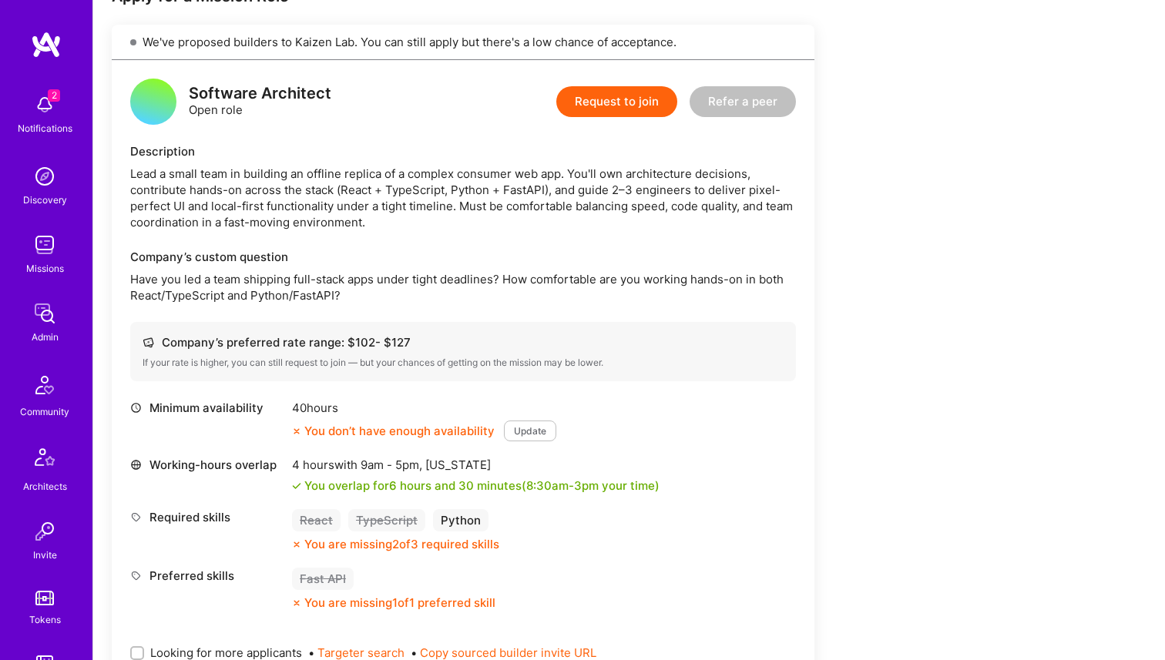
scroll to position [258, 0]
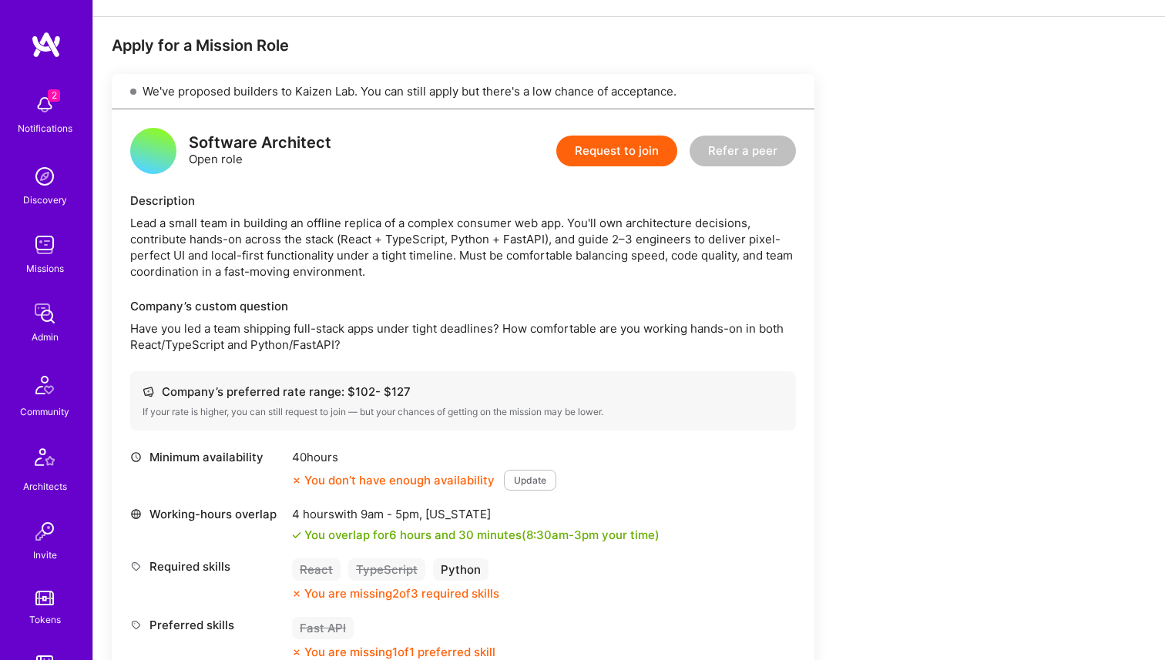
click at [399, 484] on div "You don’t have enough availability" at bounding box center [393, 480] width 203 height 16
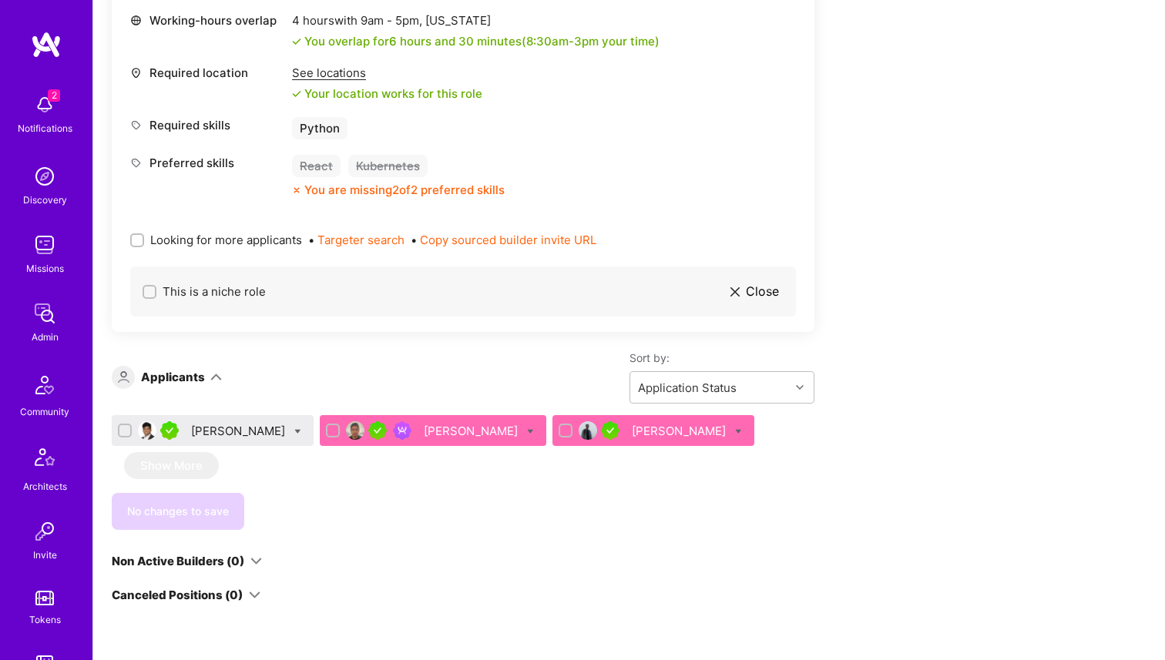
scroll to position [67, 0]
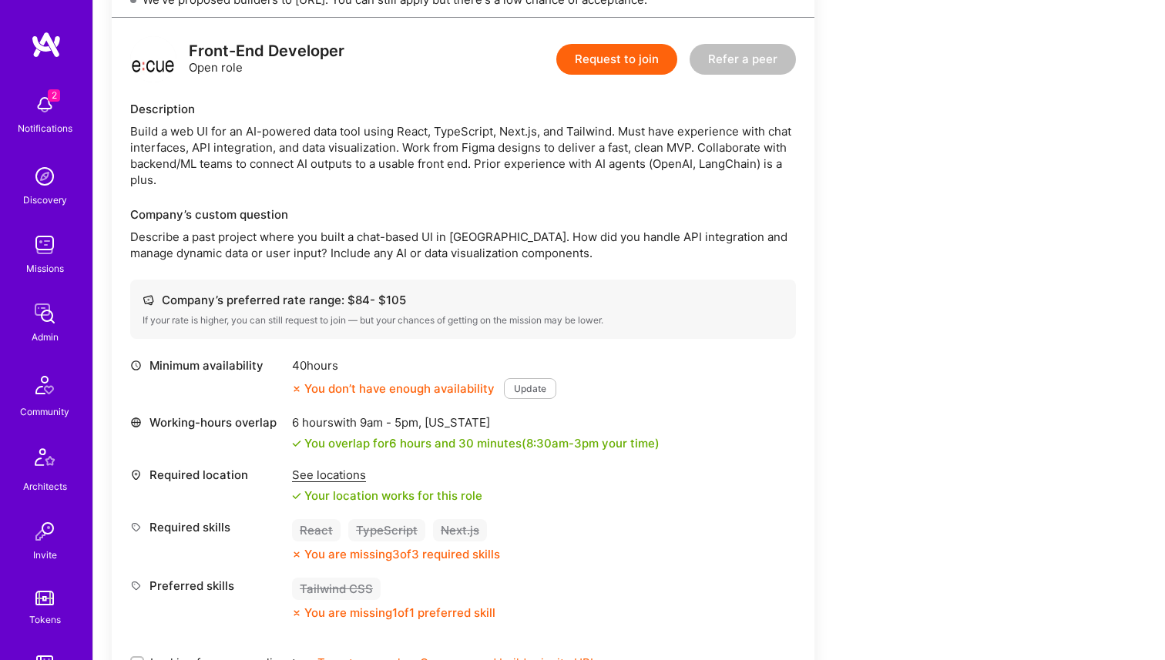
scroll to position [1503, 0]
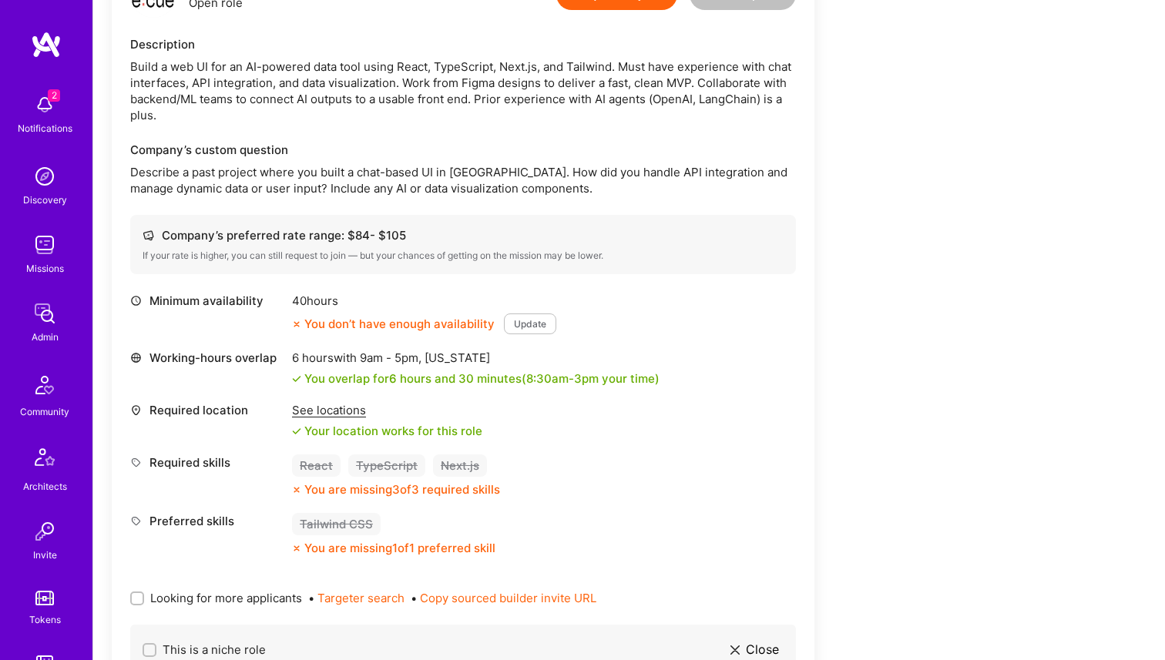
click at [333, 418] on div "See locations" at bounding box center [387, 410] width 190 height 16
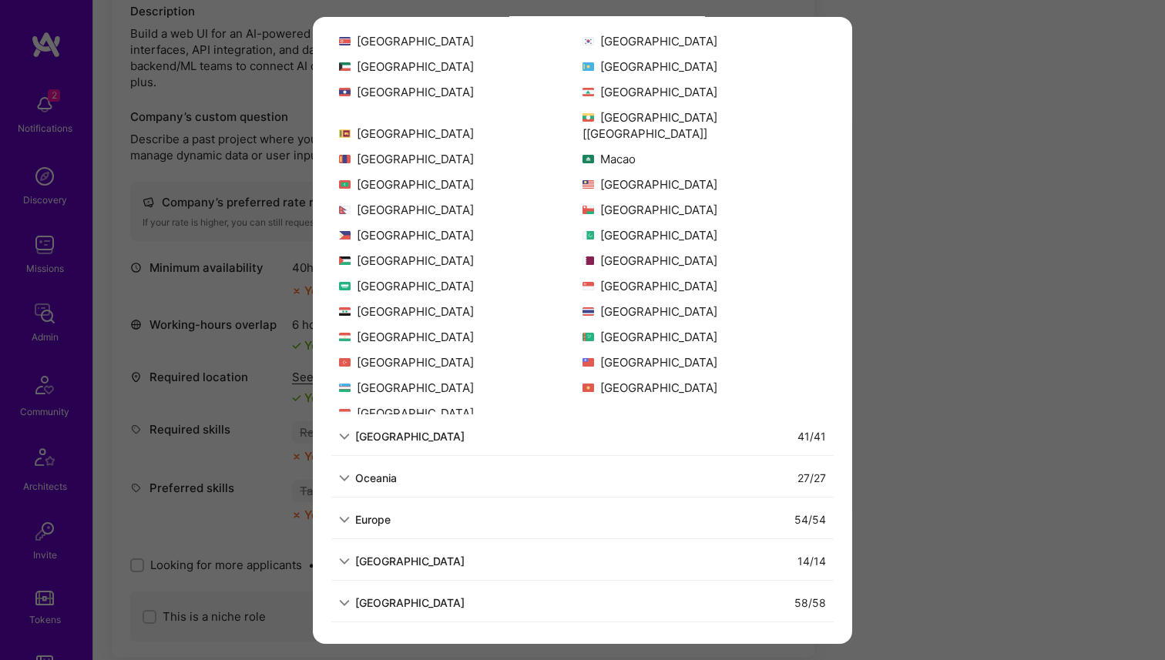
scroll to position [1567, 0]
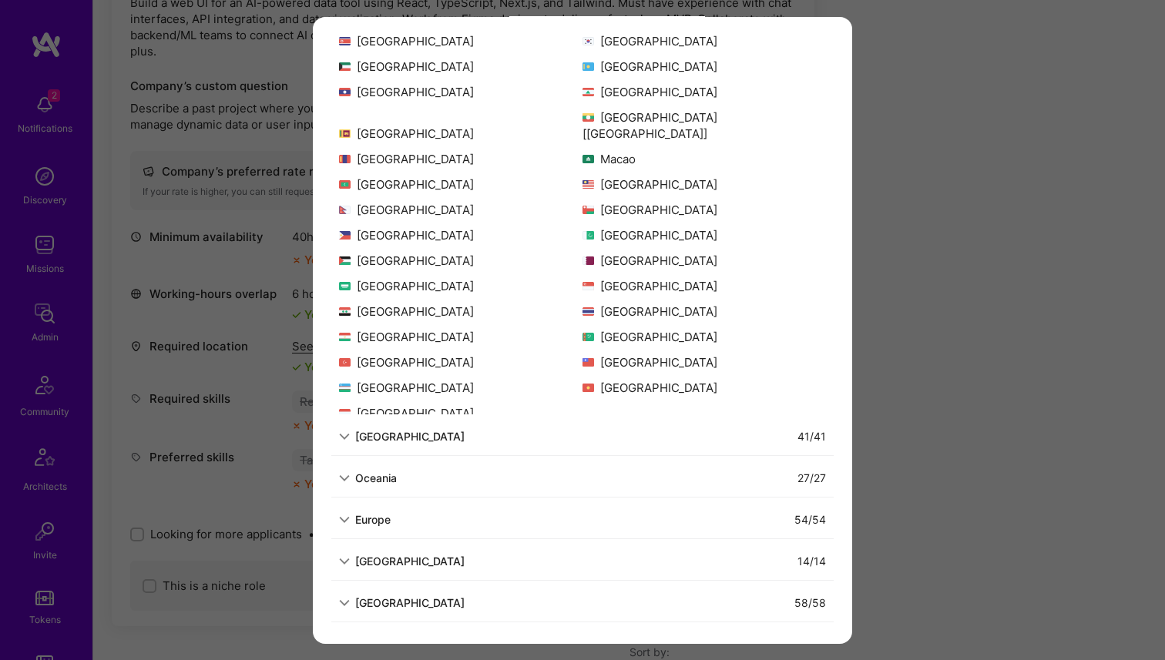
click at [363, 522] on div "Europe" at bounding box center [372, 520] width 35 height 16
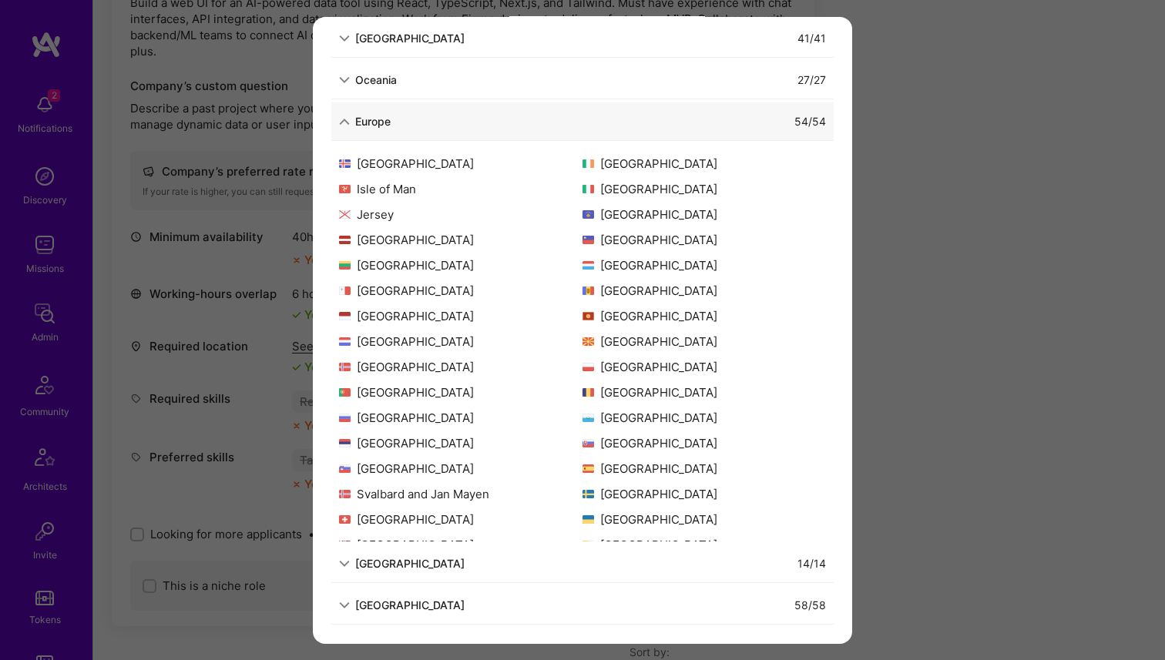
scroll to position [301, 0]
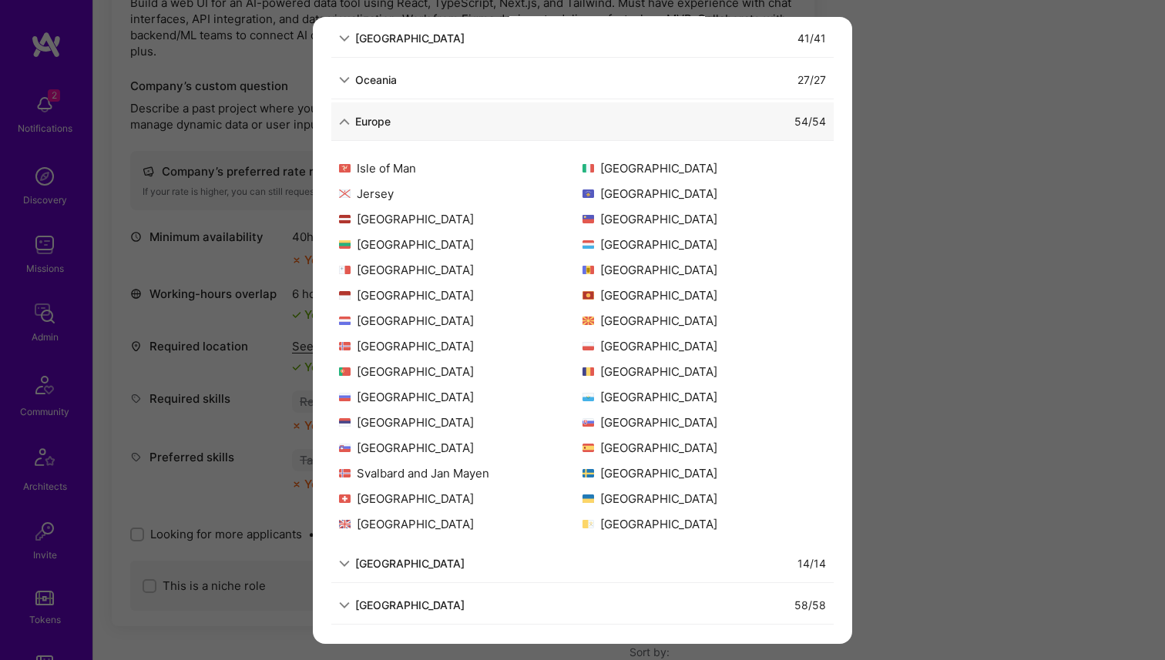
click at [146, 403] on div "Allowed Locations The locations that client marked as required will show up her…" at bounding box center [582, 330] width 1165 height 660
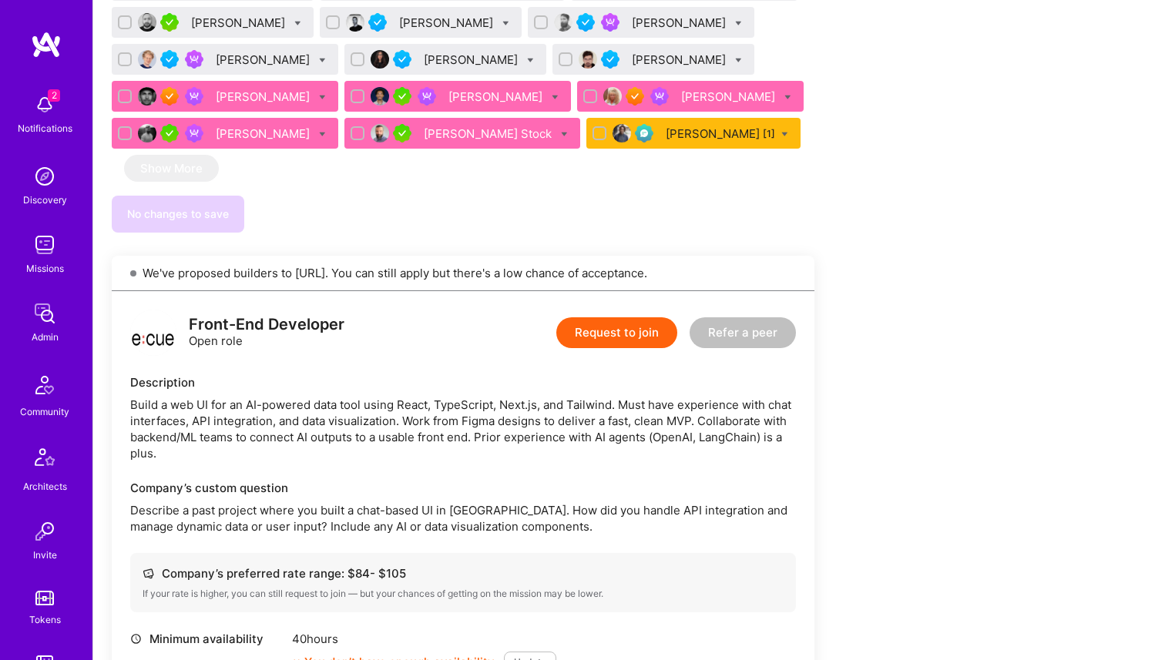
scroll to position [1166, 0]
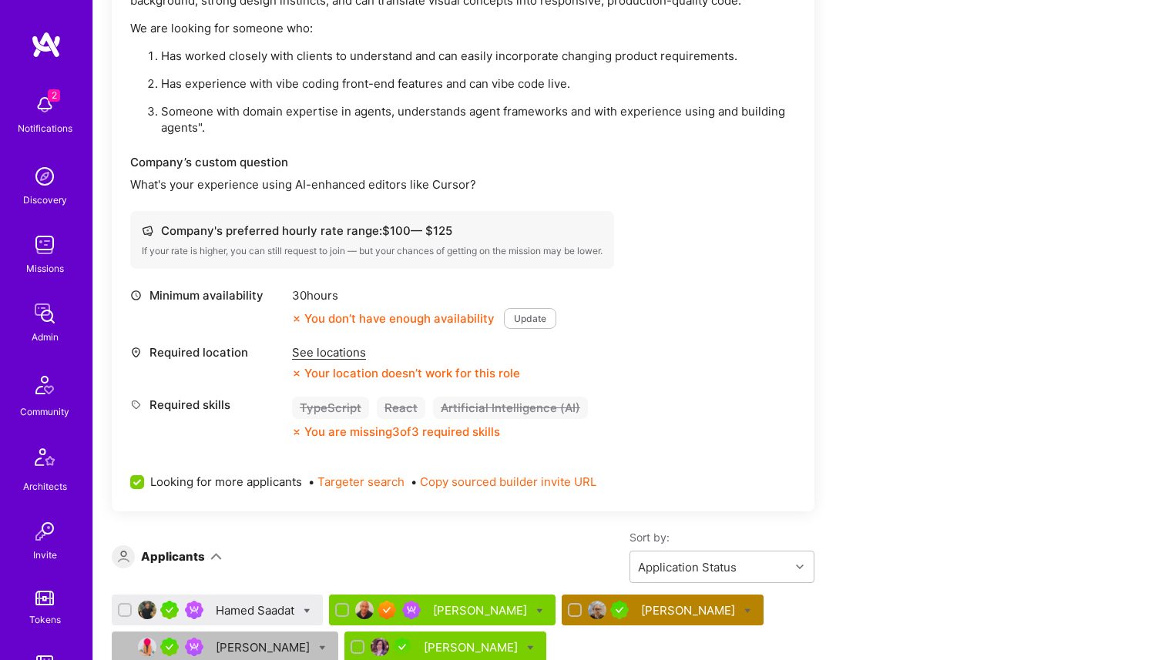
scroll to position [156, 0]
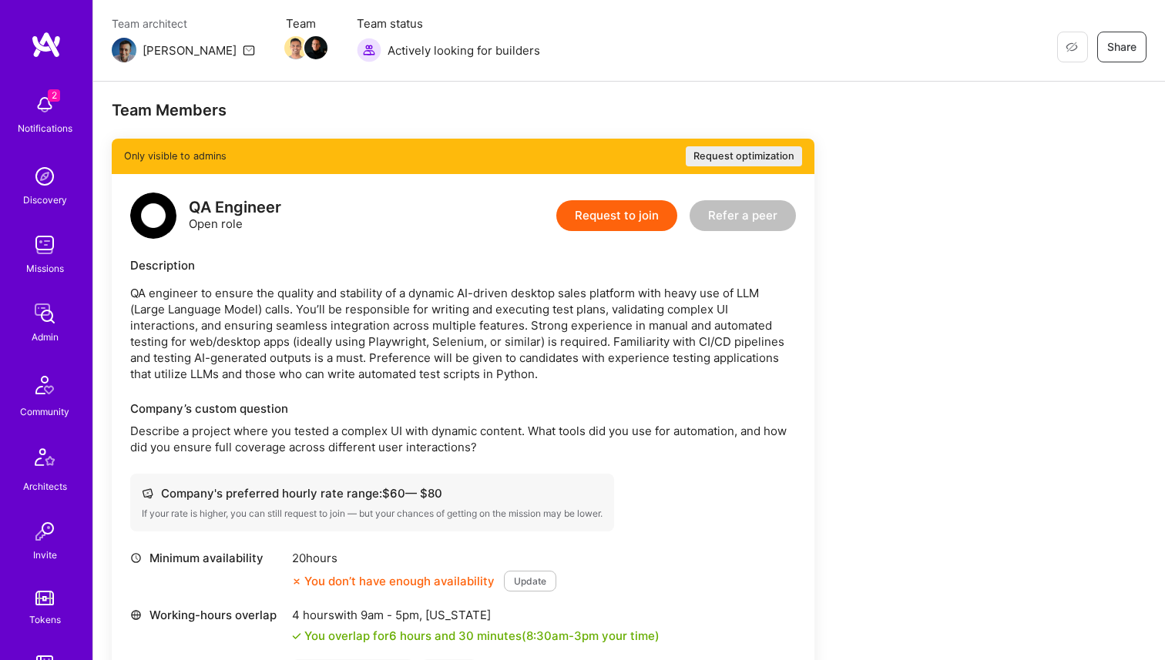
scroll to position [2124, 0]
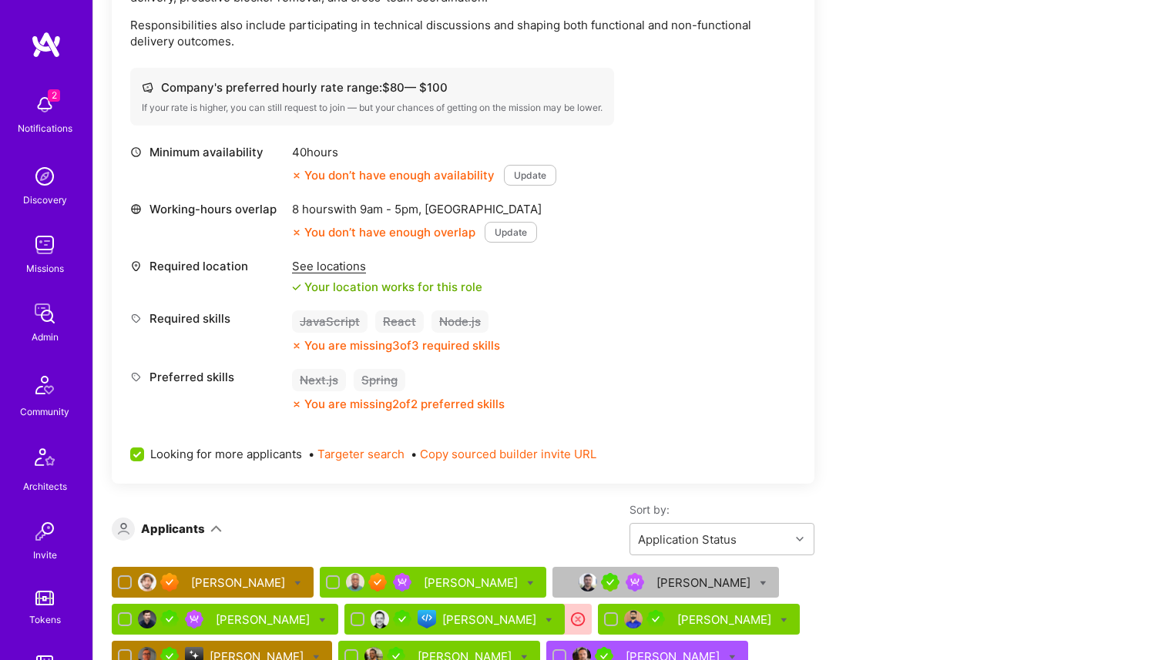
scroll to position [1323, 0]
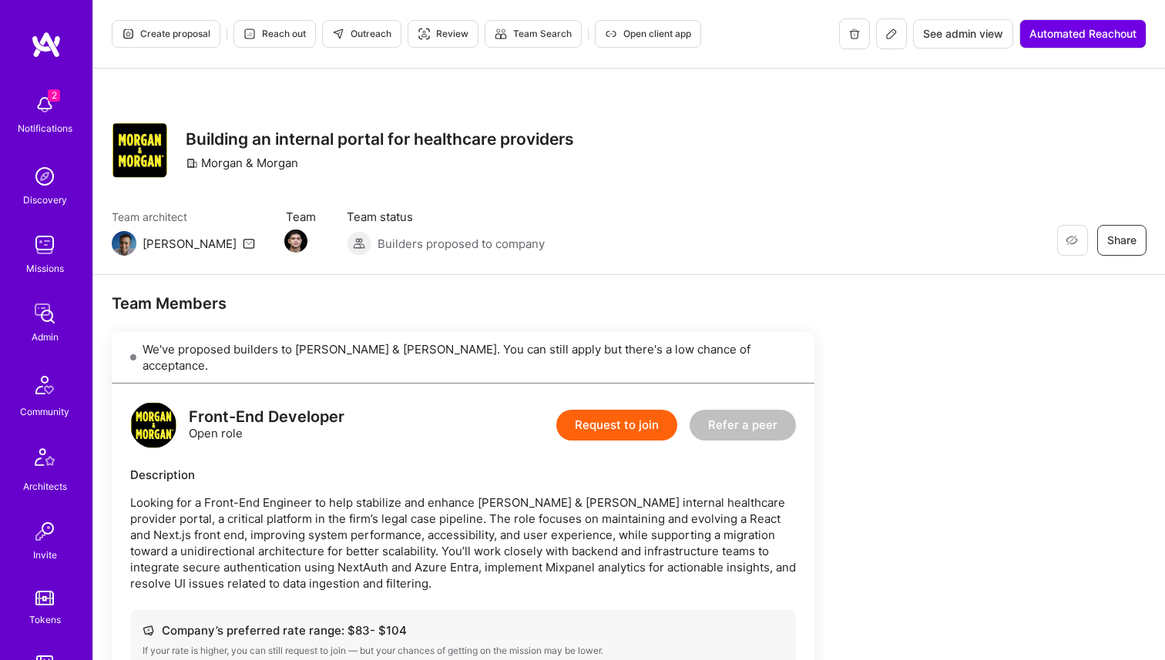
scroll to position [230, 0]
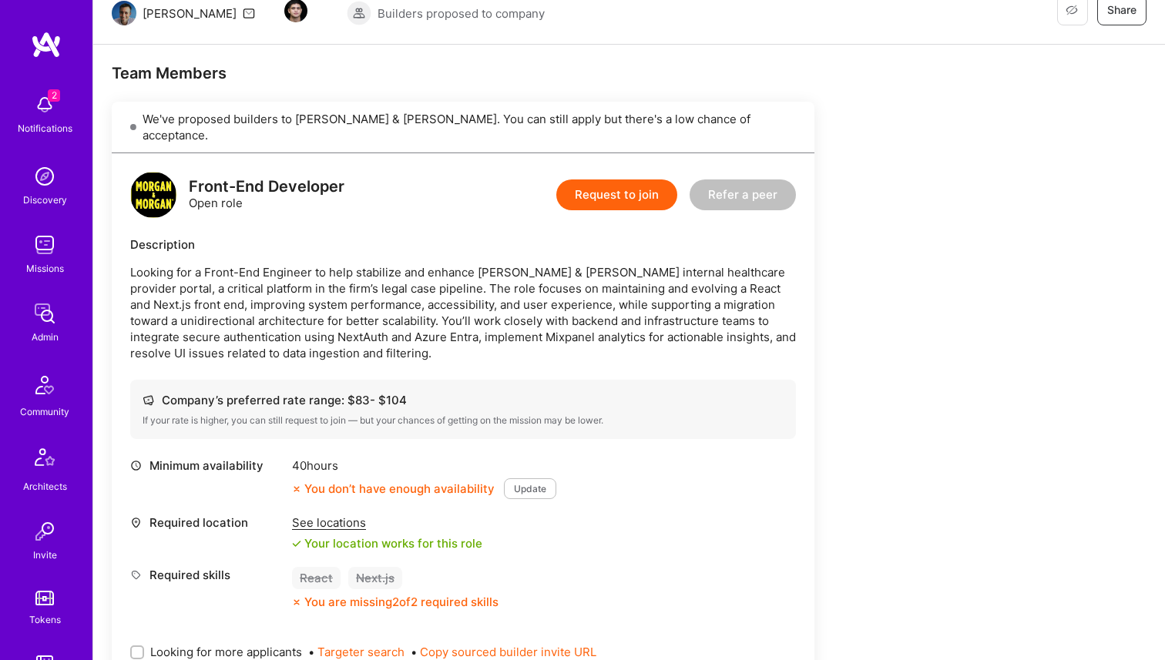
click at [303, 516] on div "See locations Your location works for this role" at bounding box center [387, 533] width 190 height 37
click at [300, 515] on div "See locations" at bounding box center [387, 523] width 190 height 16
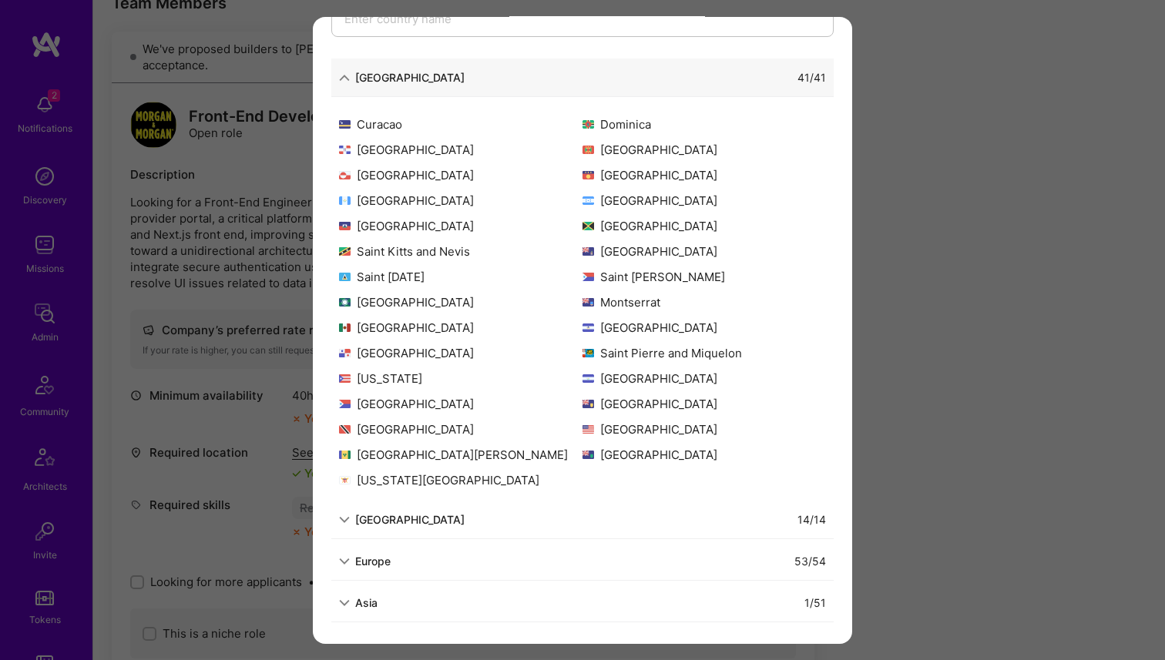
scroll to position [364, 0]
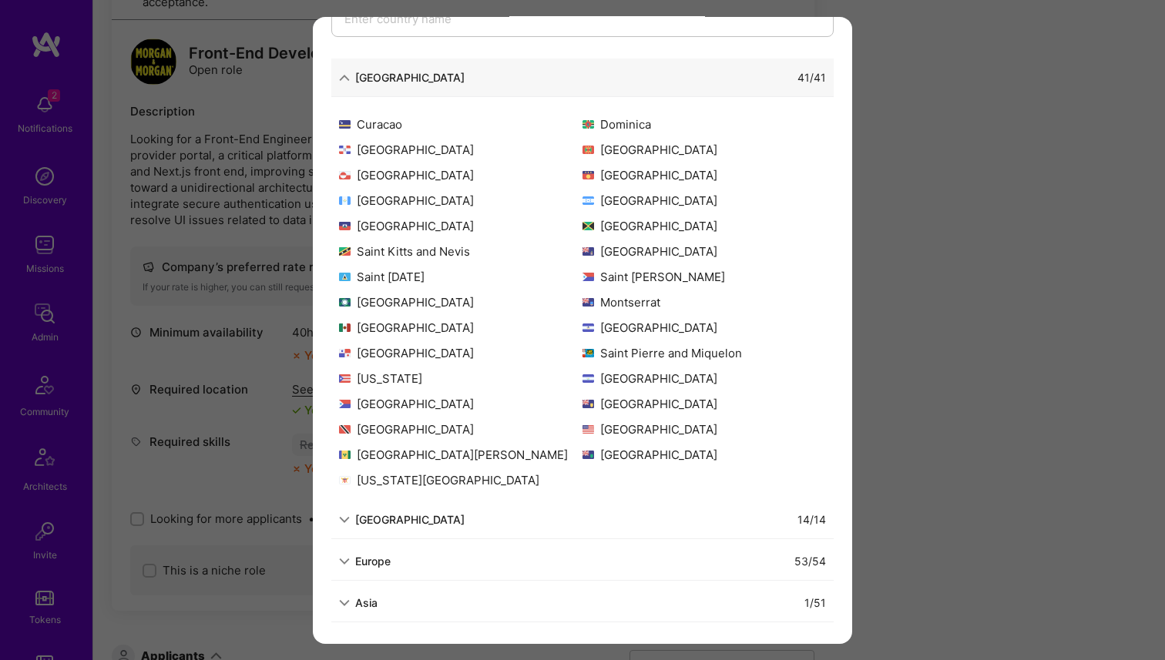
click at [352, 560] on div "Europe" at bounding box center [365, 561] width 52 height 16
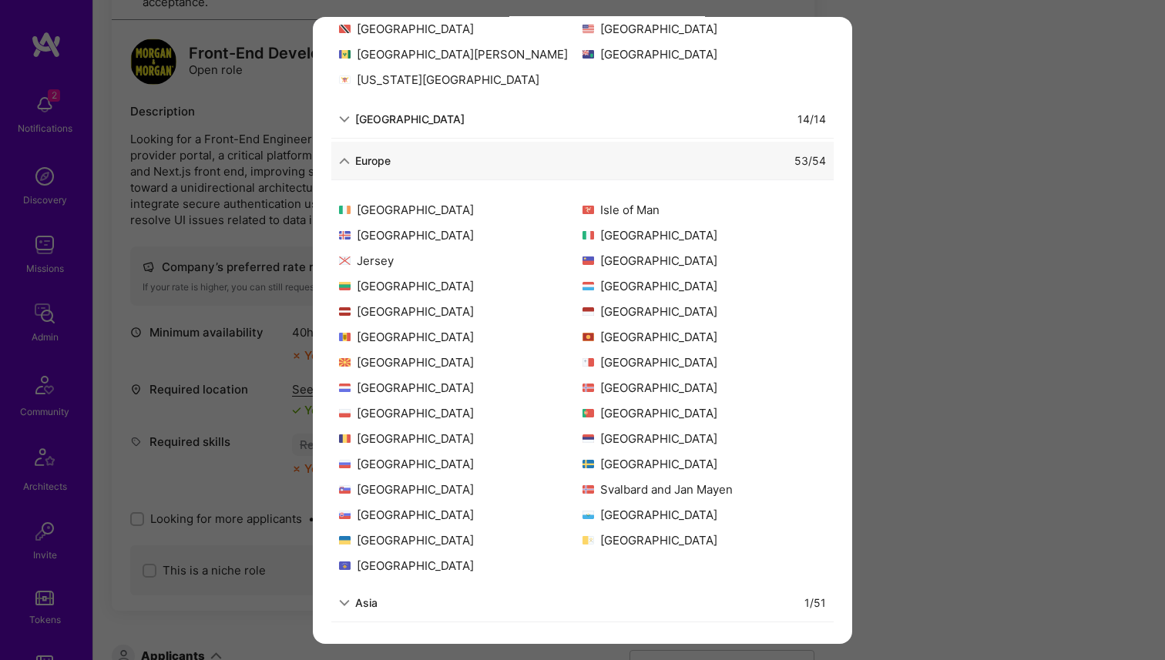
scroll to position [301, 0]
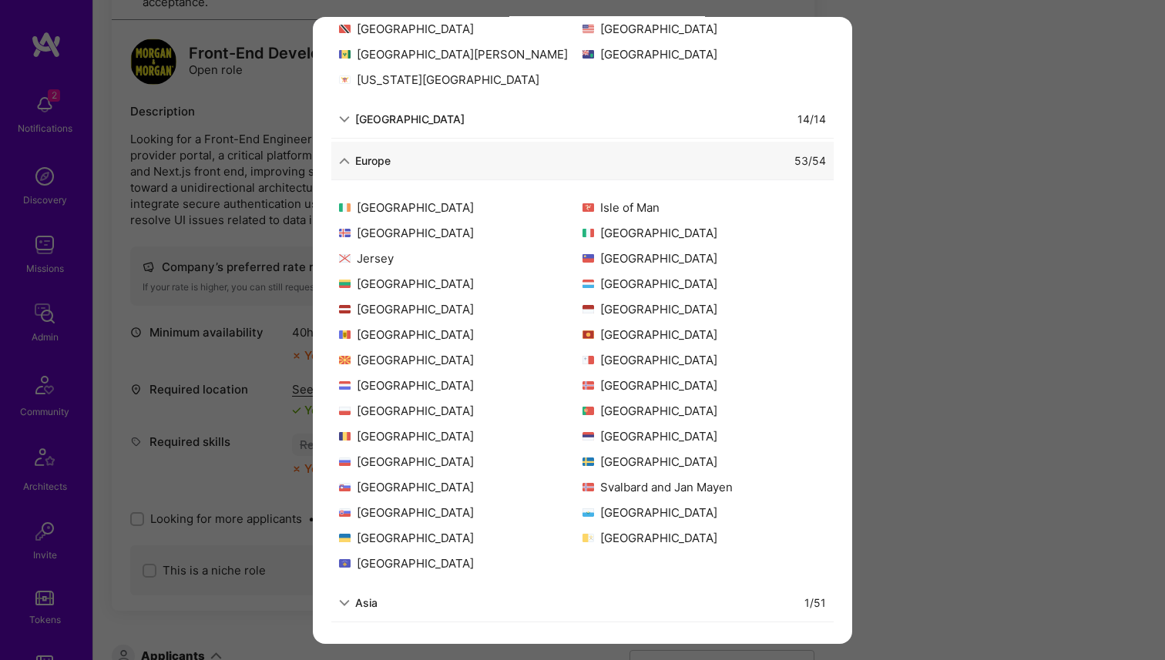
click at [250, 479] on div "Allowed Locations The locations that client marked as required will show up her…" at bounding box center [582, 330] width 1165 height 660
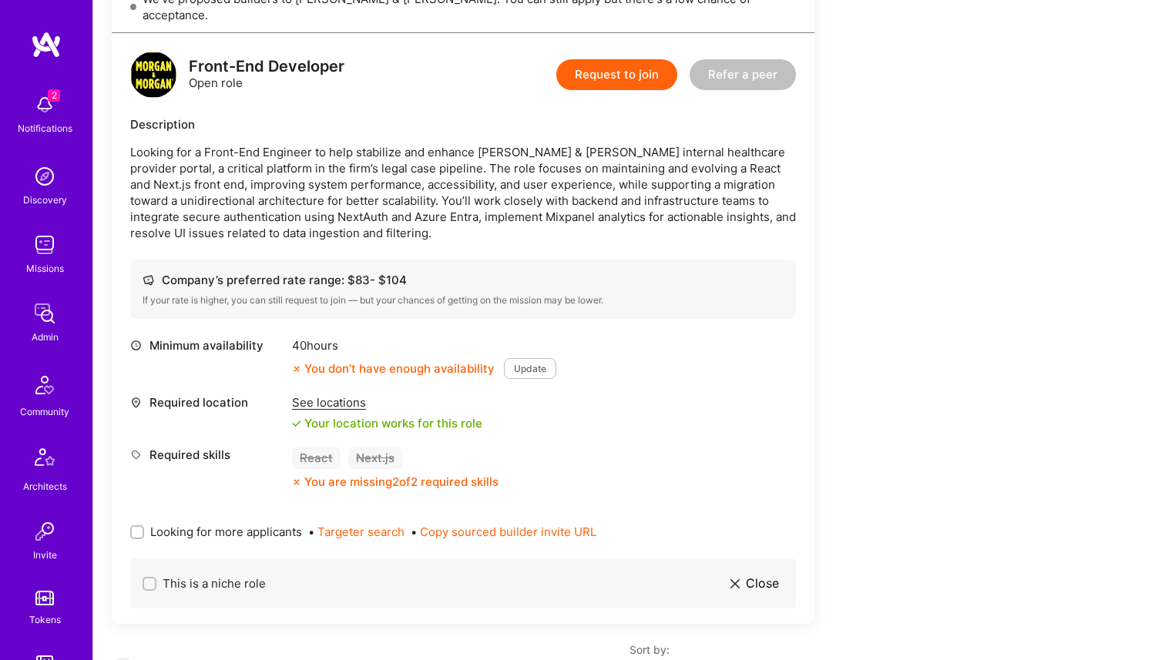
scroll to position [339, 0]
